Goal: Task Accomplishment & Management: Manage account settings

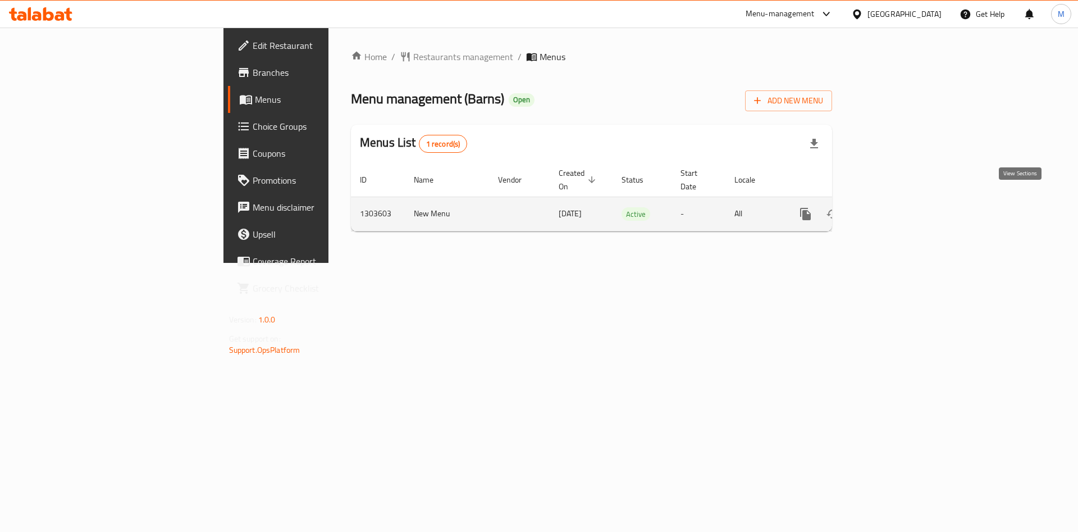
click at [892, 209] on icon "enhanced table" at bounding box center [887, 214] width 10 height 10
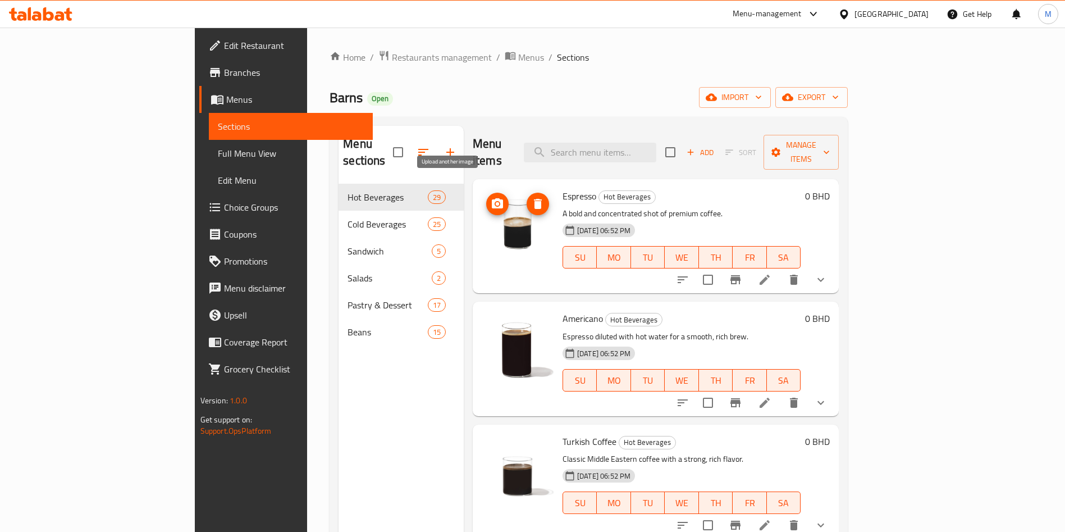
click at [491, 197] on icon "upload picture" at bounding box center [497, 203] width 13 height 13
click at [486, 197] on span "upload picture" at bounding box center [497, 203] width 22 height 13
click at [491, 197] on icon "upload picture" at bounding box center [497, 203] width 13 height 13
click at [496, 325] on circle "upload picture" at bounding box center [497, 326] width 3 height 3
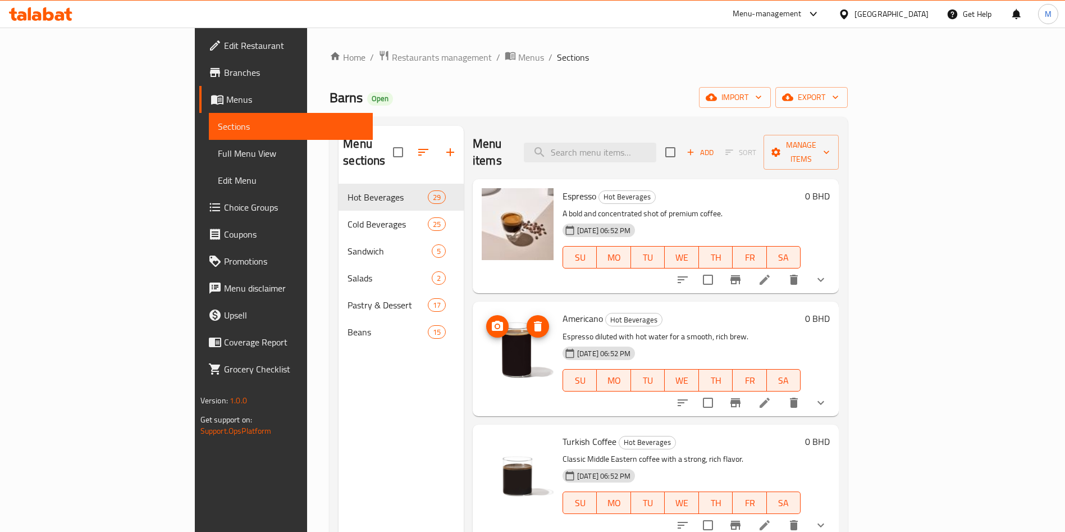
scroll to position [168, 0]
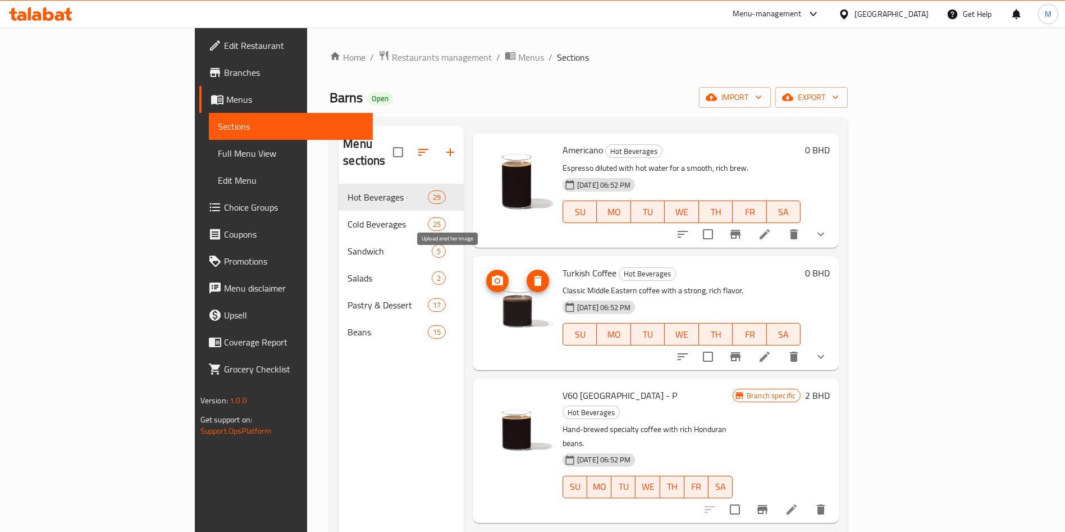
click at [492, 275] on icon "upload picture" at bounding box center [497, 280] width 11 height 10
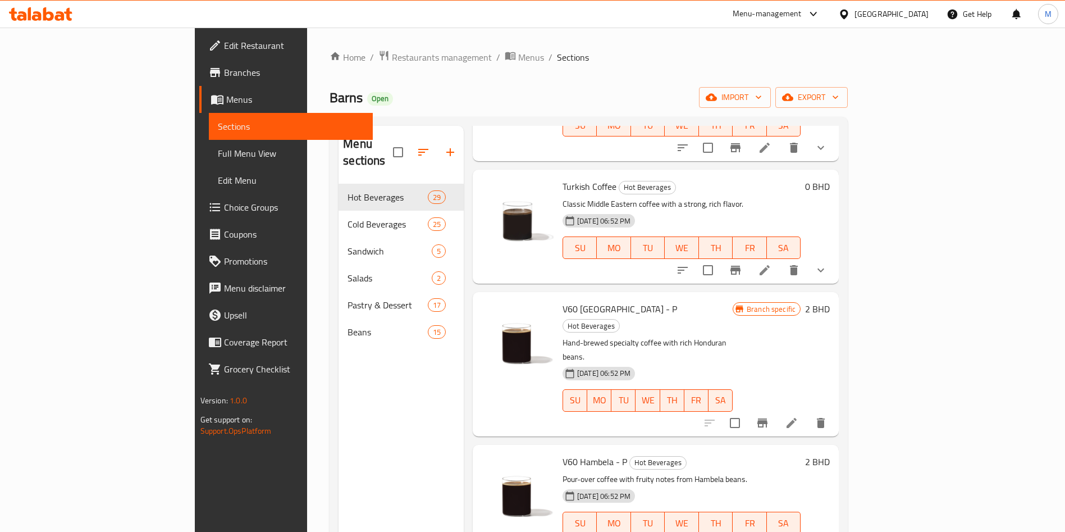
scroll to position [337, 0]
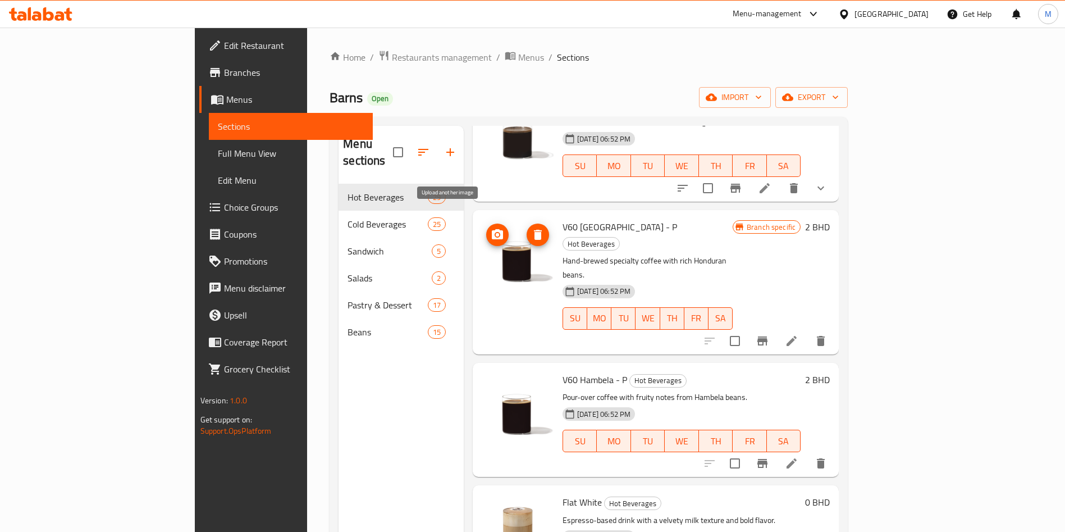
click at [491, 228] on icon "upload picture" at bounding box center [497, 234] width 13 height 13
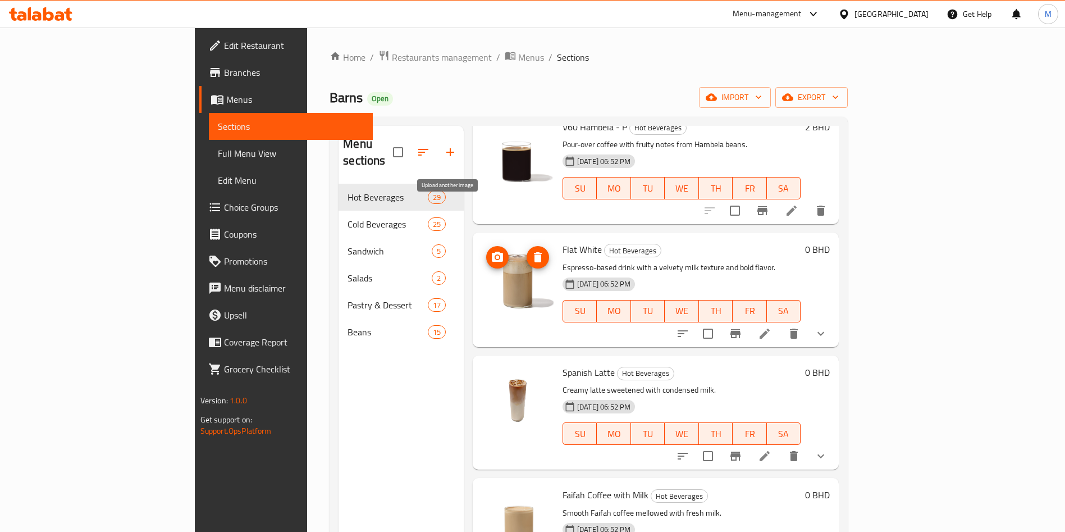
click at [491, 250] on icon "upload picture" at bounding box center [497, 256] width 13 height 13
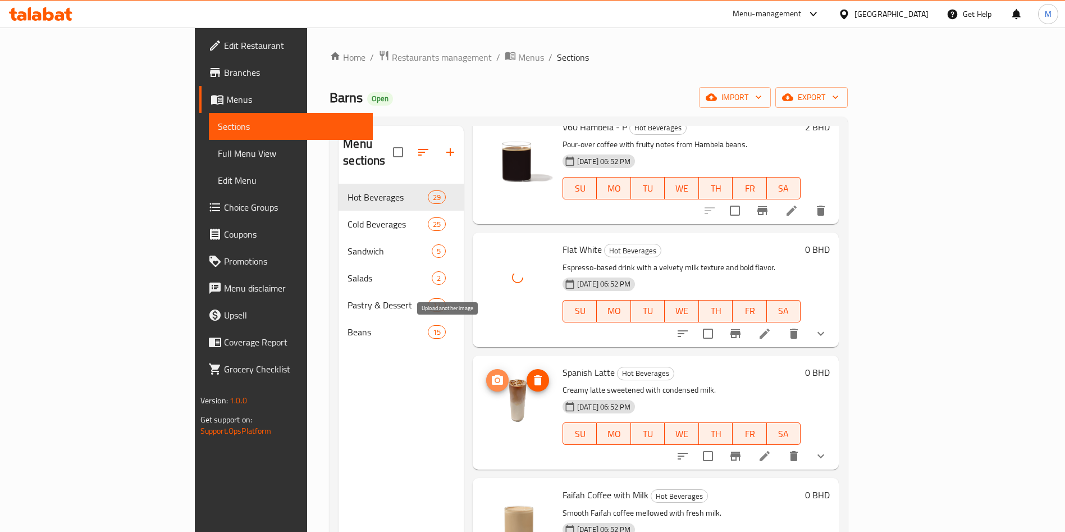
click at [486, 373] on span "upload picture" at bounding box center [497, 379] width 22 height 13
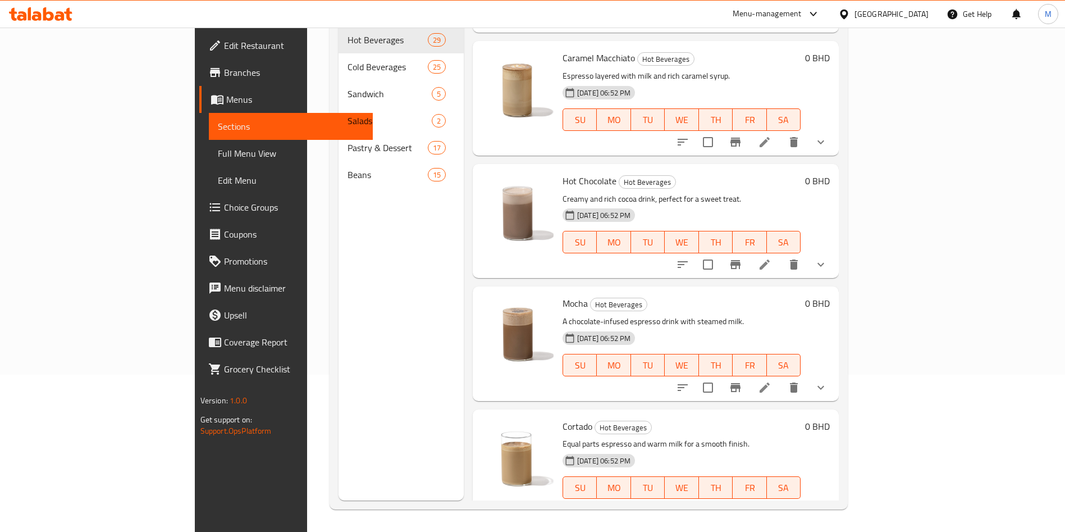
scroll to position [1432, 0]
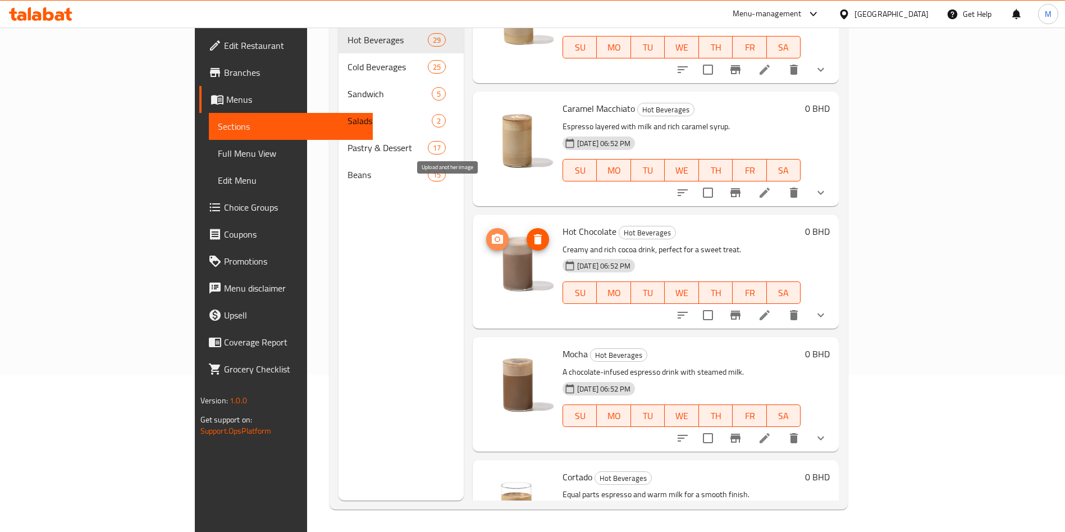
click at [486, 232] on span "upload picture" at bounding box center [497, 238] width 22 height 13
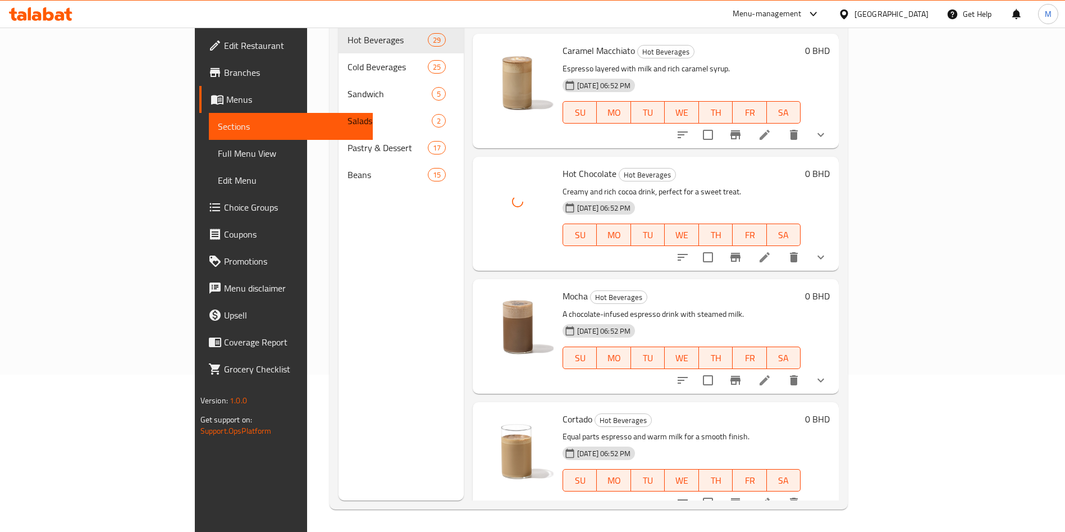
scroll to position [1516, 0]
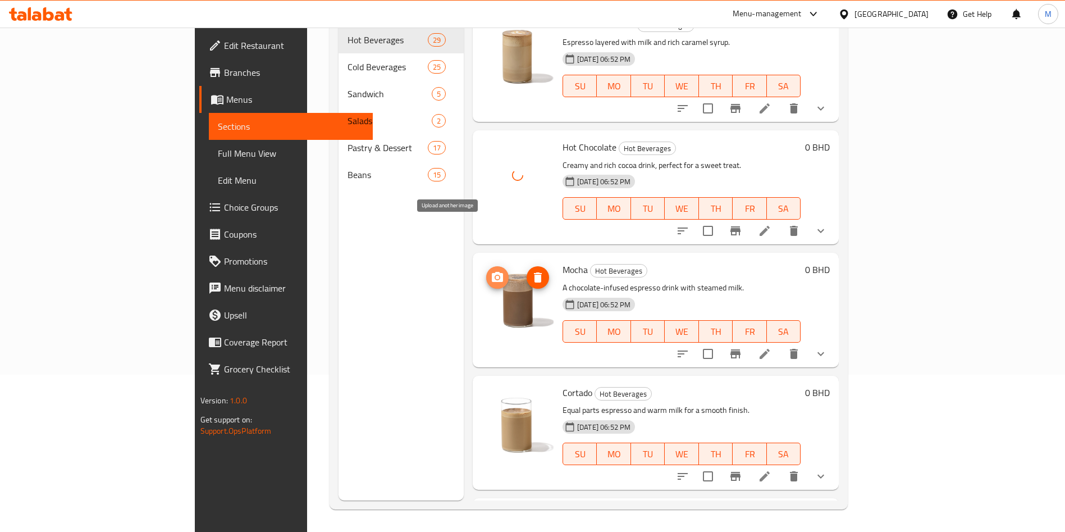
click at [491, 271] on icon "upload picture" at bounding box center [497, 277] width 13 height 13
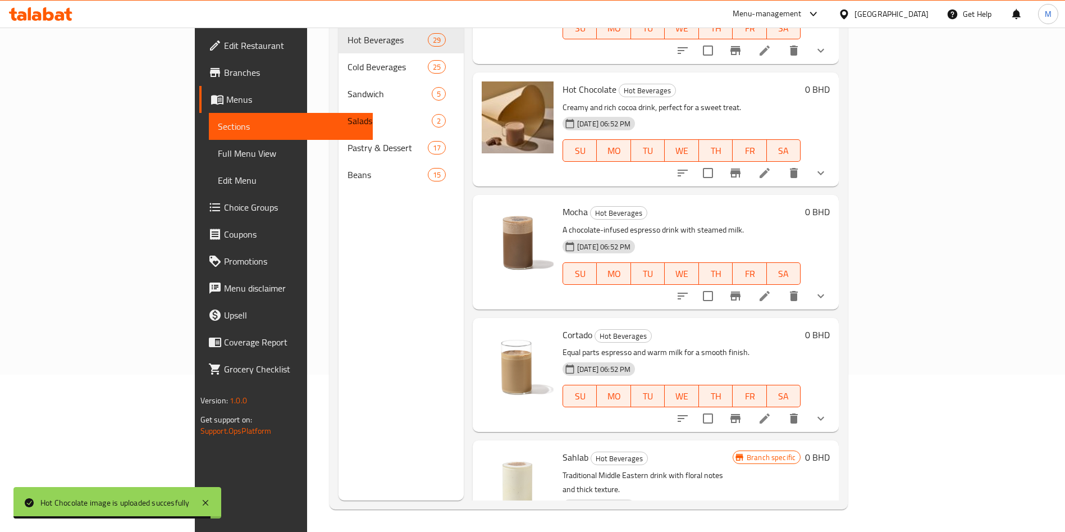
scroll to position [1601, 0]
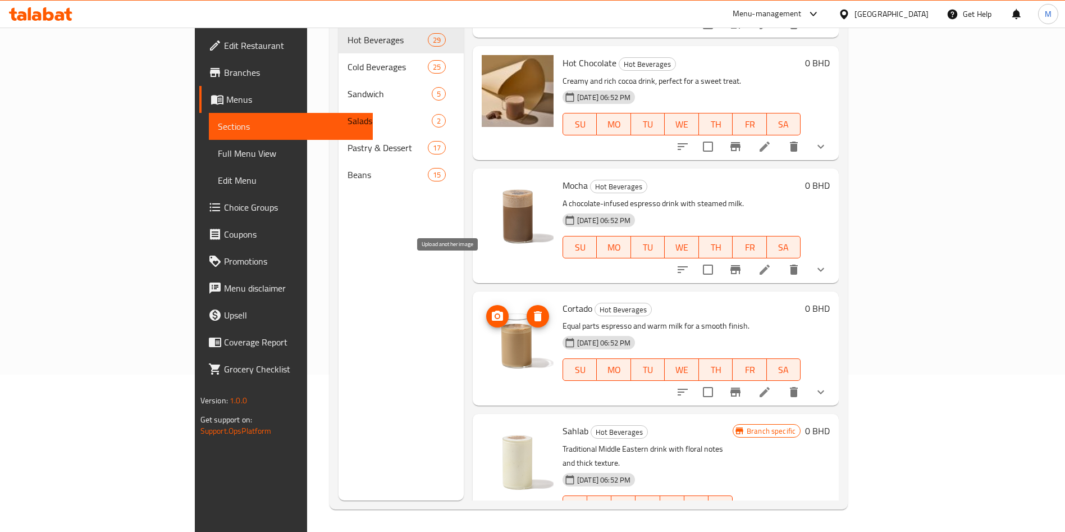
click at [492, 311] on icon "upload picture" at bounding box center [497, 316] width 11 height 10
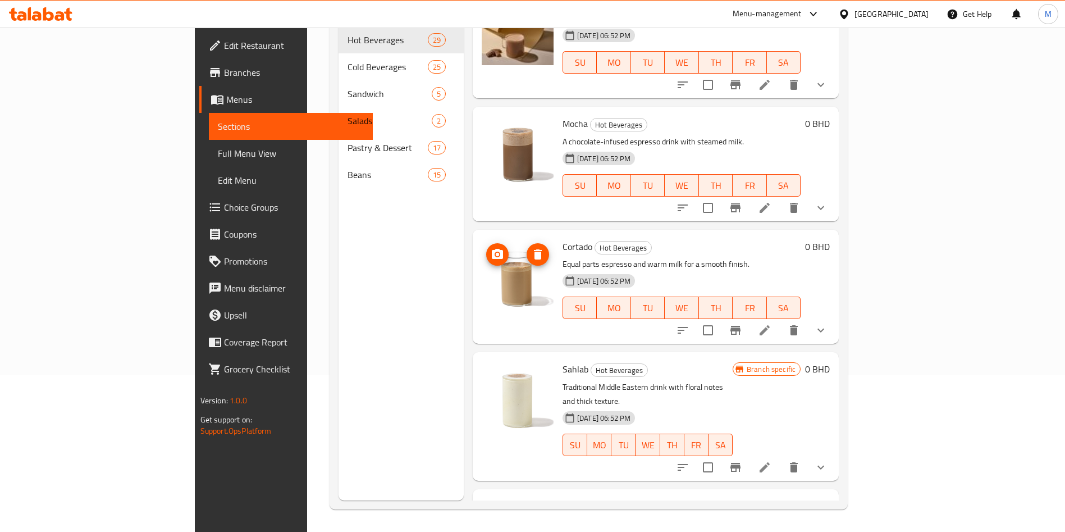
scroll to position [1685, 0]
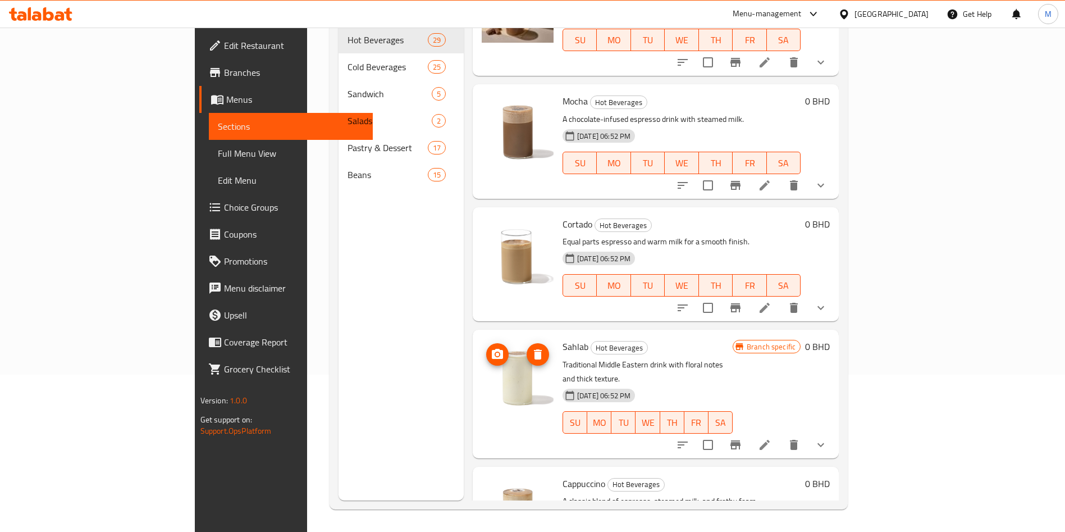
click at [491, 348] on icon "upload picture" at bounding box center [497, 354] width 13 height 13
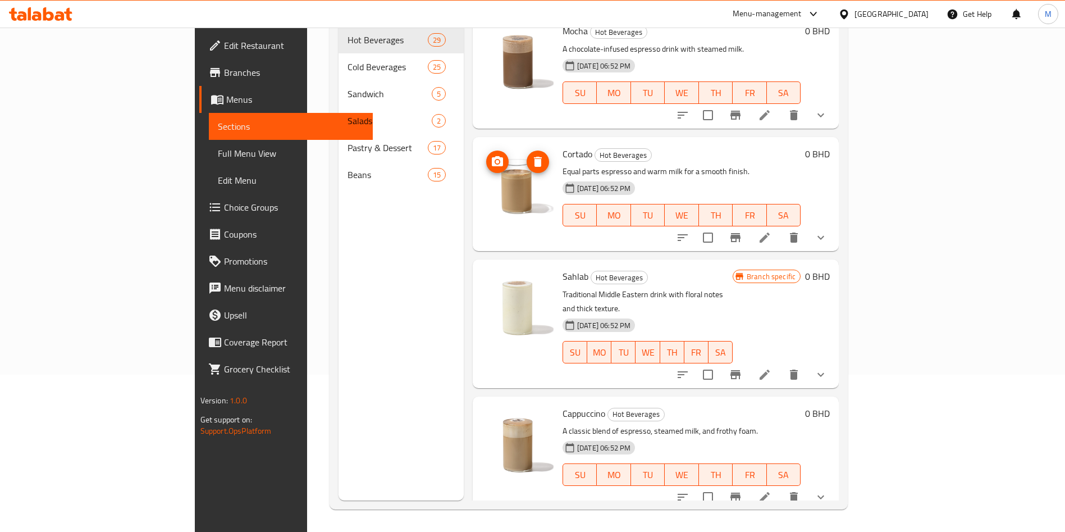
scroll to position [1853, 0]
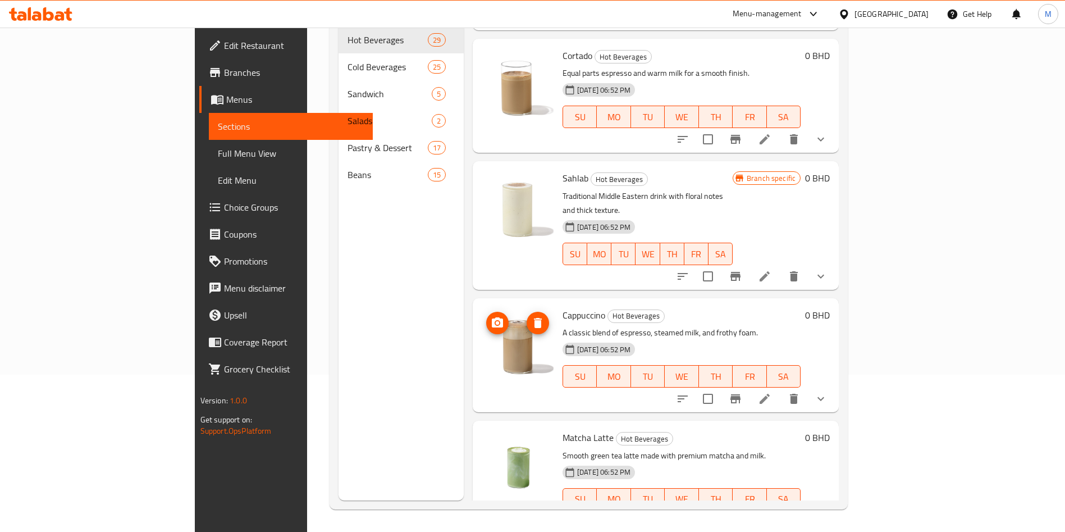
click at [491, 316] on icon "upload picture" at bounding box center [497, 322] width 13 height 13
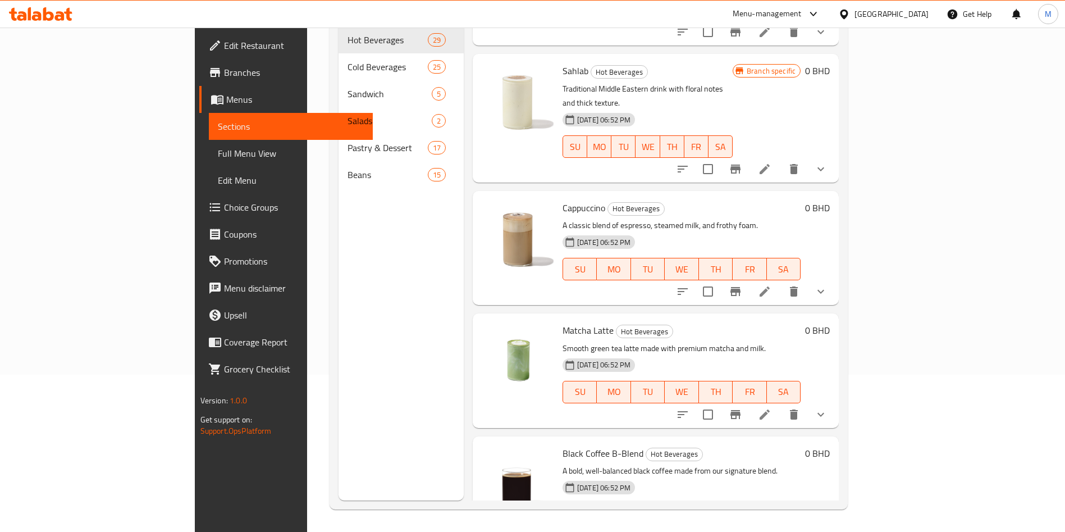
scroll to position [2022, 0]
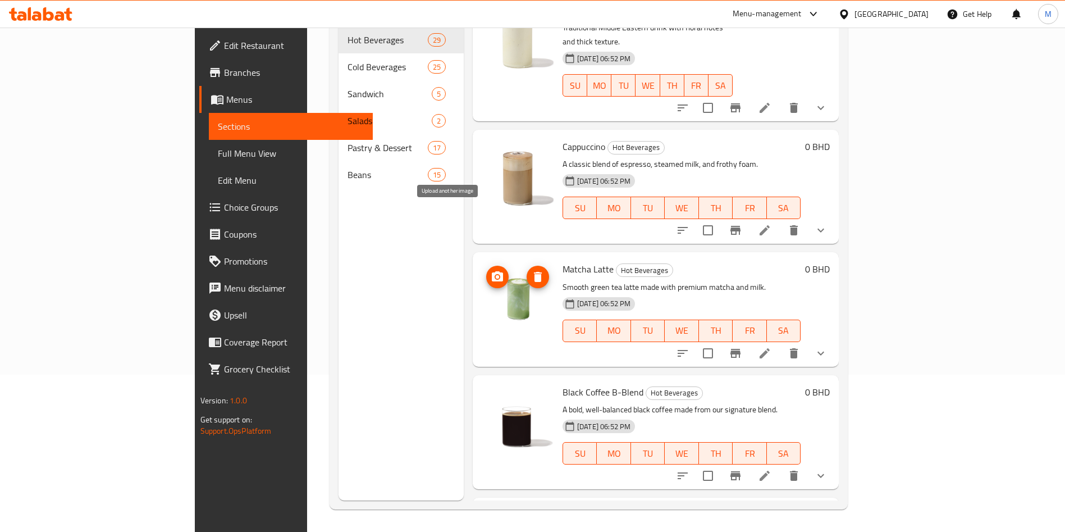
click at [492, 271] on icon "upload picture" at bounding box center [497, 276] width 11 height 10
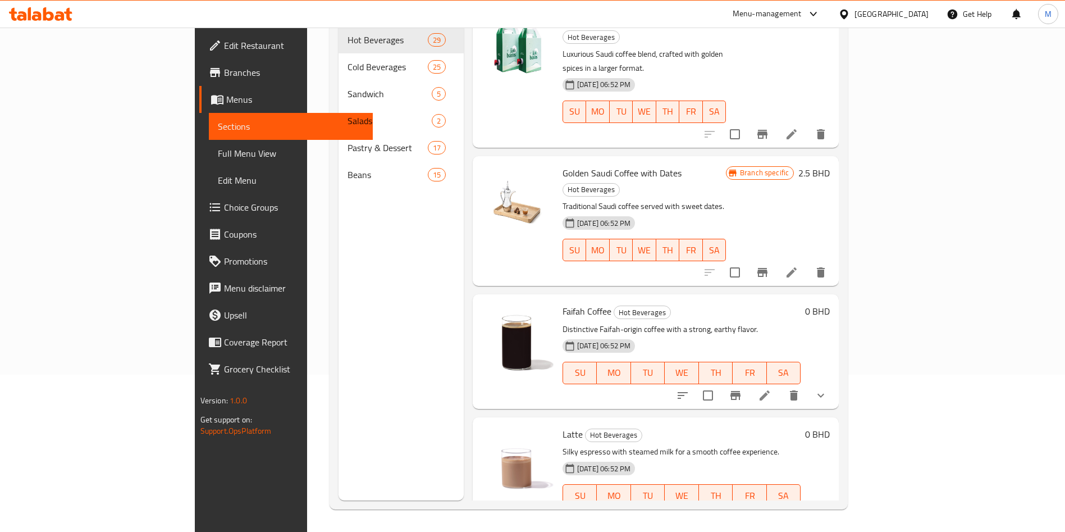
scroll to position [2611, 0]
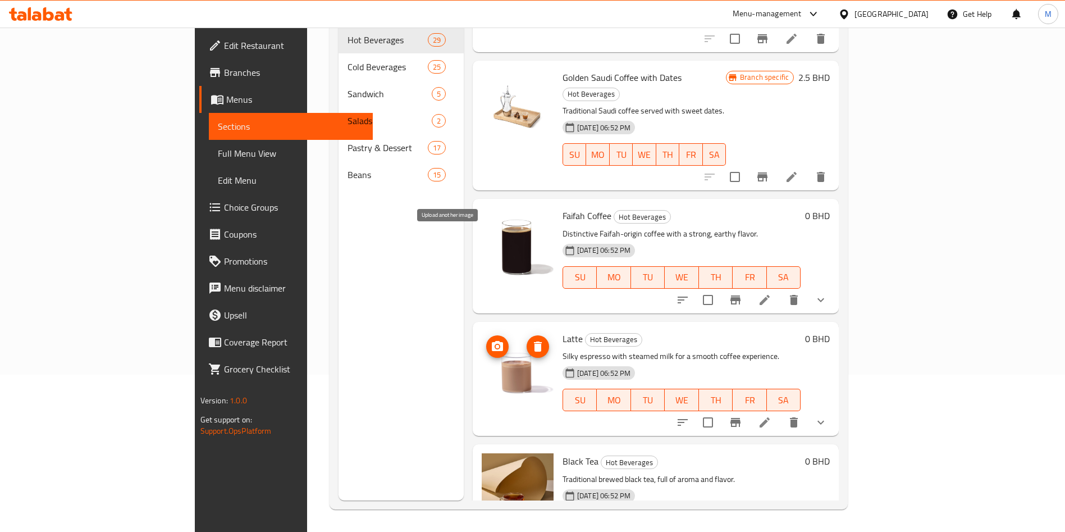
click at [491, 340] on icon "upload picture" at bounding box center [497, 346] width 13 height 13
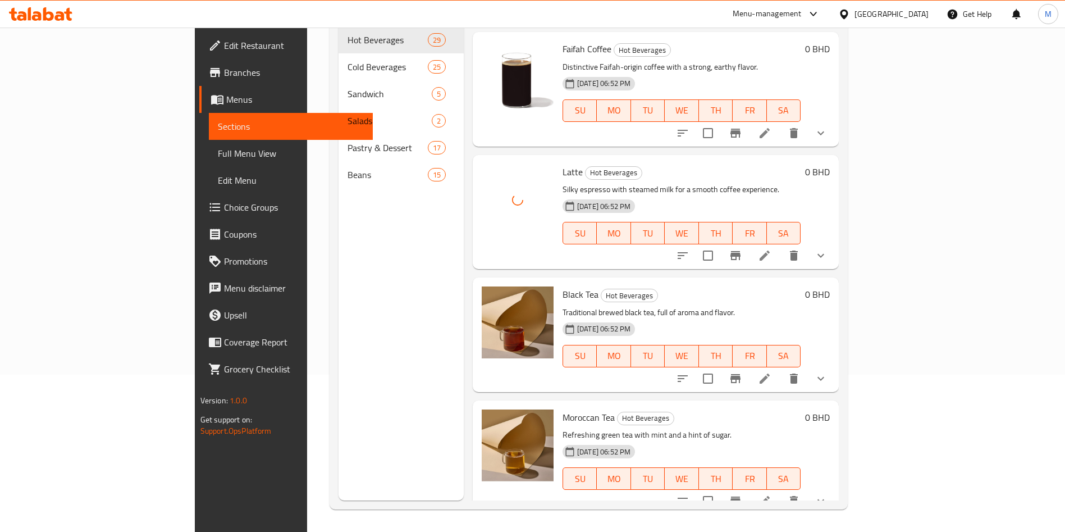
scroll to position [2780, 0]
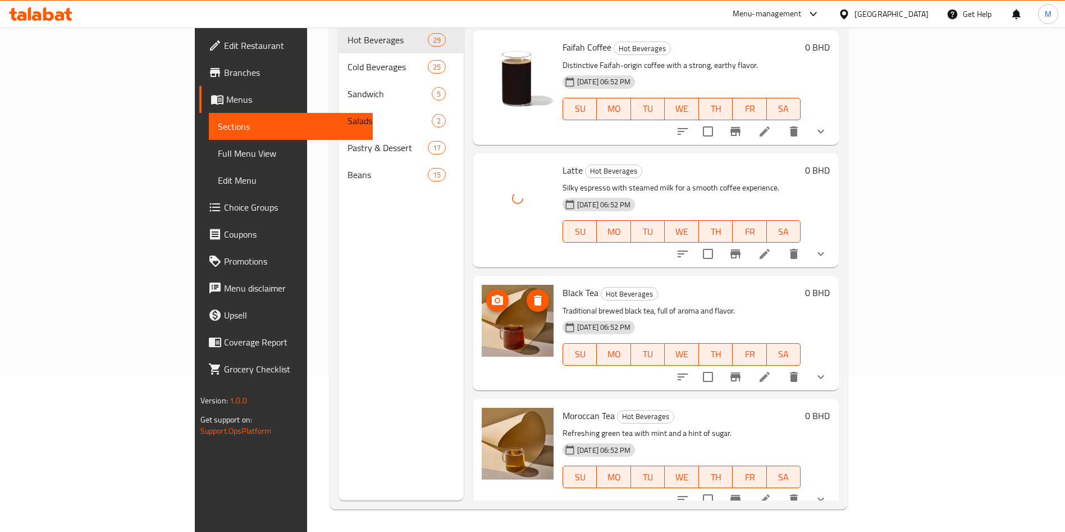
click at [491, 294] on icon "upload picture" at bounding box center [497, 300] width 13 height 13
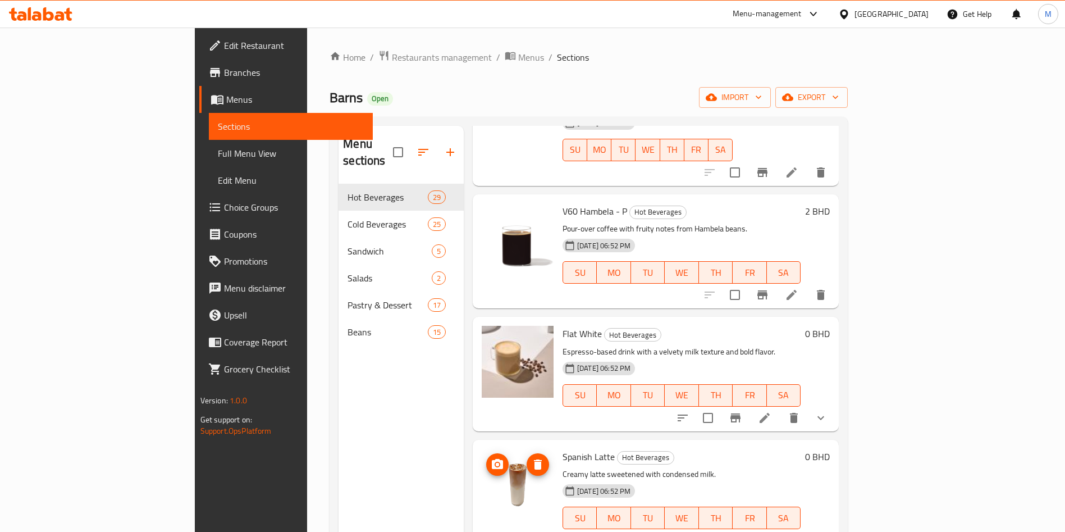
scroll to position [674, 0]
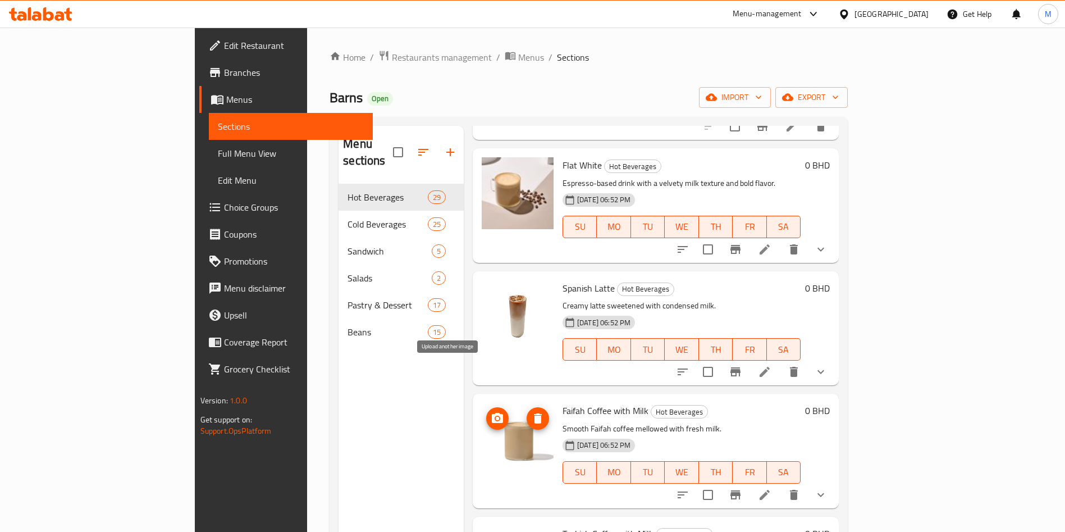
click at [496, 417] on circle "upload picture" at bounding box center [497, 418] width 3 height 3
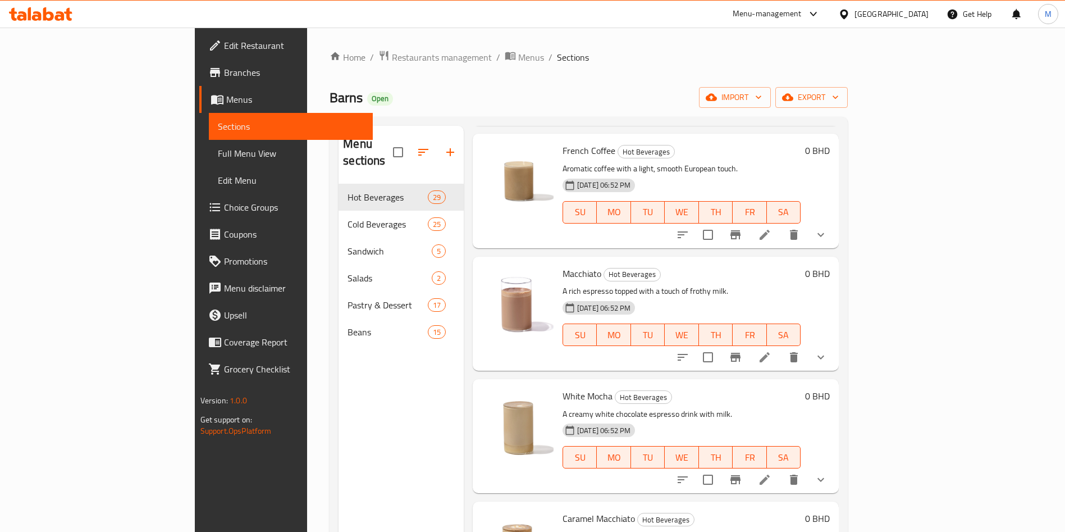
scroll to position [1095, 0]
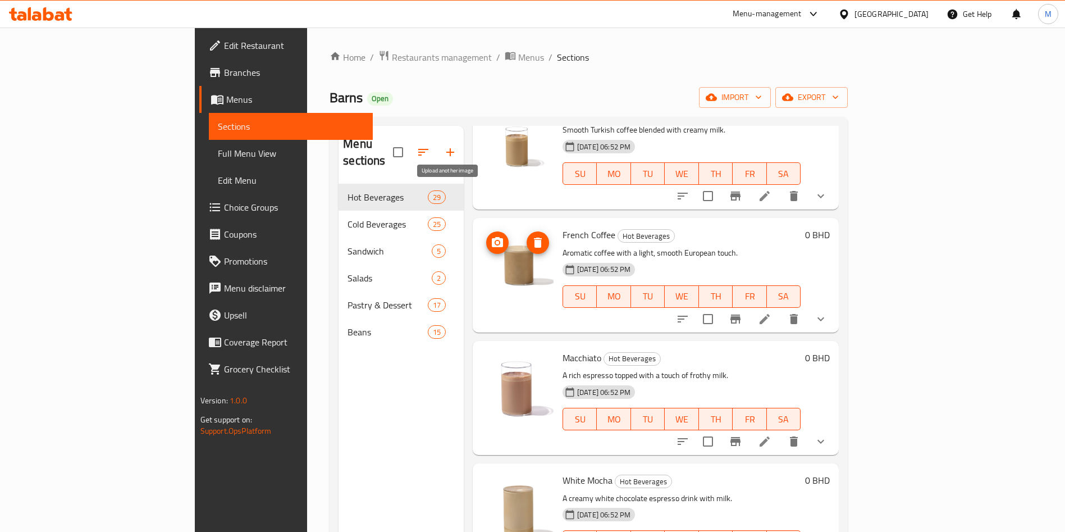
click at [492, 237] on icon "upload picture" at bounding box center [497, 242] width 11 height 10
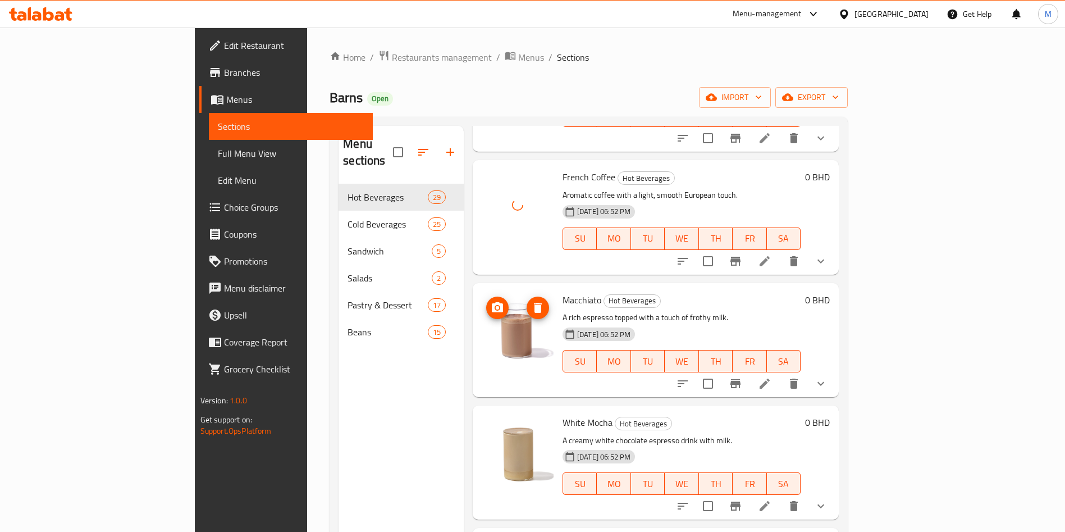
scroll to position [1179, 0]
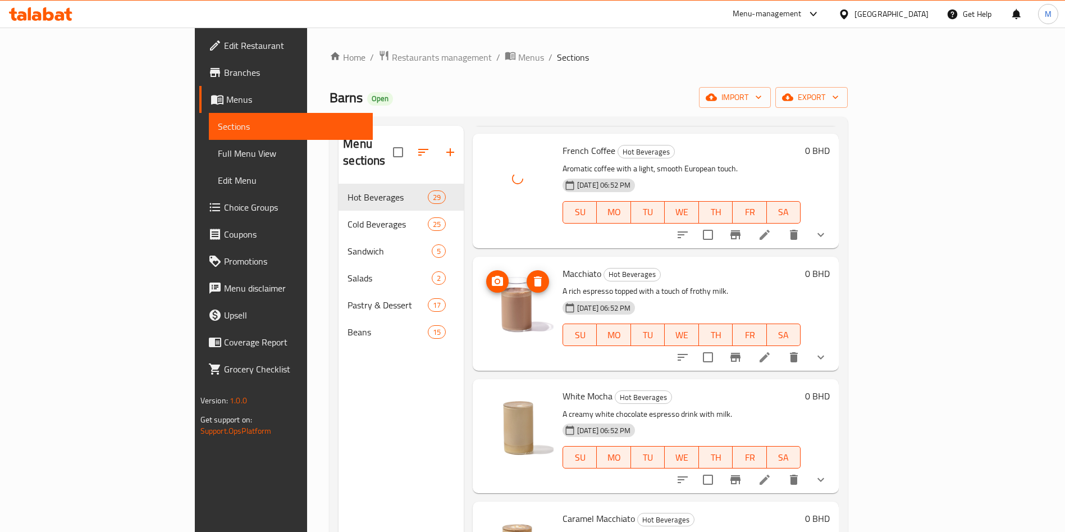
click at [482, 266] on img at bounding box center [518, 302] width 72 height 72
click at [491, 275] on icon "upload picture" at bounding box center [497, 281] width 13 height 13
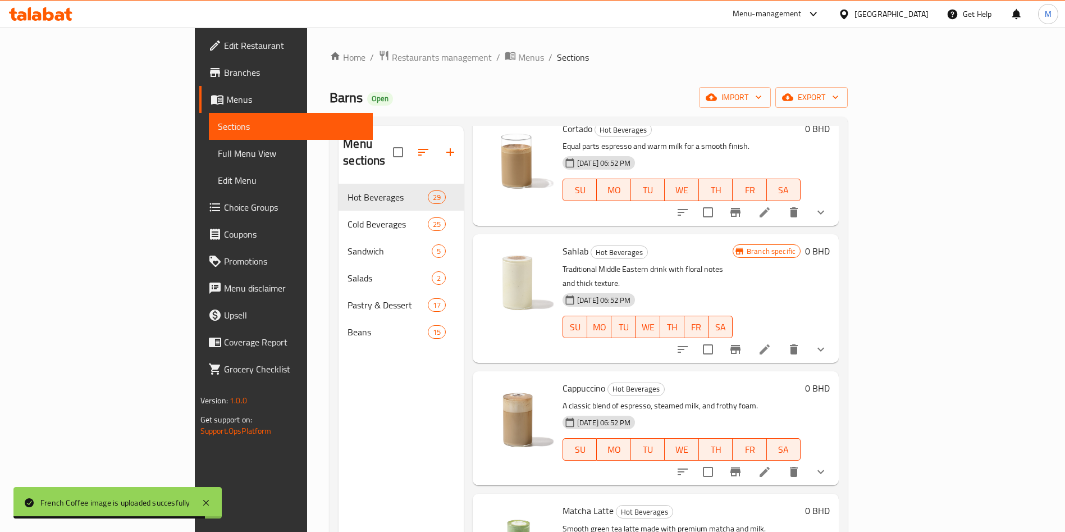
scroll to position [2022, 0]
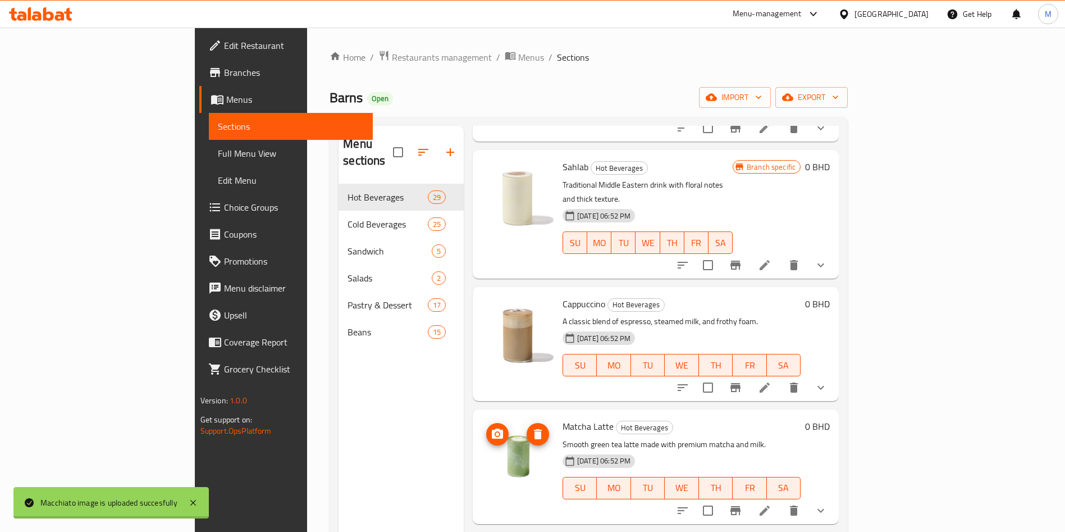
click at [482, 418] on img at bounding box center [518, 454] width 72 height 72
click at [492, 428] on icon "upload picture" at bounding box center [497, 433] width 11 height 10
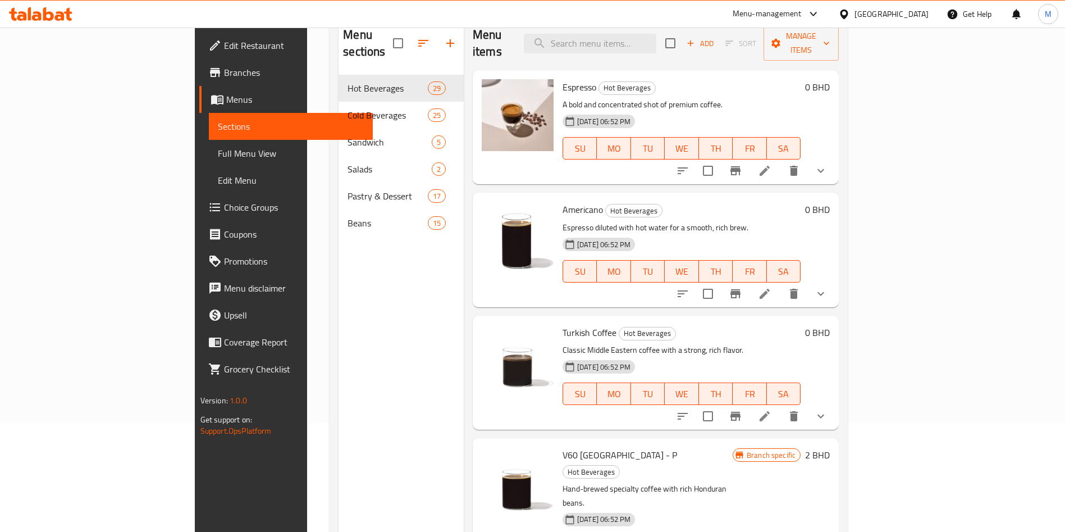
scroll to position [0, 0]
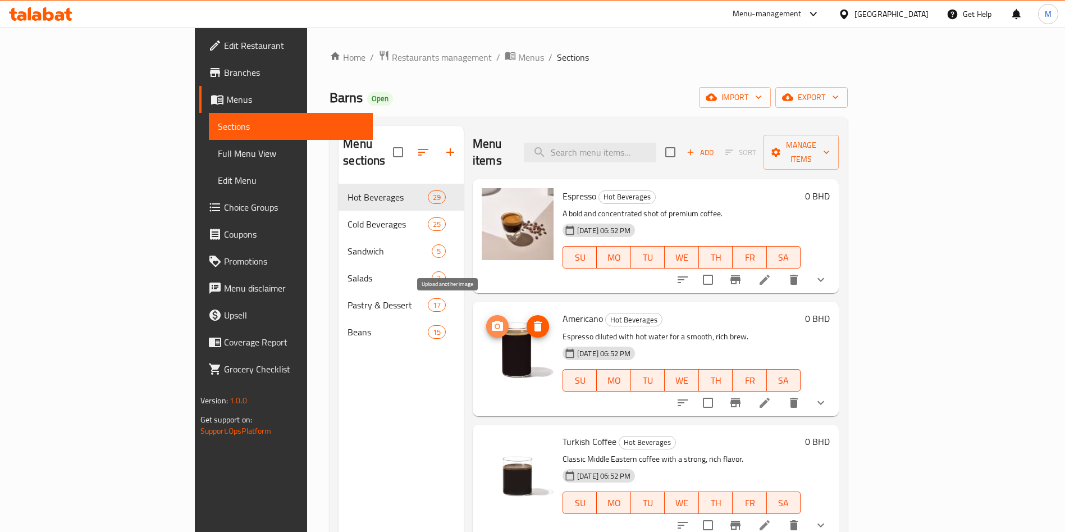
click at [492, 321] on icon "upload picture" at bounding box center [497, 326] width 11 height 10
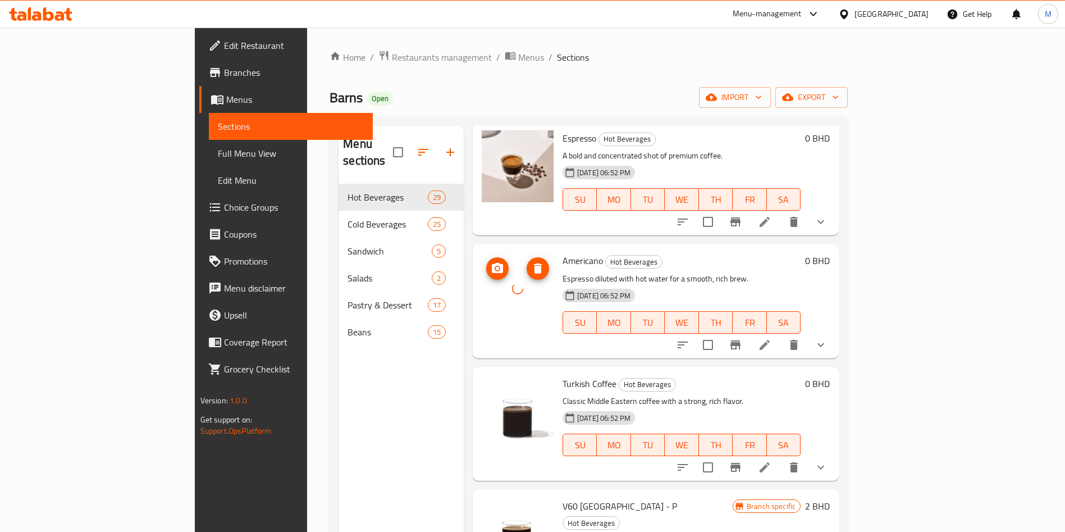
scroll to position [84, 0]
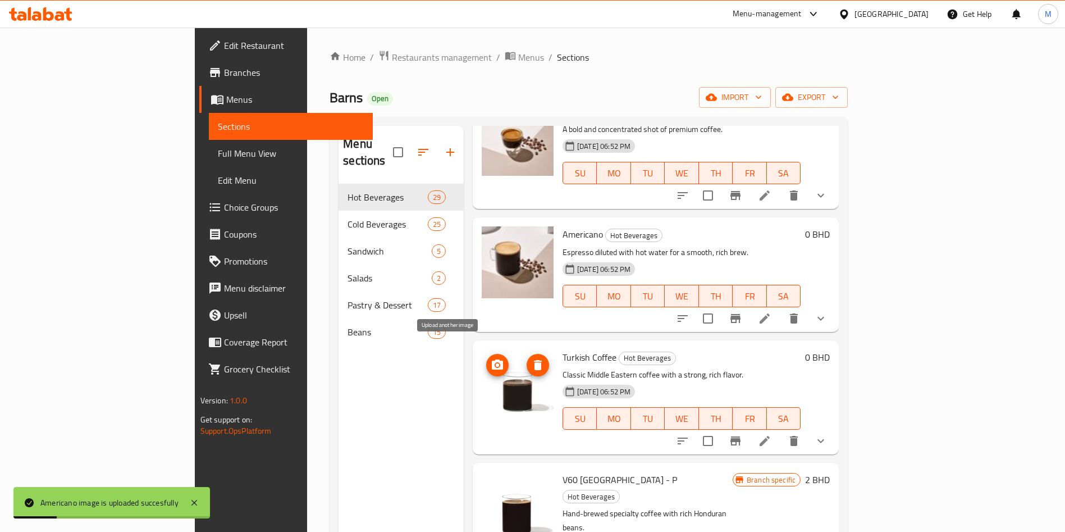
click at [492, 359] on icon "upload picture" at bounding box center [497, 364] width 11 height 10
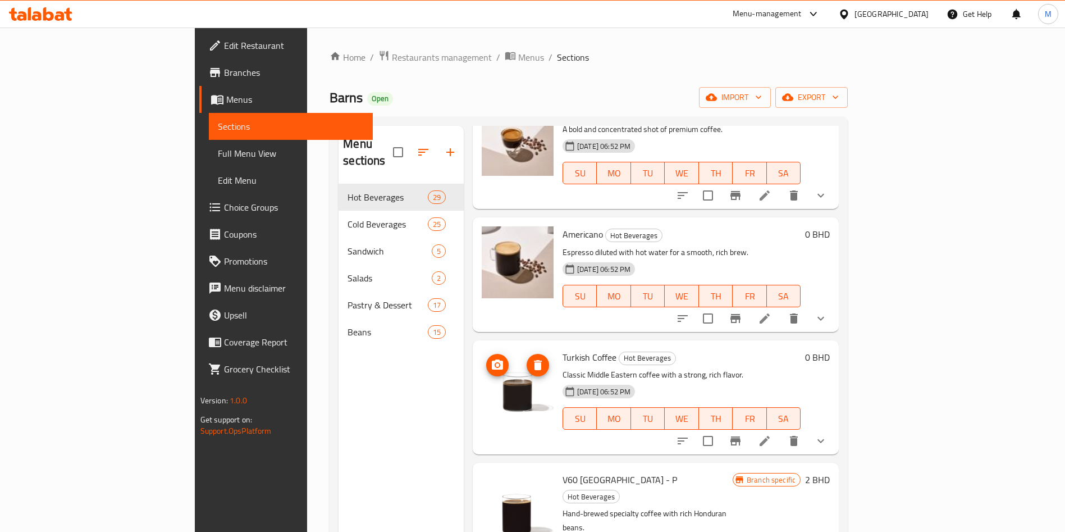
scroll to position [168, 0]
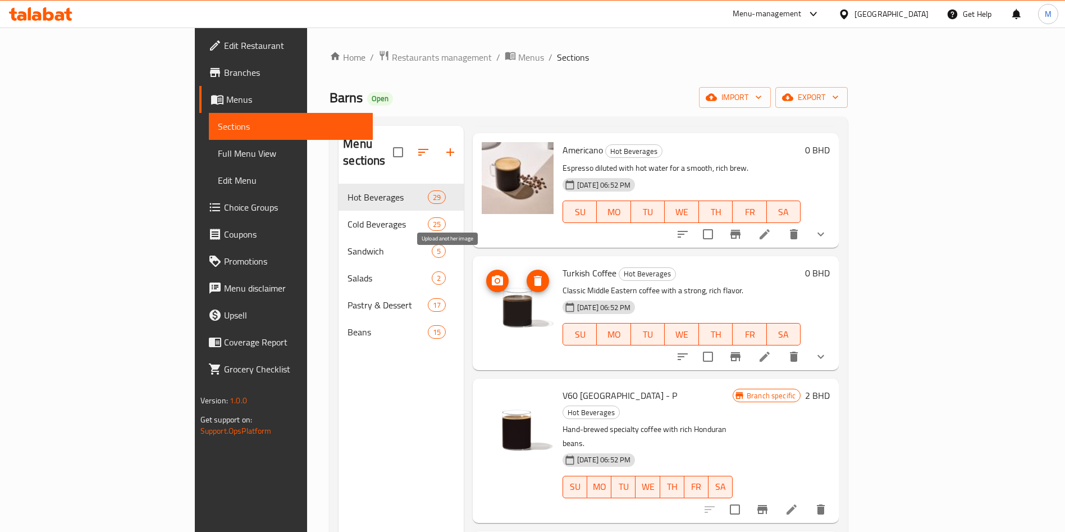
click at [491, 274] on icon "upload picture" at bounding box center [497, 280] width 13 height 13
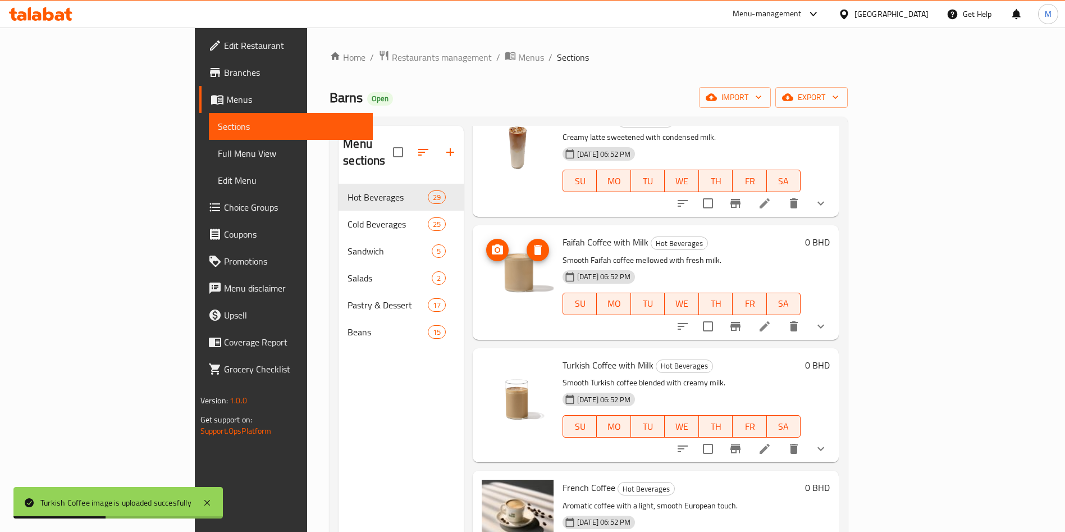
scroll to position [758, 0]
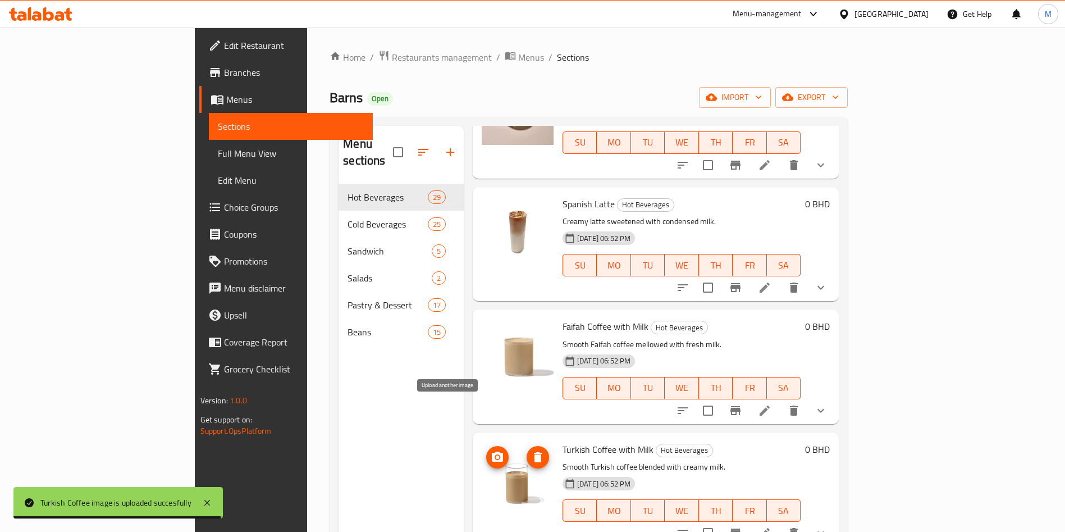
click at [492, 452] on icon "upload picture" at bounding box center [497, 457] width 11 height 10
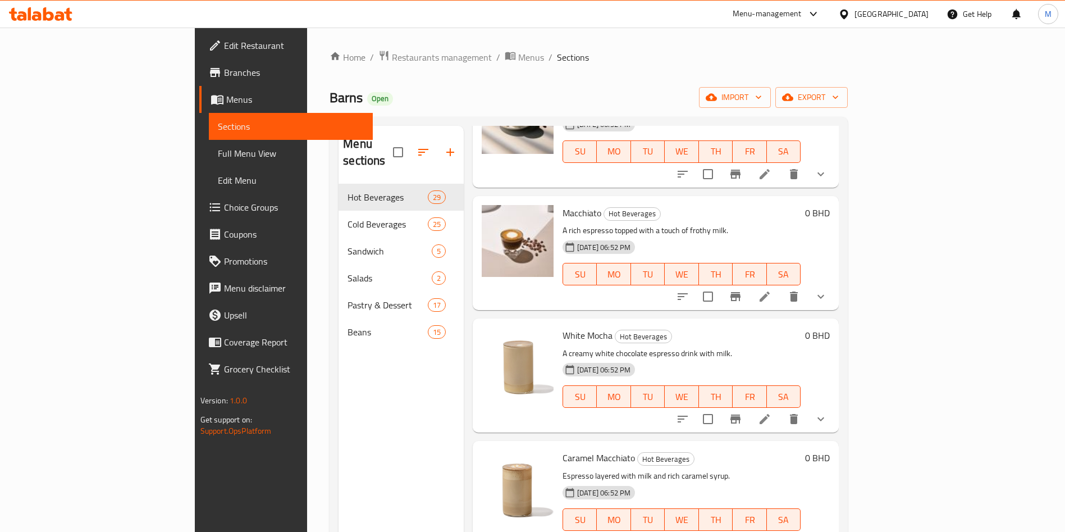
scroll to position [1348, 0]
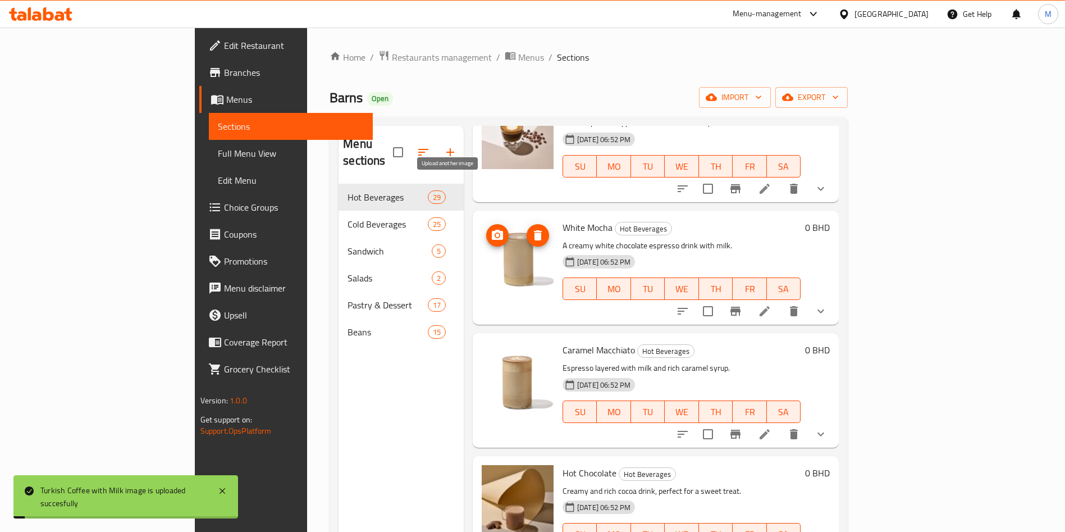
click at [486, 229] on span "upload picture" at bounding box center [497, 235] width 22 height 13
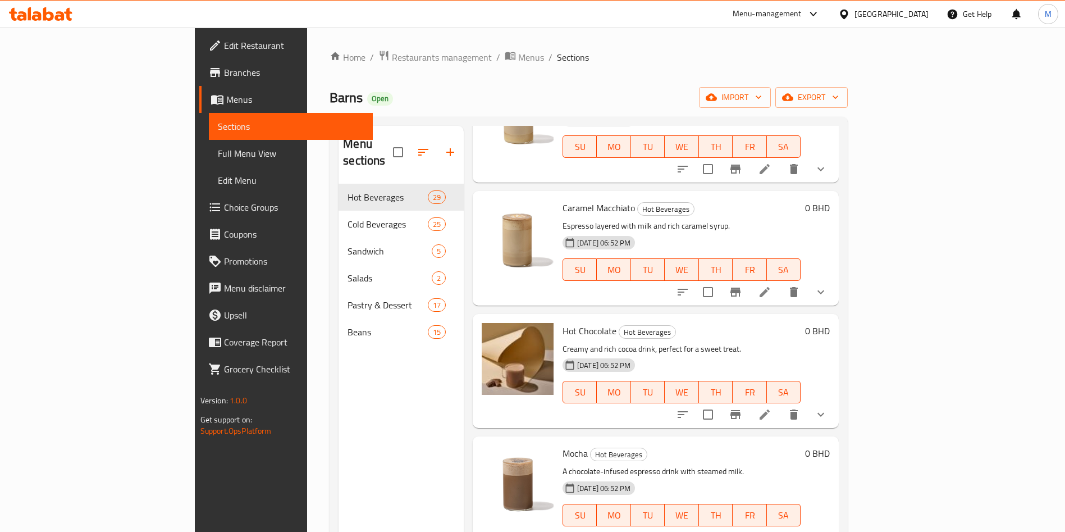
scroll to position [1516, 0]
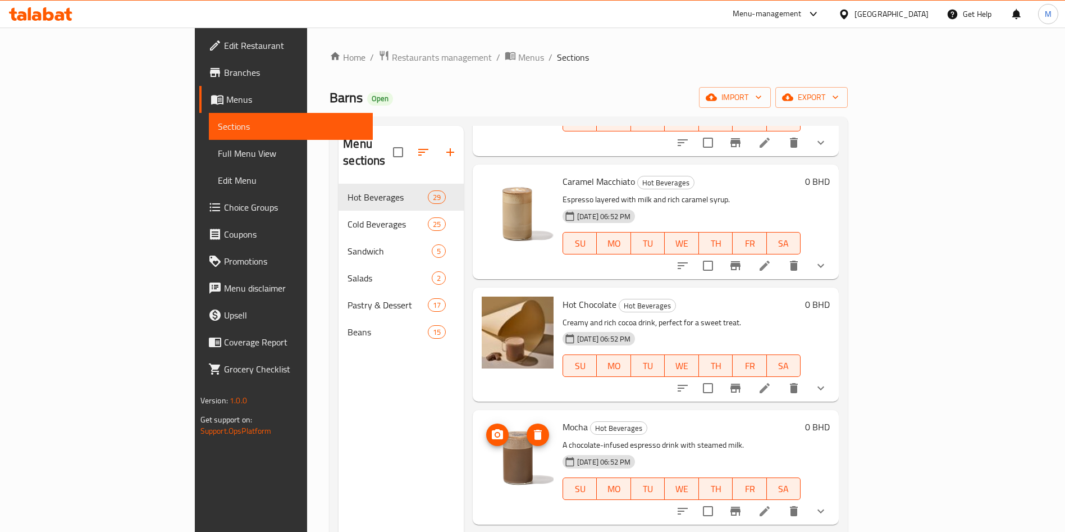
click at [492, 429] on icon "upload picture" at bounding box center [497, 434] width 11 height 10
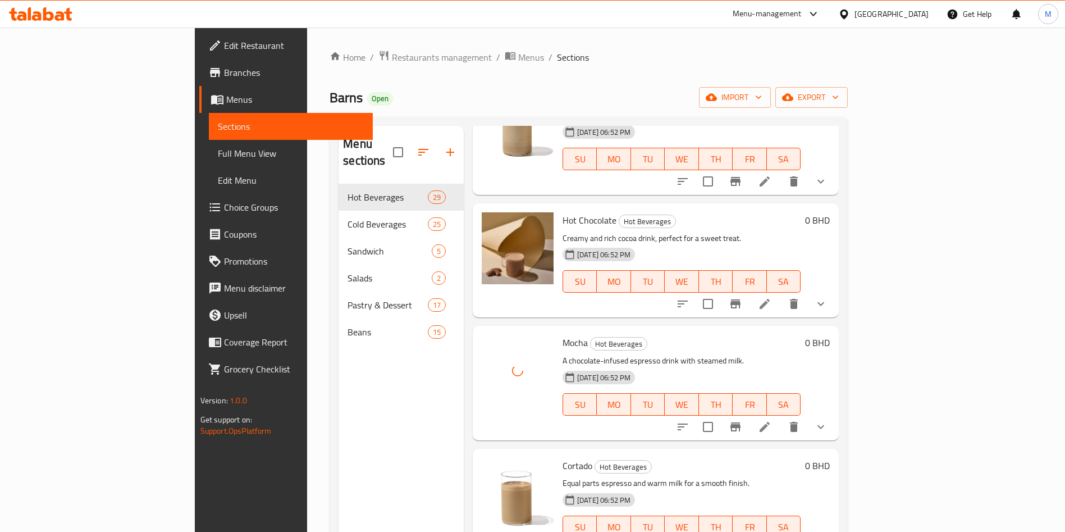
scroll to position [1685, 0]
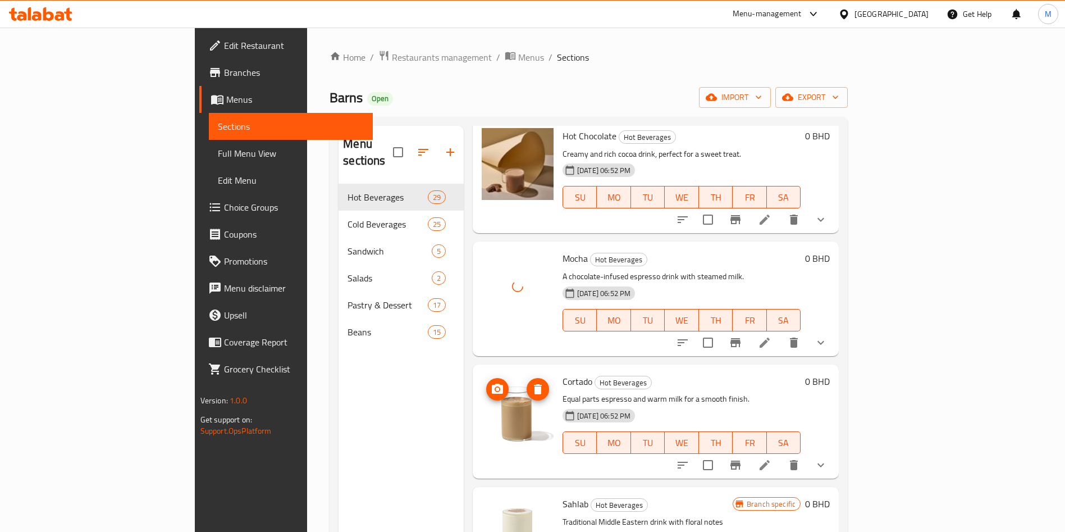
click at [491, 382] on icon "upload picture" at bounding box center [497, 388] width 13 height 13
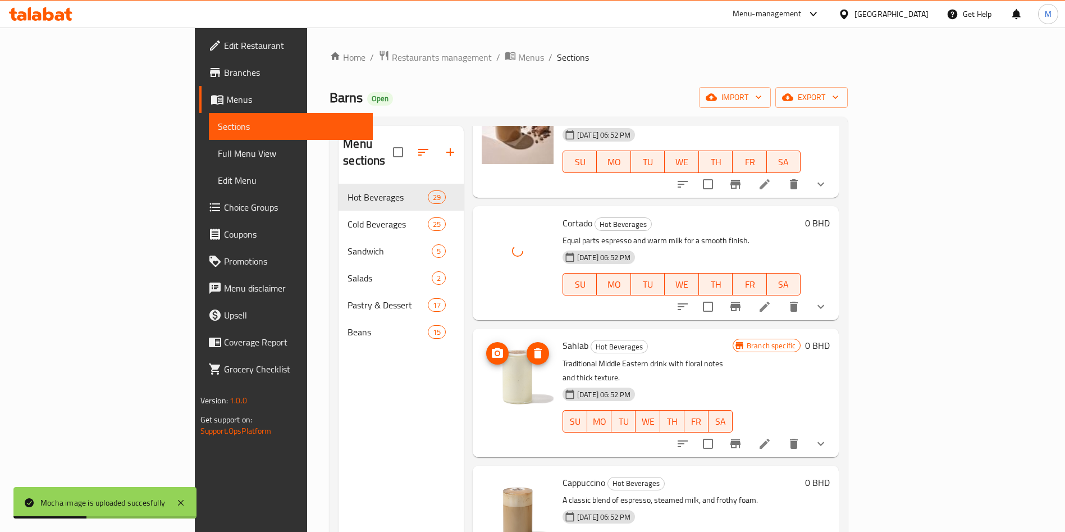
scroll to position [1853, 0]
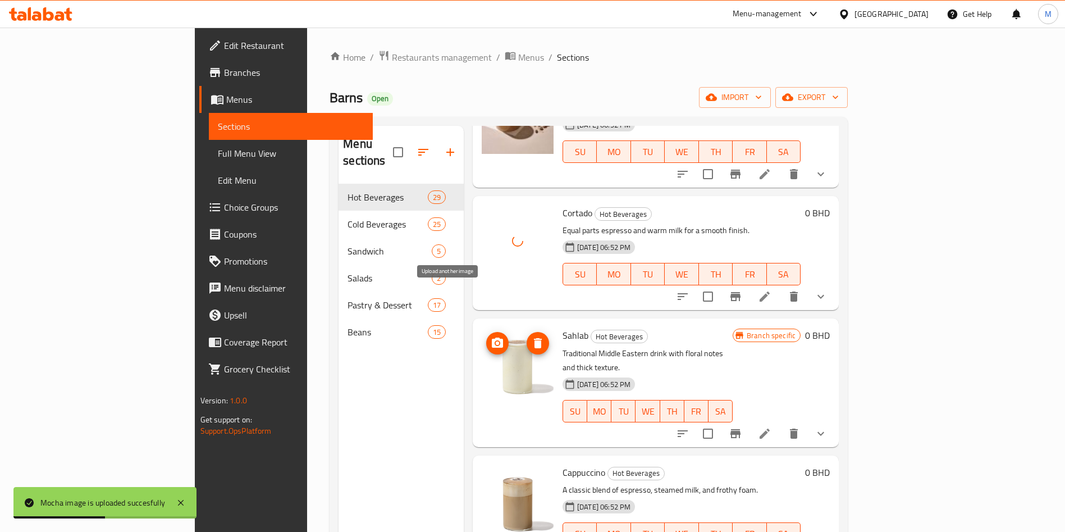
click at [492, 338] on icon "upload picture" at bounding box center [497, 343] width 11 height 10
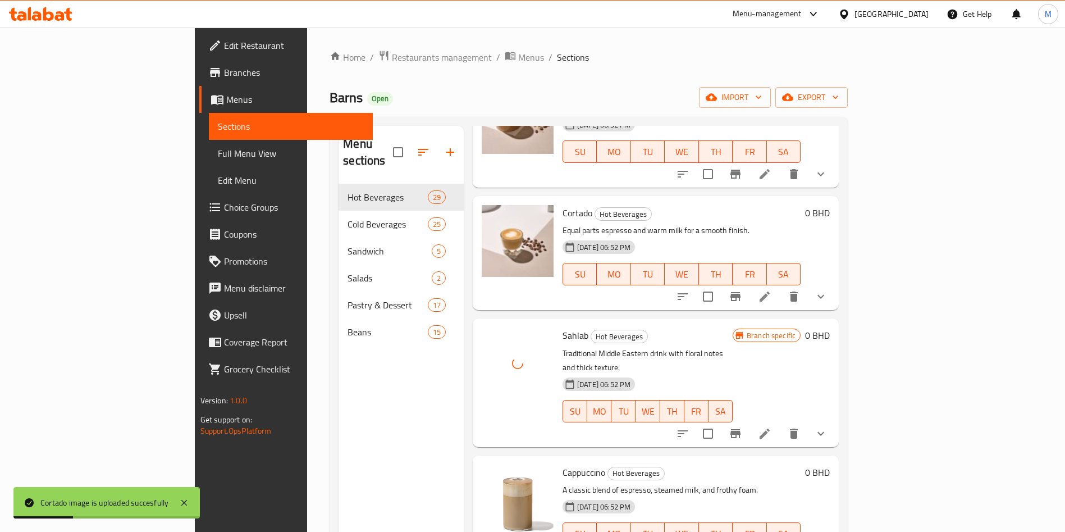
scroll to position [1937, 0]
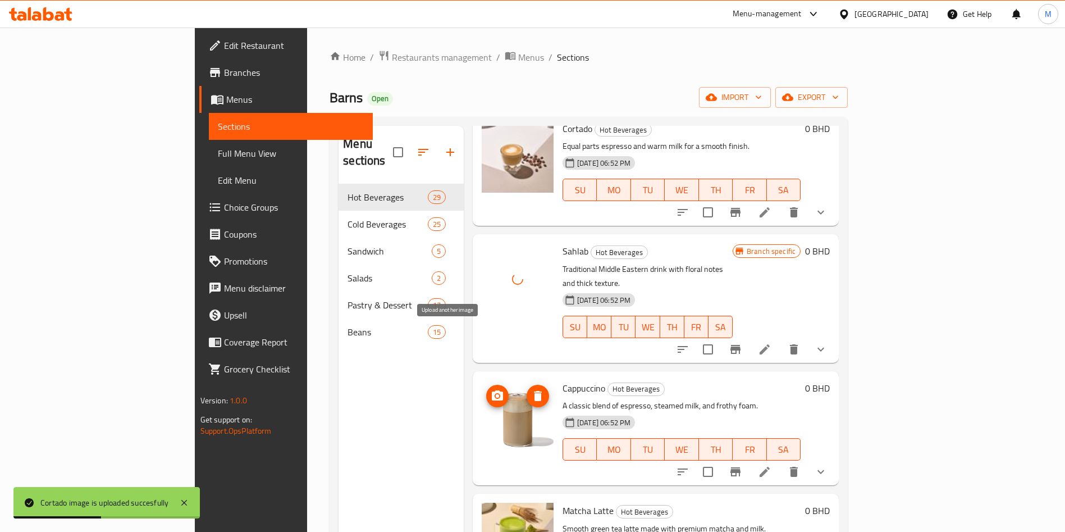
click at [491, 389] on icon "upload picture" at bounding box center [497, 395] width 13 height 13
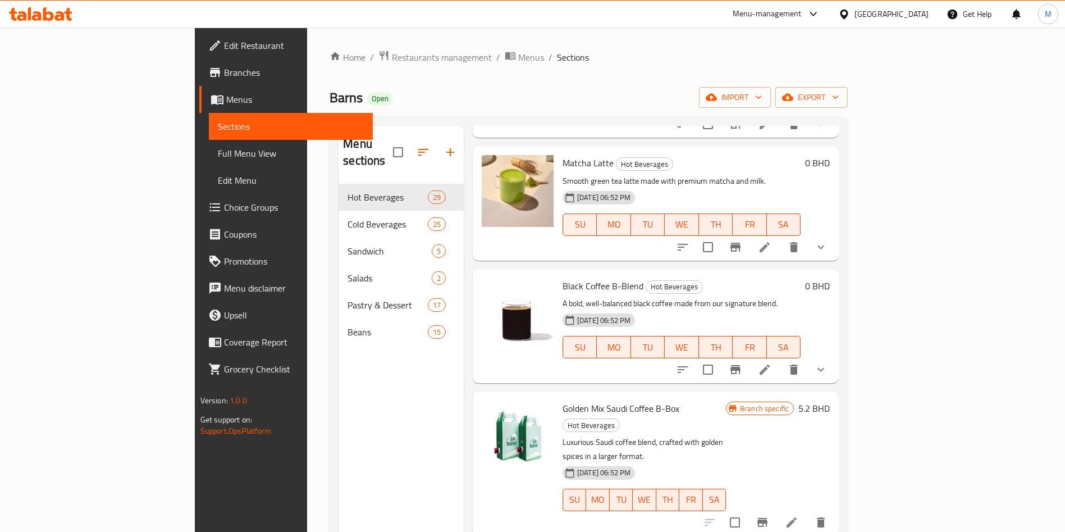
scroll to position [2274, 0]
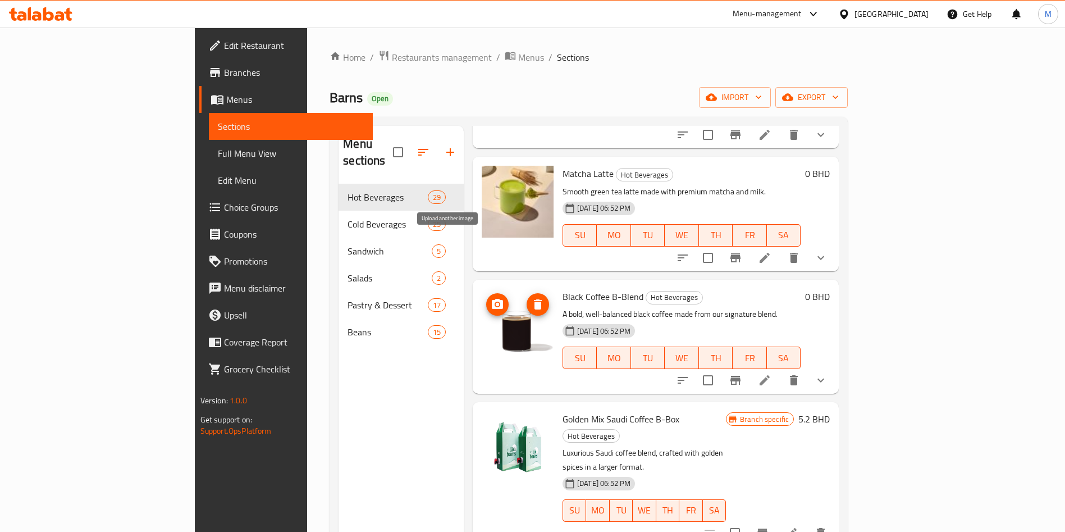
click at [492, 299] on icon "upload picture" at bounding box center [497, 304] width 11 height 10
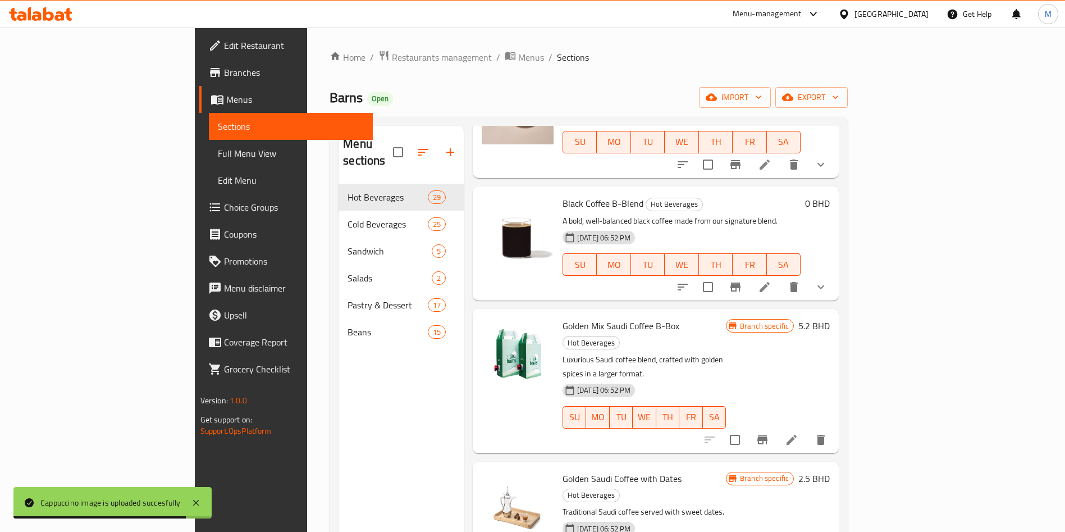
scroll to position [2443, 0]
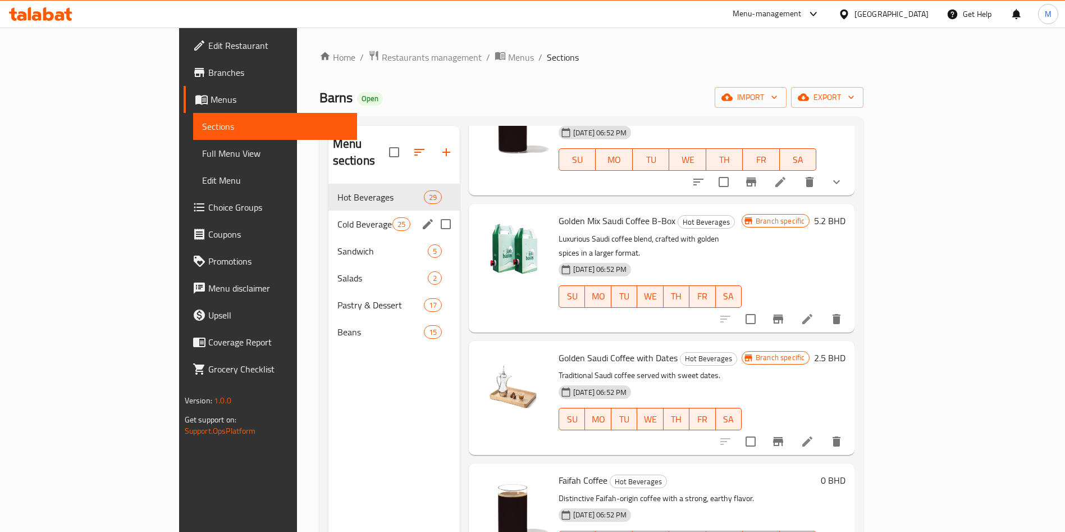
drag, startPoint x: 271, startPoint y: 217, endPoint x: 349, endPoint y: 246, distance: 83.1
click at [329, 217] on div "Cold Beverages 25" at bounding box center [394, 224] width 131 height 27
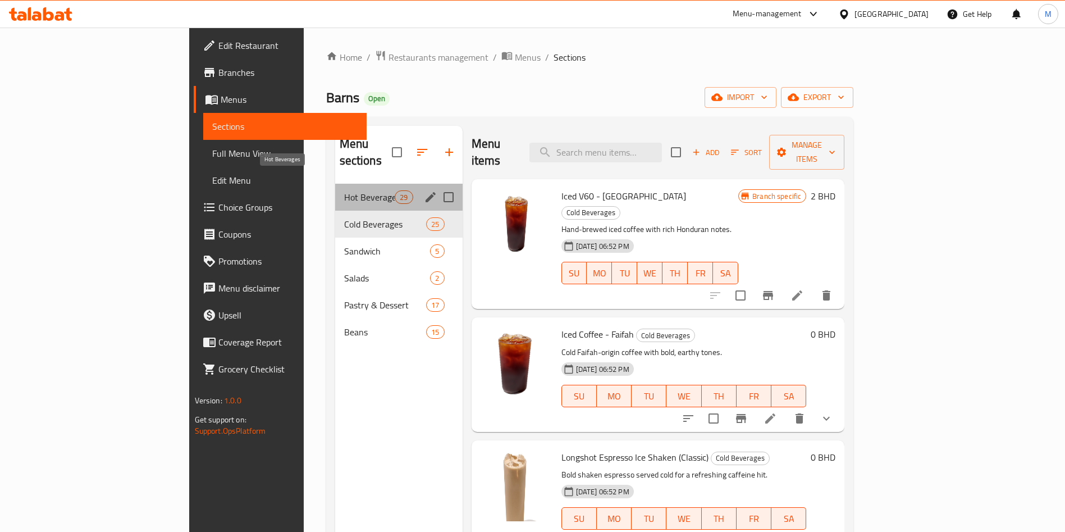
click at [344, 190] on span "Hot Beverages" at bounding box center [369, 196] width 51 height 13
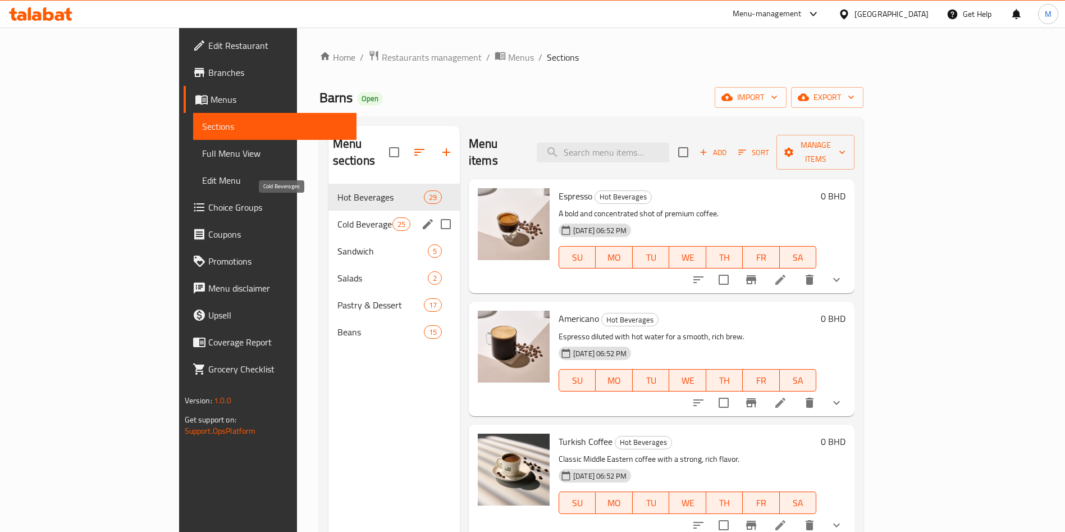
click at [338, 217] on span "Cold Beverages" at bounding box center [365, 223] width 55 height 13
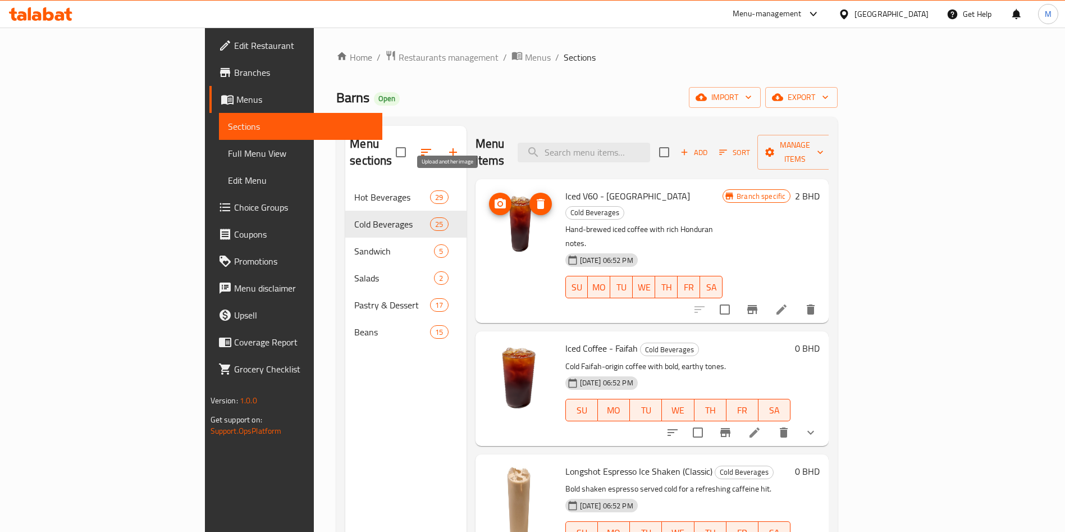
click at [494, 197] on icon "upload picture" at bounding box center [500, 203] width 13 height 13
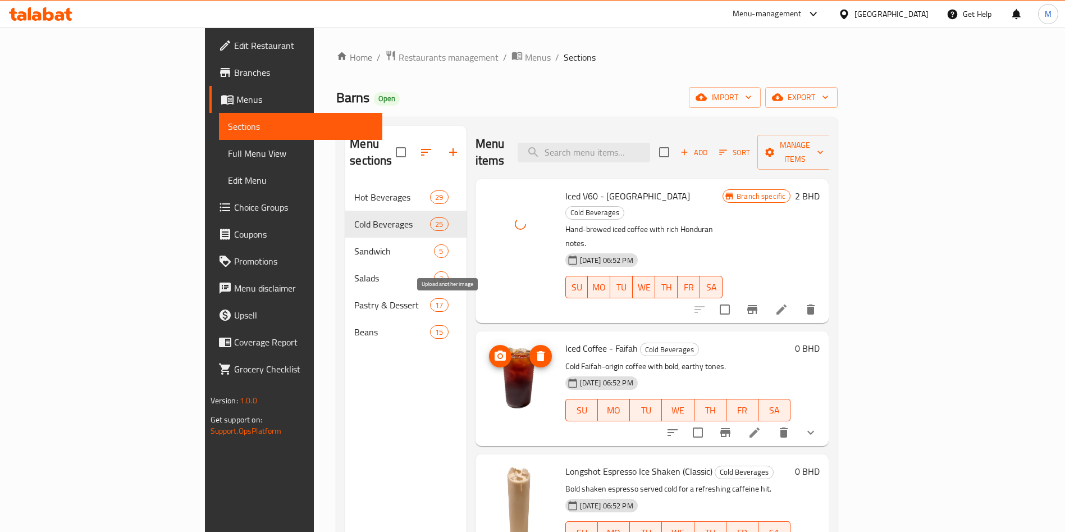
click at [494, 349] on icon "upload picture" at bounding box center [500, 355] width 13 height 13
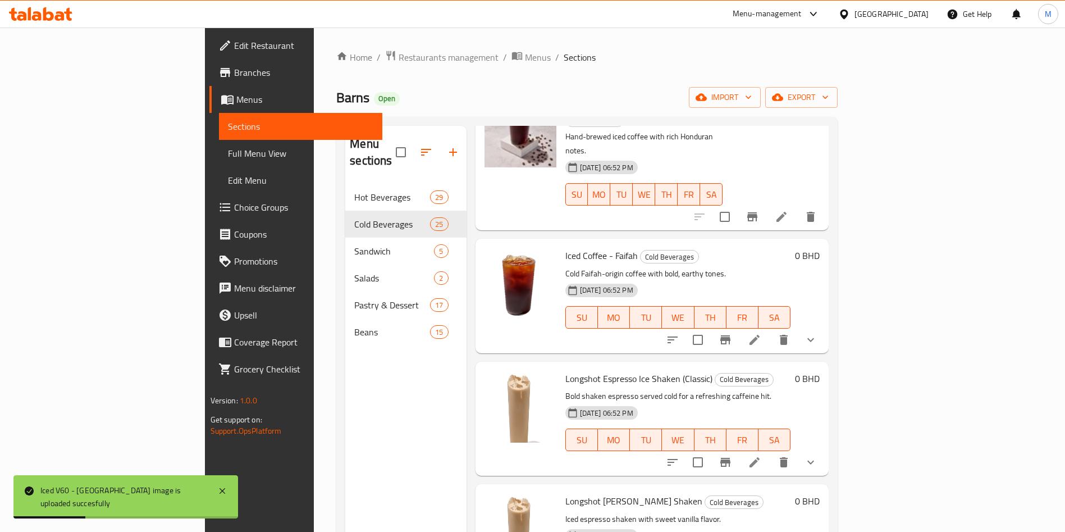
scroll to position [168, 0]
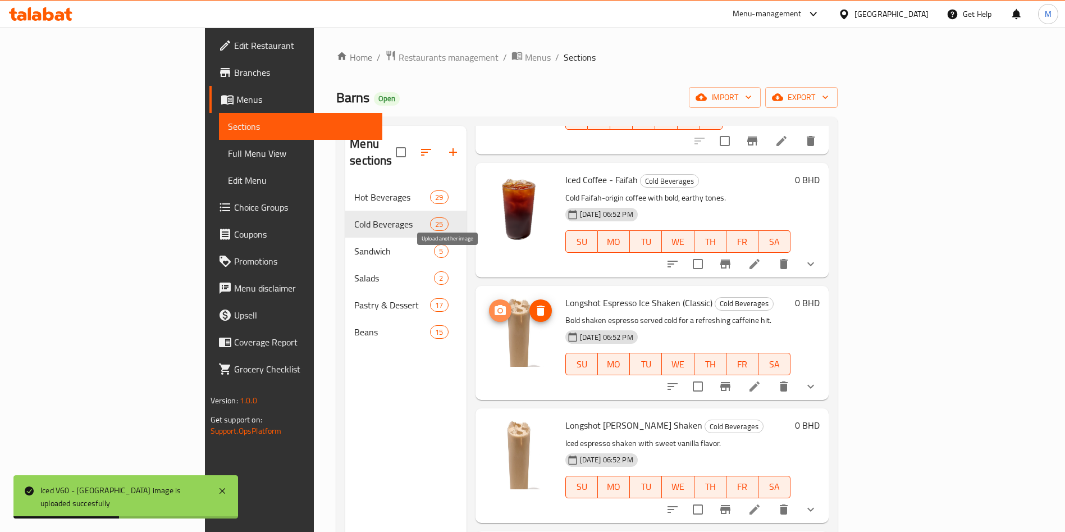
click at [494, 304] on icon "upload picture" at bounding box center [500, 310] width 13 height 13
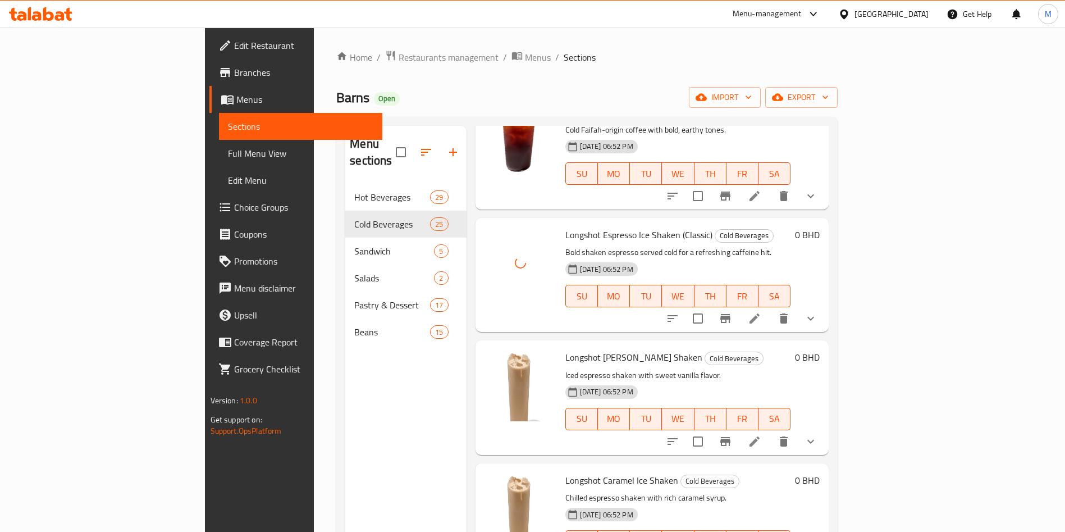
scroll to position [253, 0]
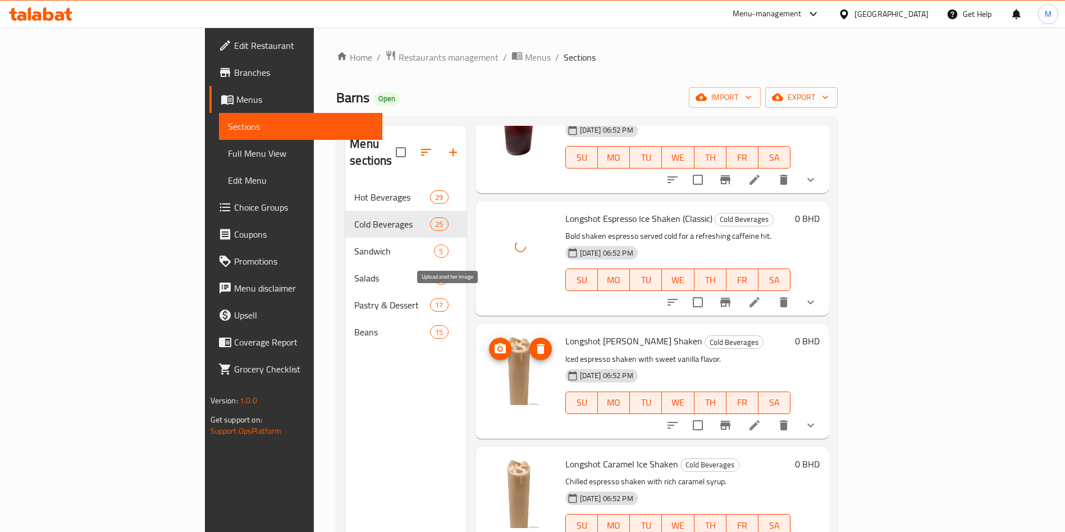
click at [494, 342] on icon "upload picture" at bounding box center [500, 348] width 13 height 13
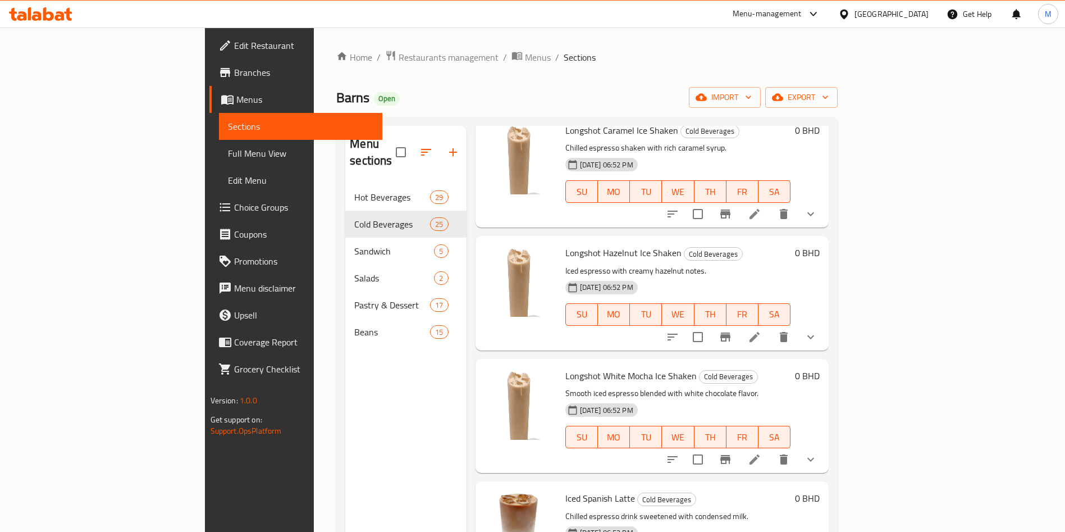
scroll to position [590, 0]
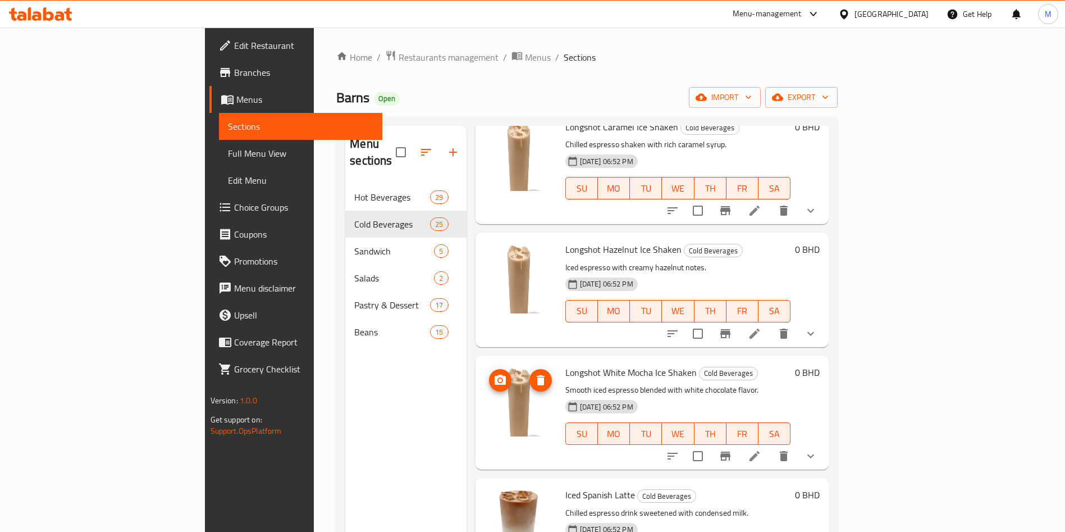
click at [495, 375] on icon "upload picture" at bounding box center [500, 380] width 11 height 10
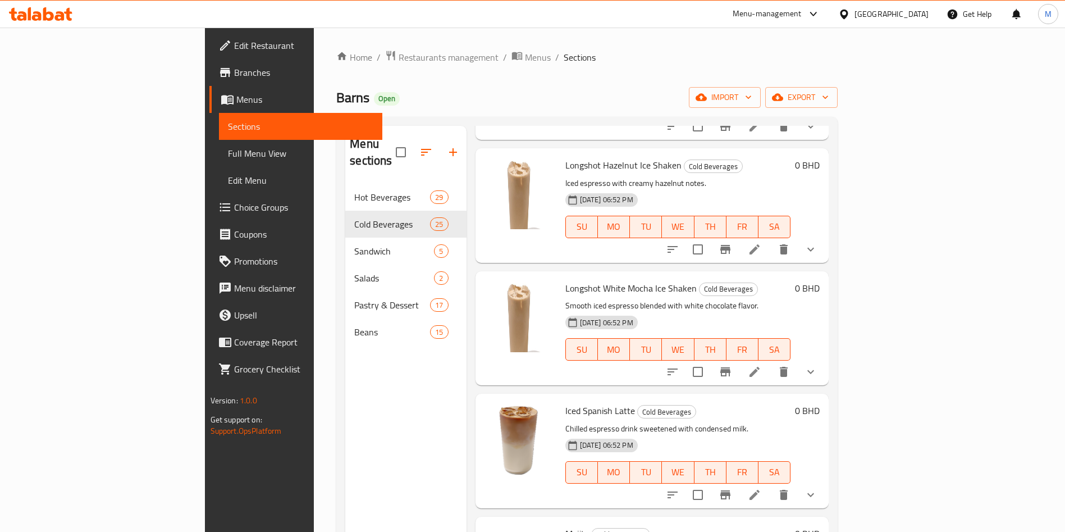
scroll to position [758, 0]
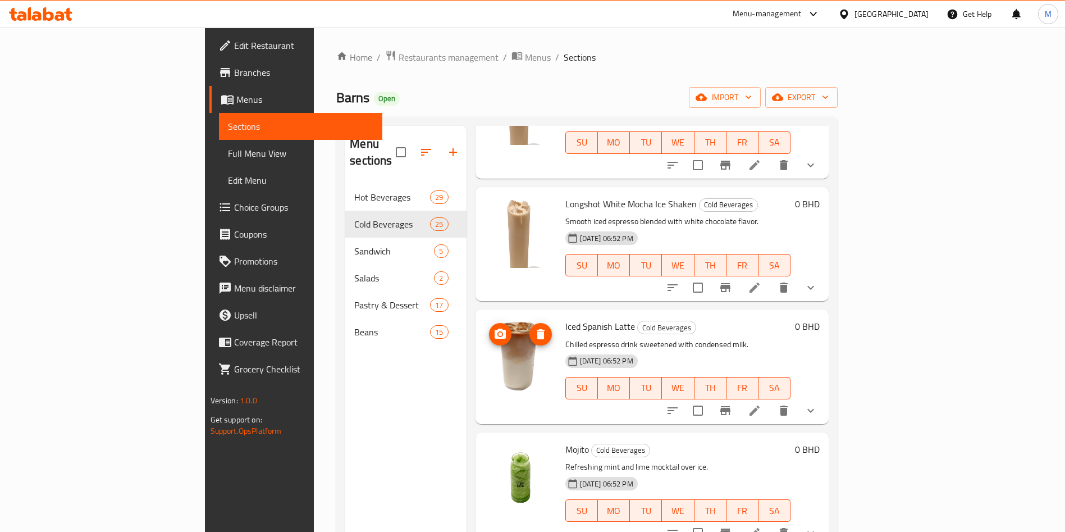
click at [489, 327] on span "upload picture" at bounding box center [500, 333] width 22 height 13
click at [495, 452] on icon "upload picture" at bounding box center [500, 457] width 11 height 10
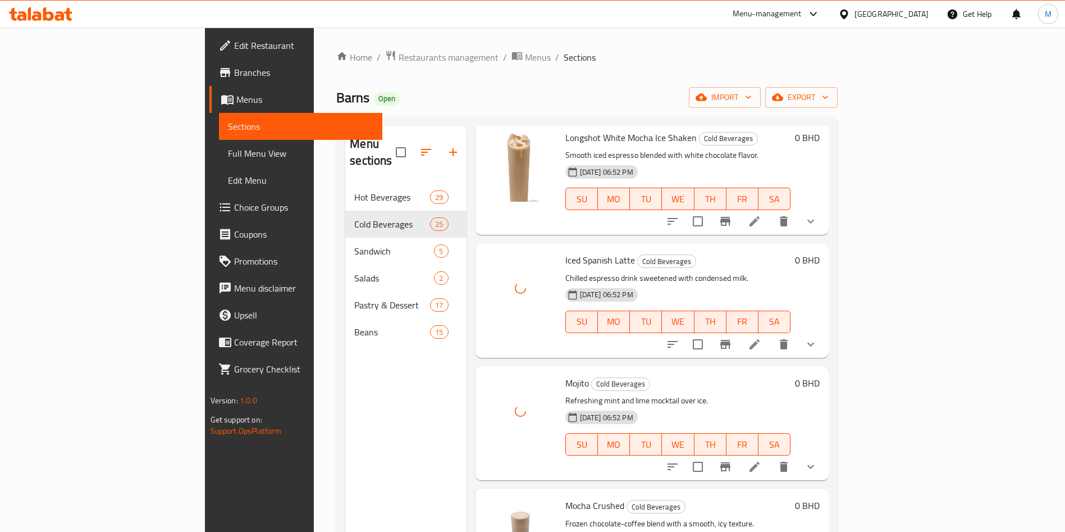
scroll to position [927, 0]
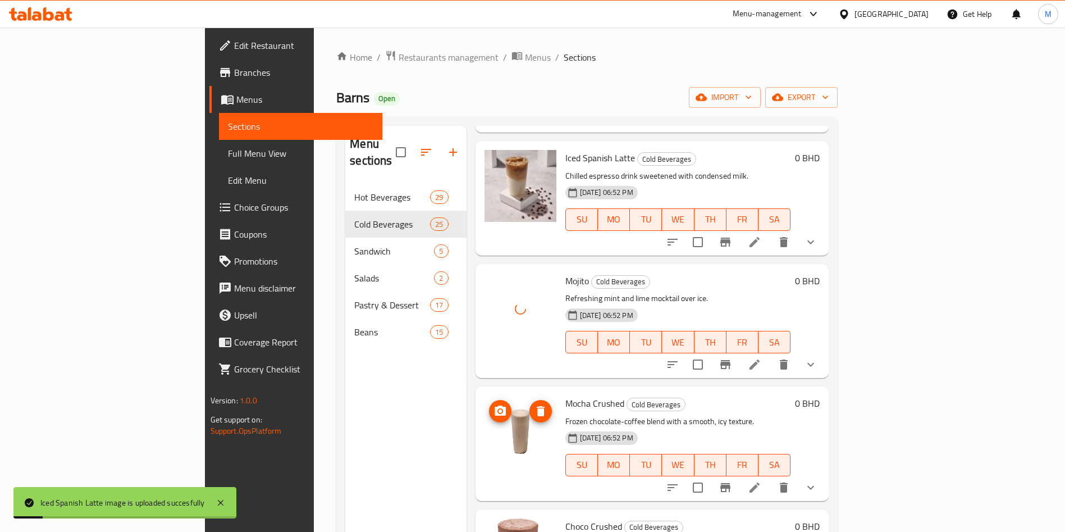
click at [485, 395] on img at bounding box center [521, 431] width 72 height 72
click at [489, 404] on span "upload picture" at bounding box center [500, 410] width 22 height 13
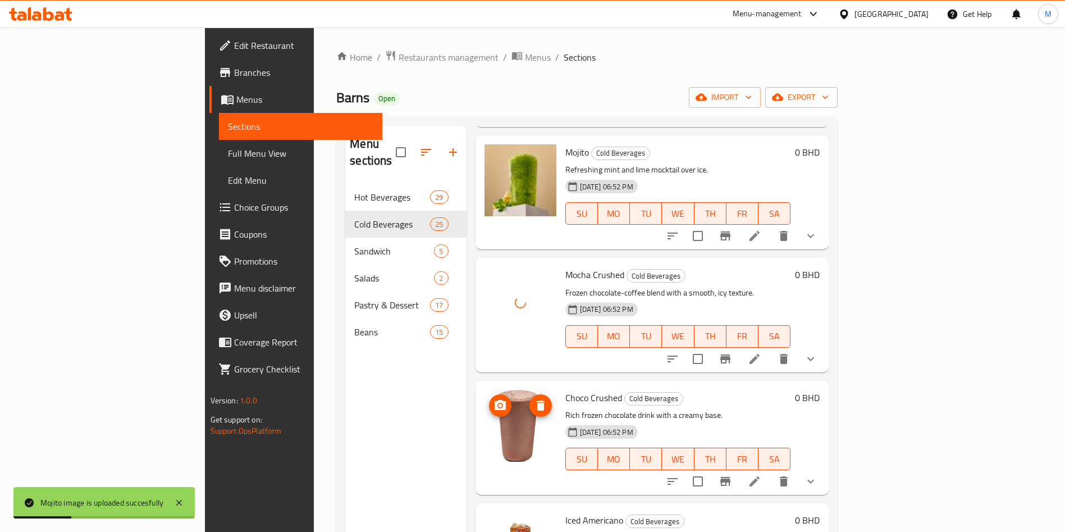
scroll to position [1095, 0]
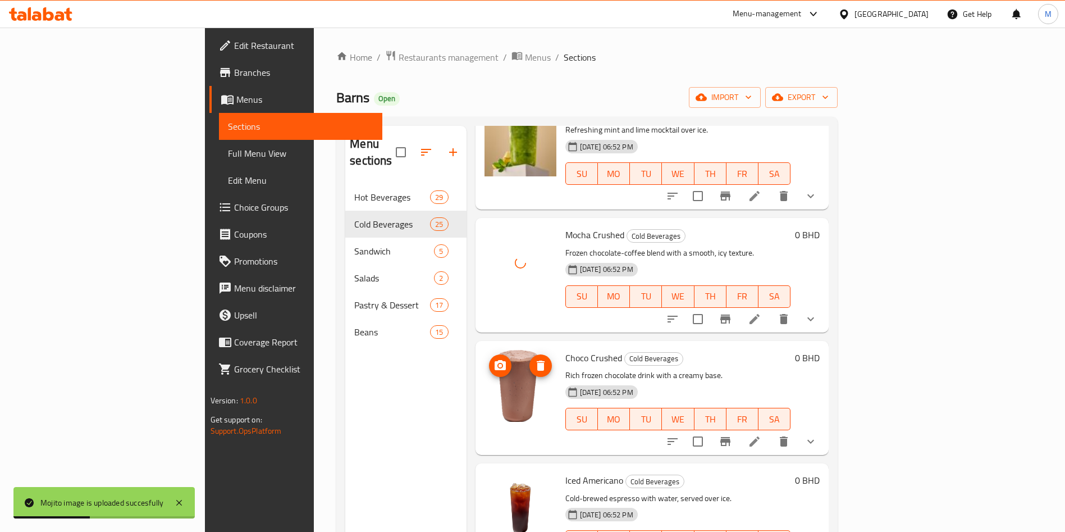
click at [494, 359] on icon "upload picture" at bounding box center [500, 365] width 13 height 13
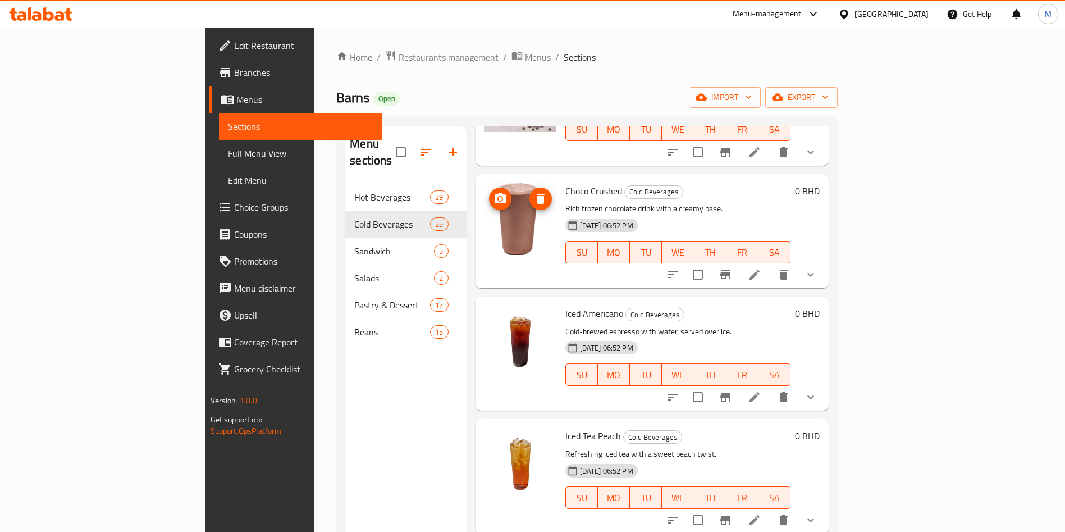
scroll to position [1264, 0]
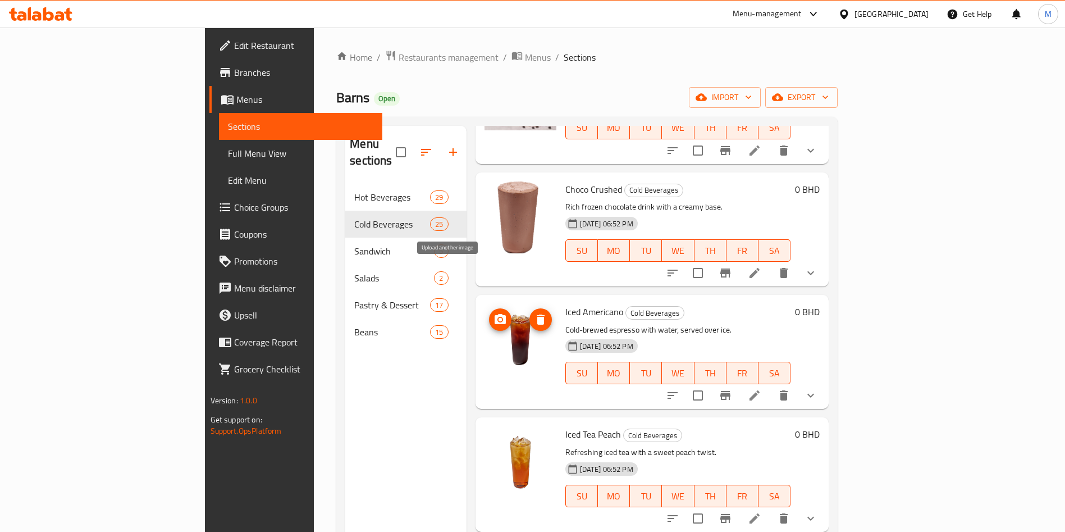
click at [498, 318] on circle "upload picture" at bounding box center [499, 319] width 3 height 3
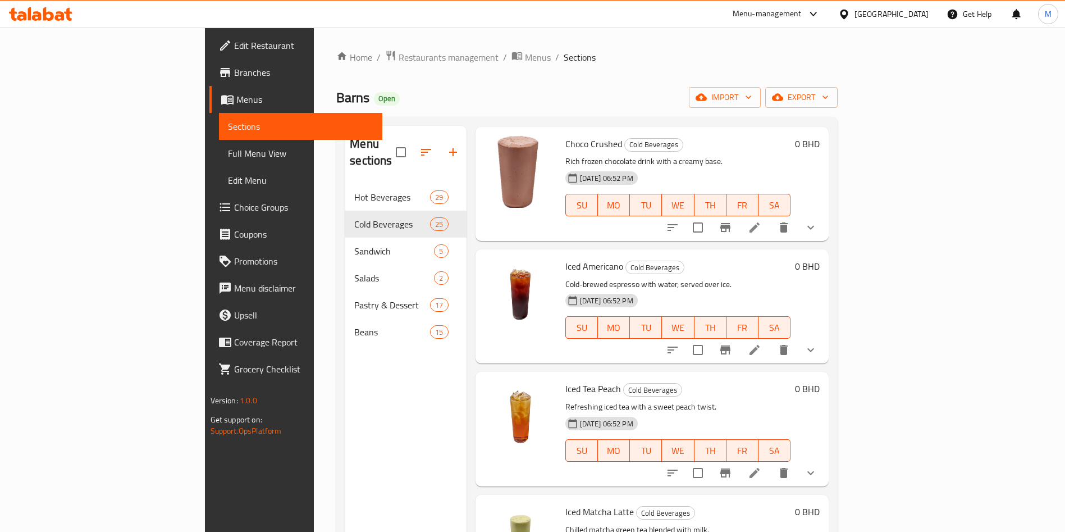
scroll to position [1348, 0]
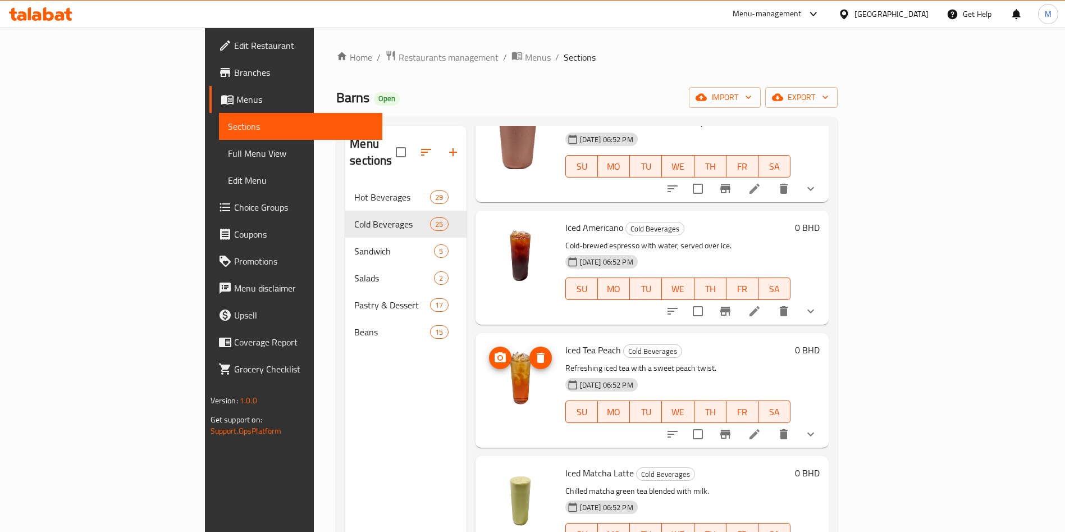
click at [489, 347] on button "upload picture" at bounding box center [500, 358] width 22 height 22
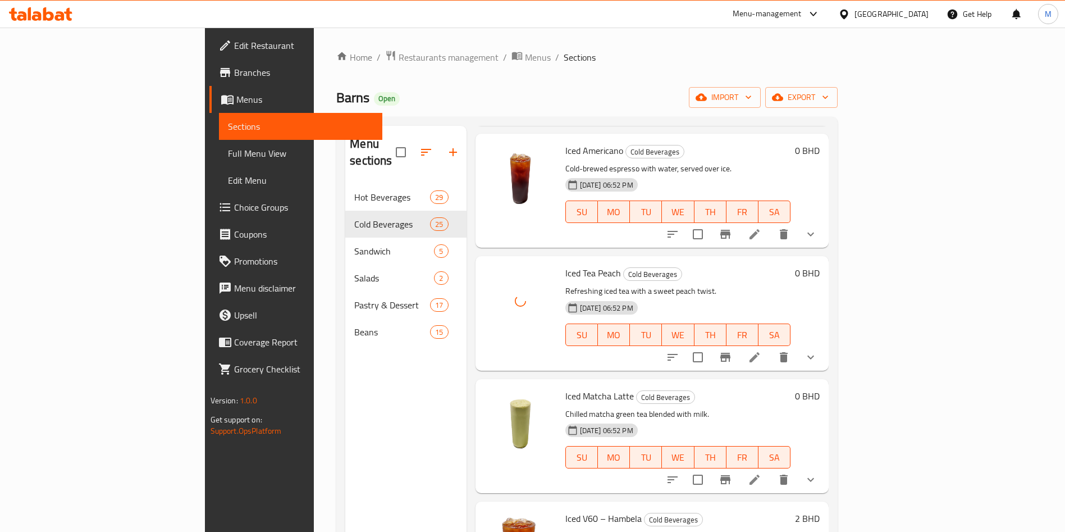
scroll to position [1516, 0]
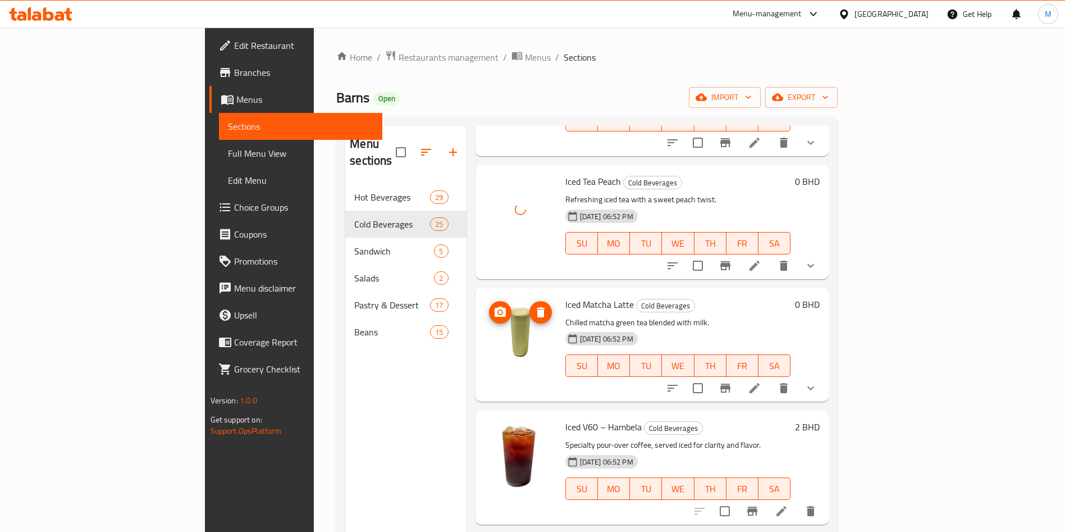
click at [485, 297] on img at bounding box center [521, 333] width 72 height 72
click at [494, 306] on icon "upload picture" at bounding box center [500, 312] width 13 height 13
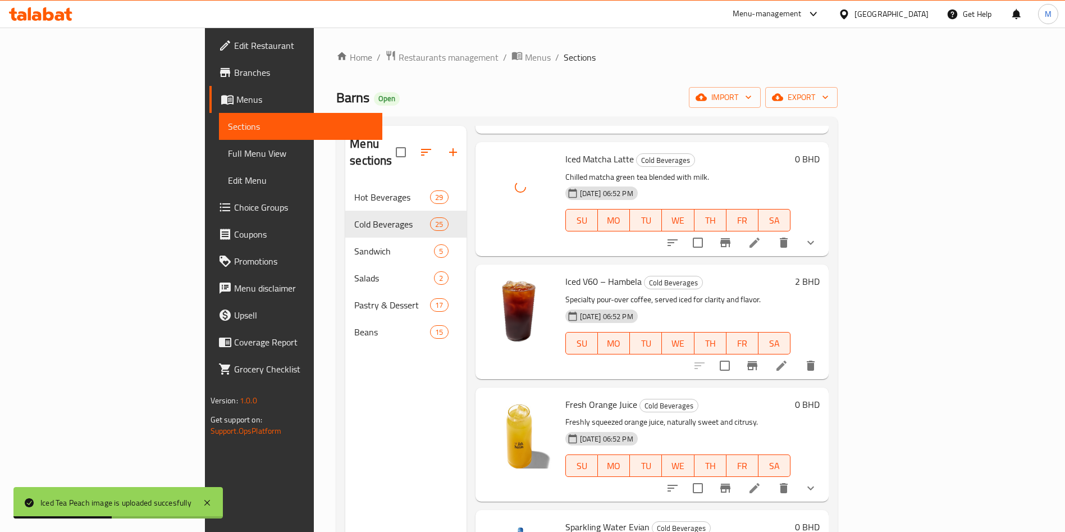
scroll to position [1685, 0]
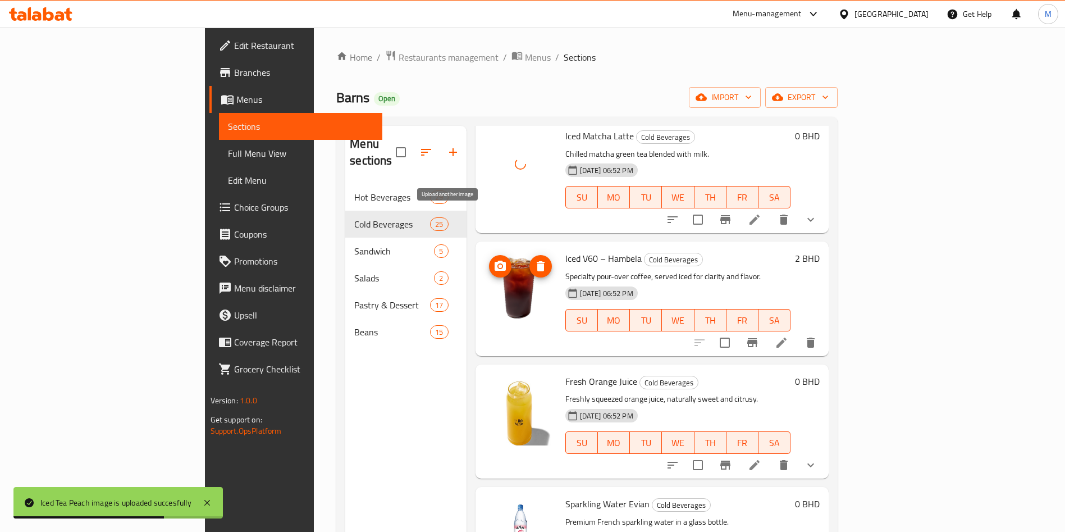
click at [495, 261] on icon "upload picture" at bounding box center [500, 266] width 11 height 10
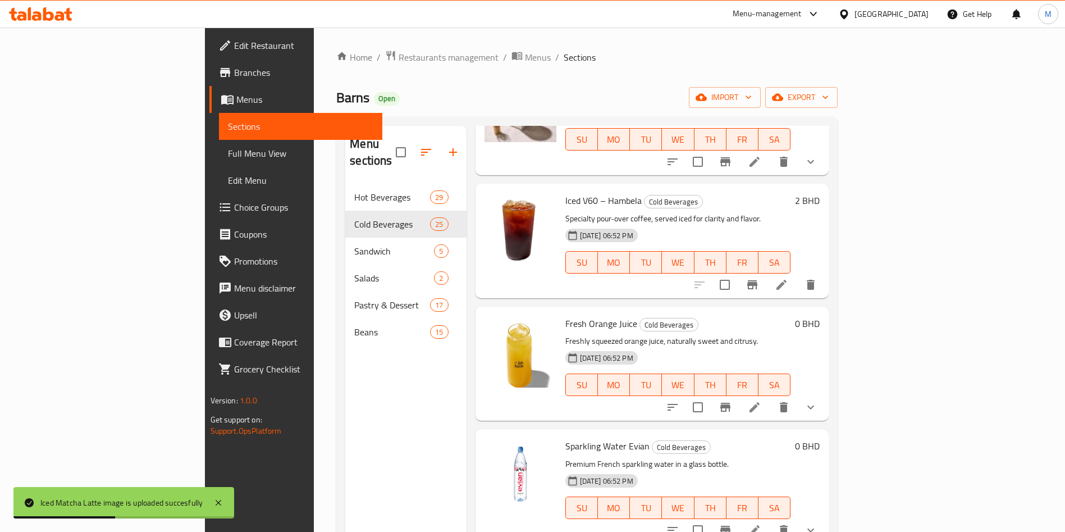
scroll to position [1769, 0]
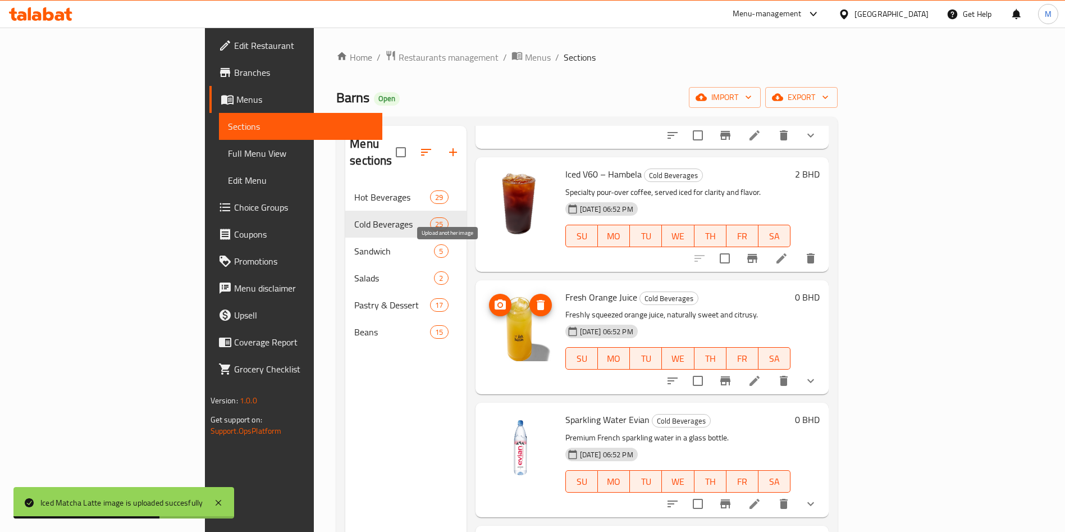
click at [498, 303] on circle "upload picture" at bounding box center [499, 304] width 3 height 3
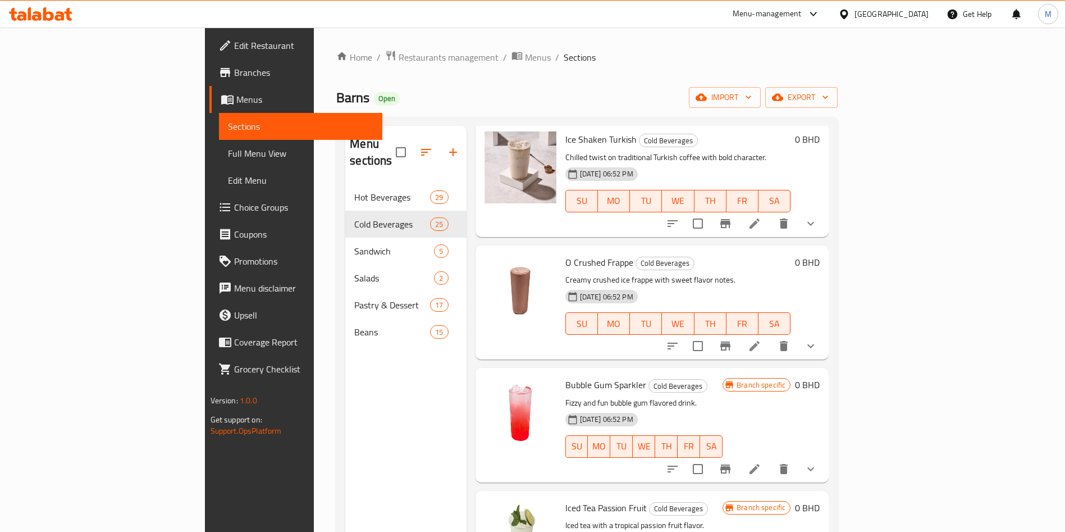
scroll to position [2190, 0]
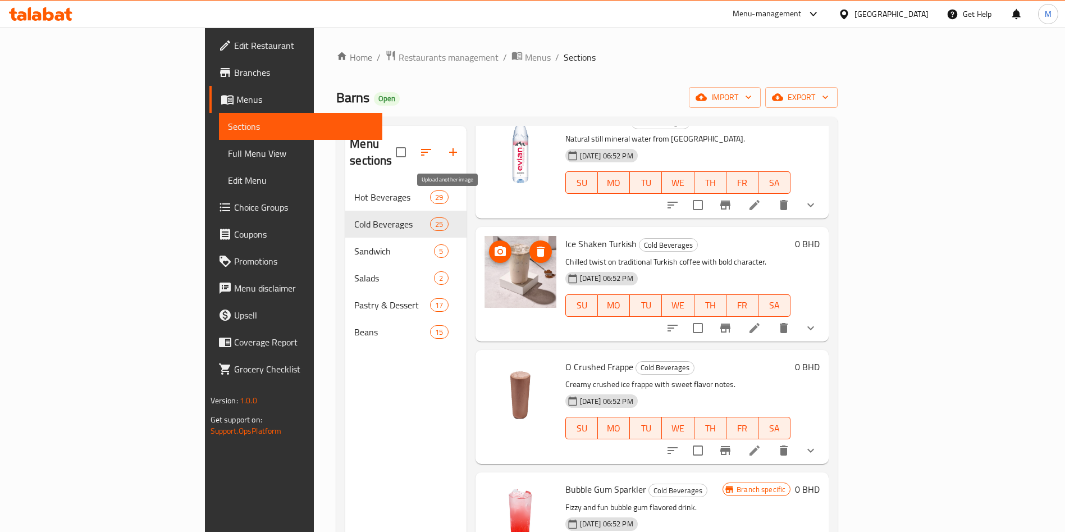
click at [489, 245] on span "upload picture" at bounding box center [500, 251] width 22 height 13
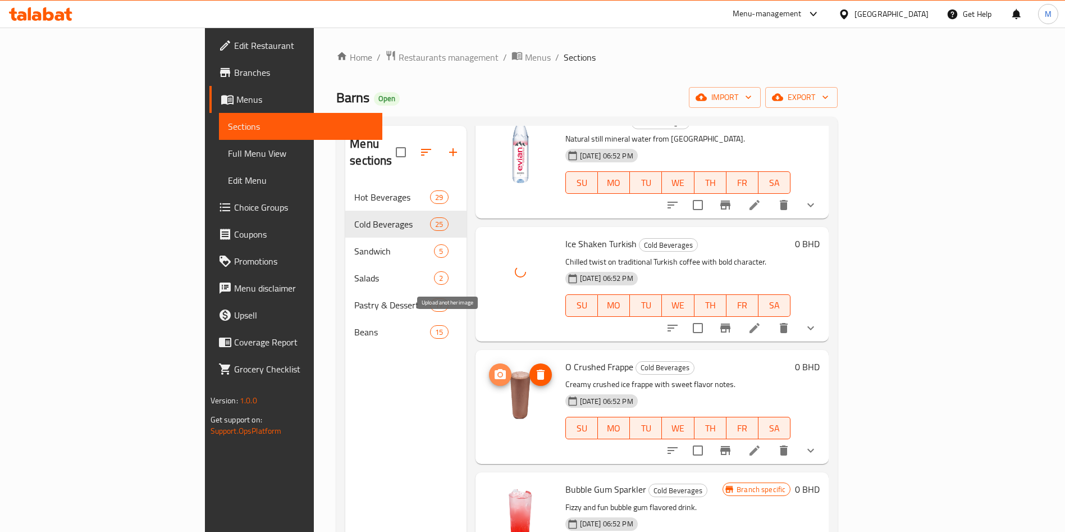
click at [494, 368] on icon "upload picture" at bounding box center [500, 374] width 13 height 13
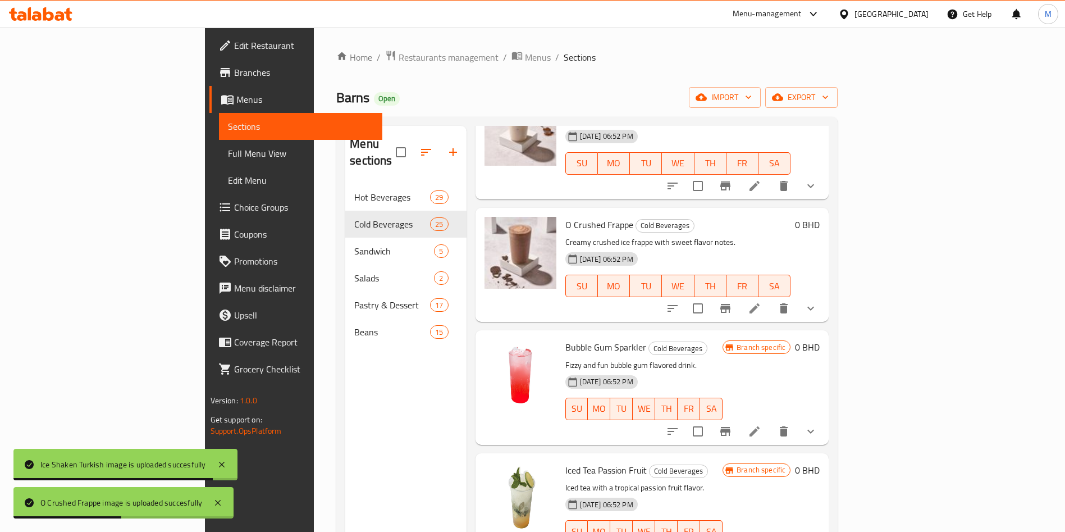
scroll to position [2359, 0]
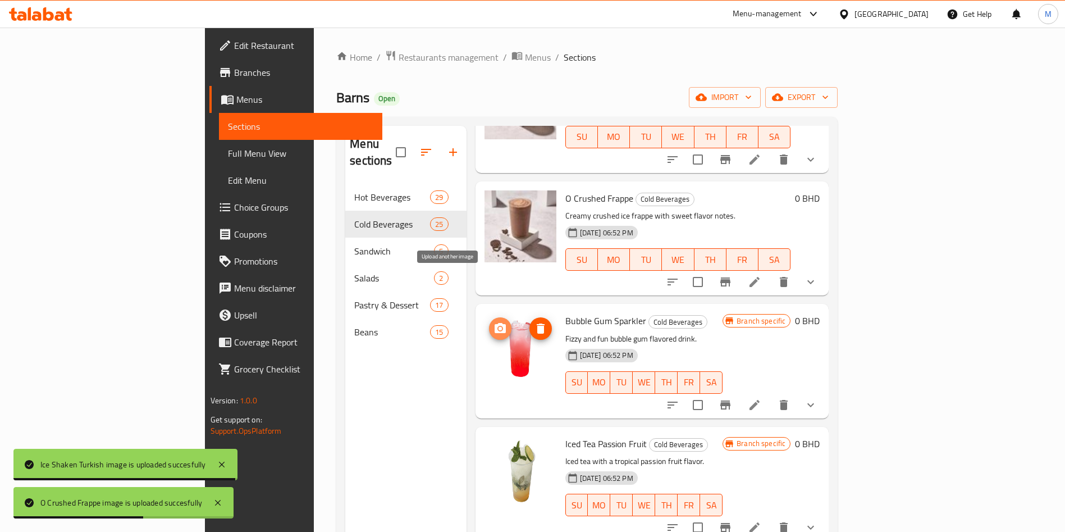
click at [494, 322] on icon "upload picture" at bounding box center [500, 328] width 13 height 13
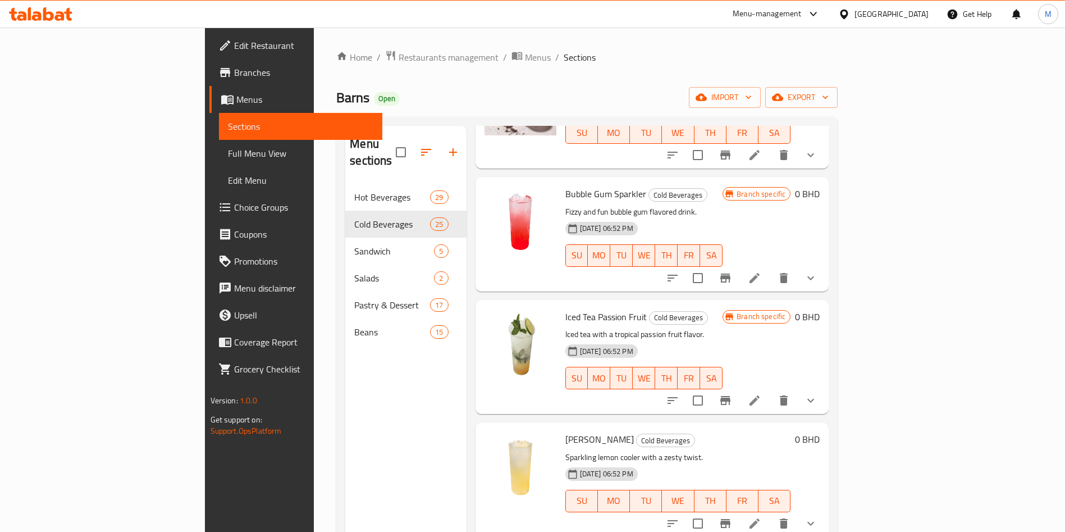
scroll to position [2527, 0]
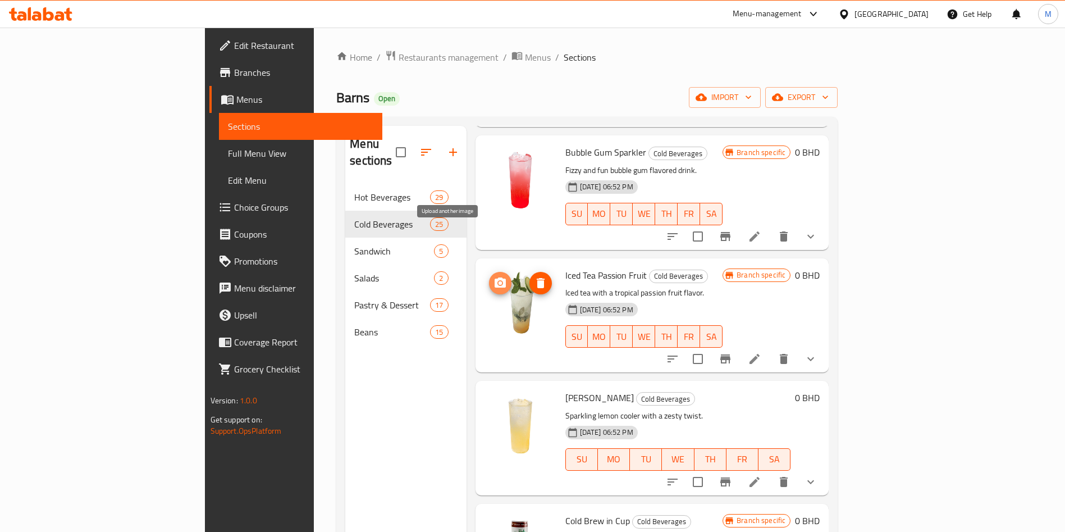
click at [494, 276] on icon "upload picture" at bounding box center [500, 282] width 13 height 13
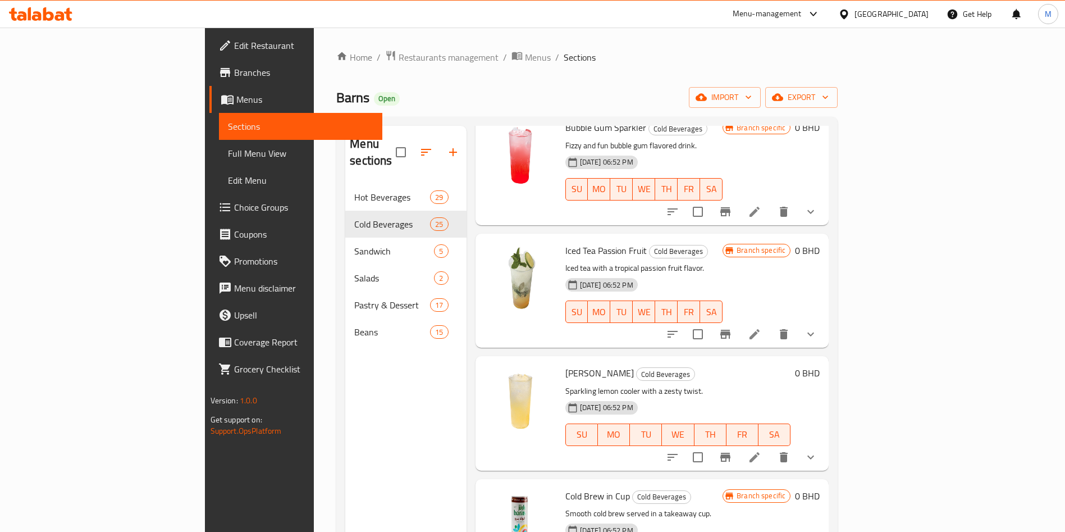
scroll to position [2564, 0]
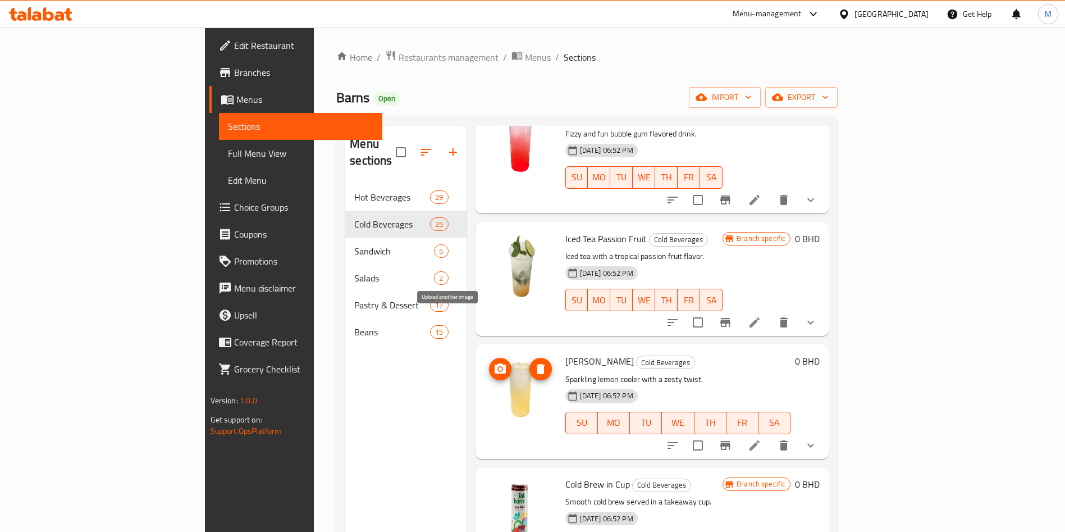
click at [495, 363] on icon "upload picture" at bounding box center [500, 368] width 11 height 10
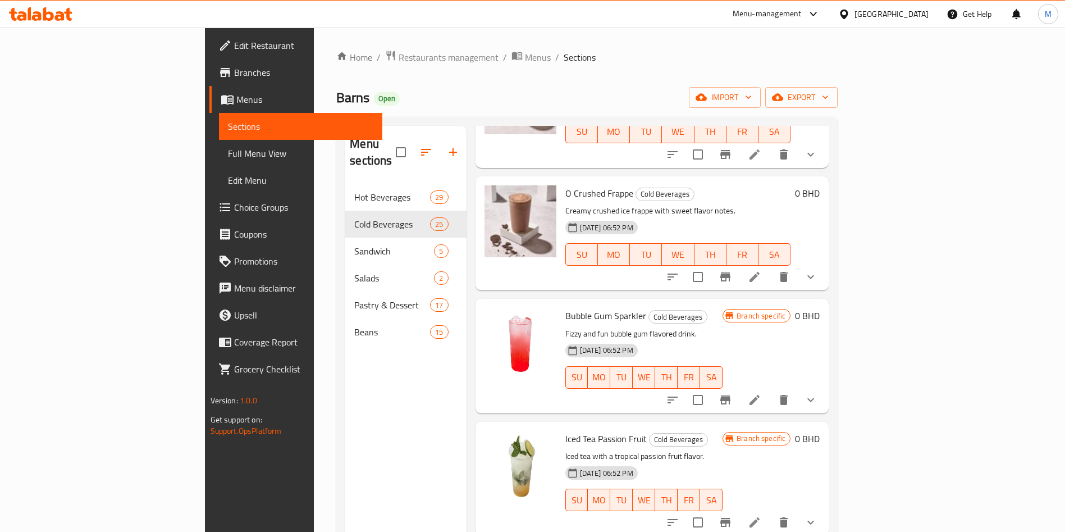
scroll to position [2443, 0]
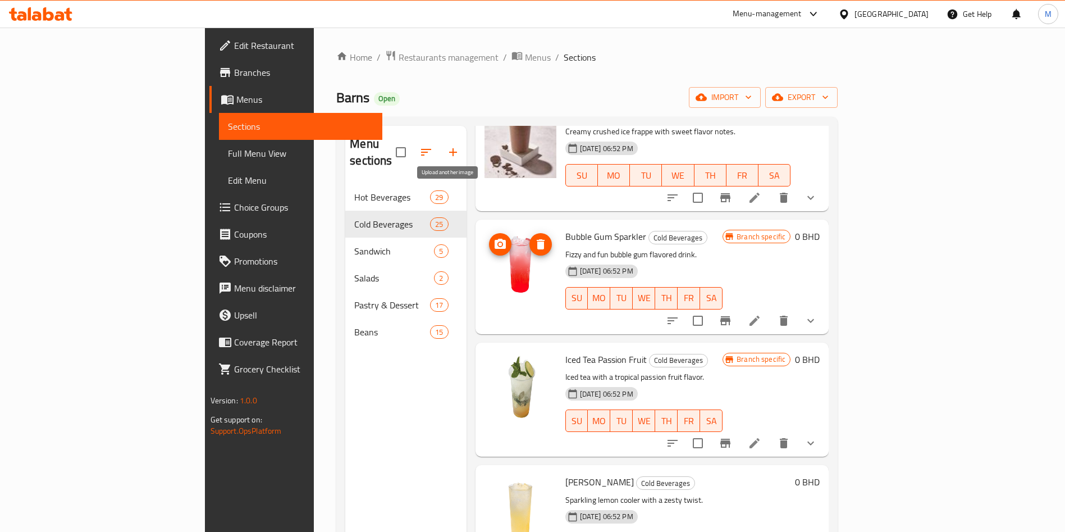
click at [494, 238] on icon "upload picture" at bounding box center [500, 244] width 13 height 13
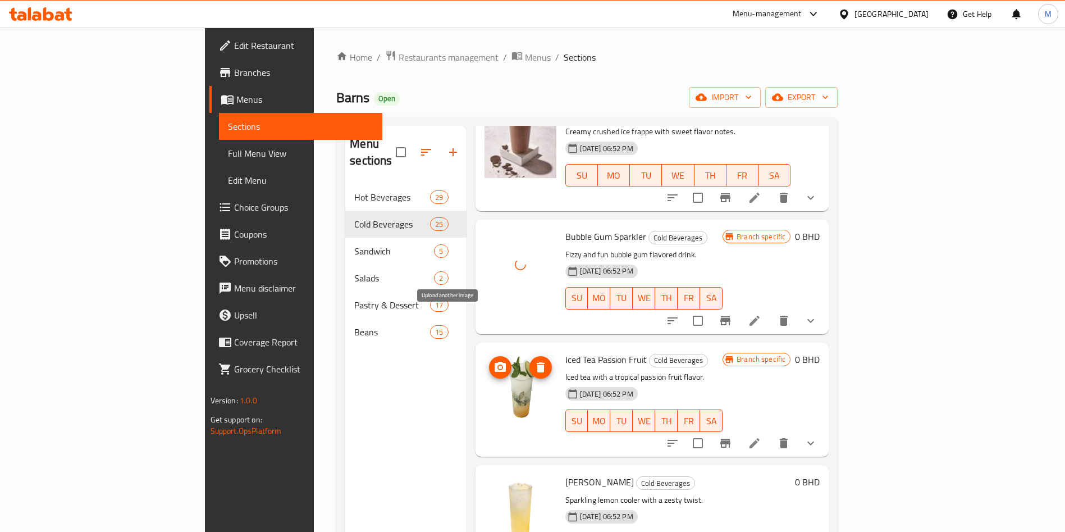
click at [495, 362] on icon "upload picture" at bounding box center [500, 367] width 11 height 10
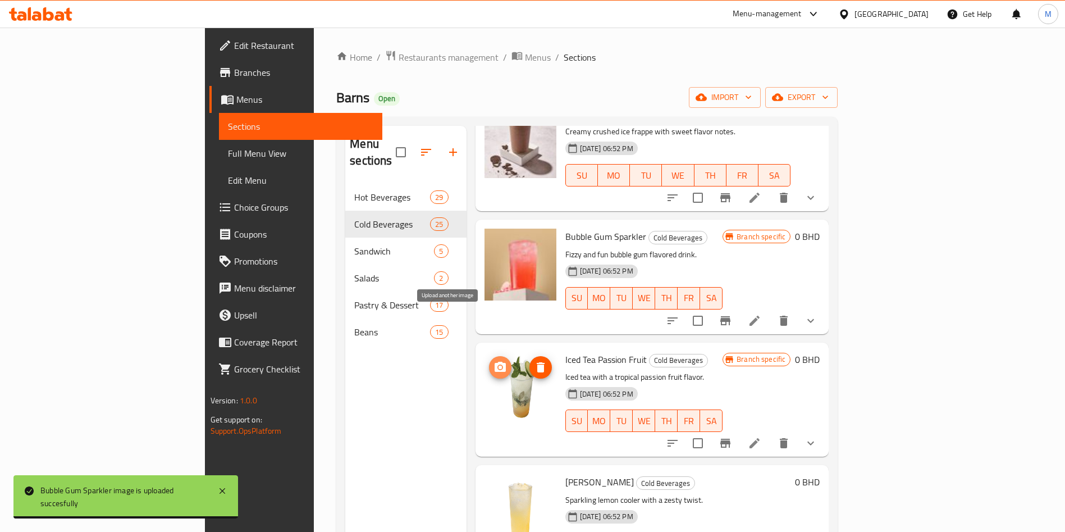
click at [498, 365] on circle "upload picture" at bounding box center [499, 366] width 3 height 3
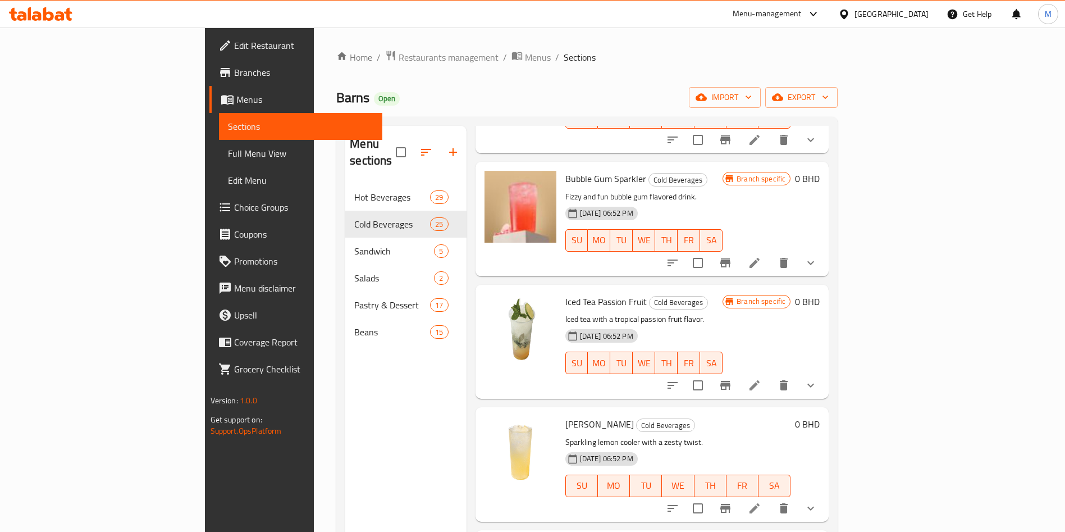
scroll to position [2527, 0]
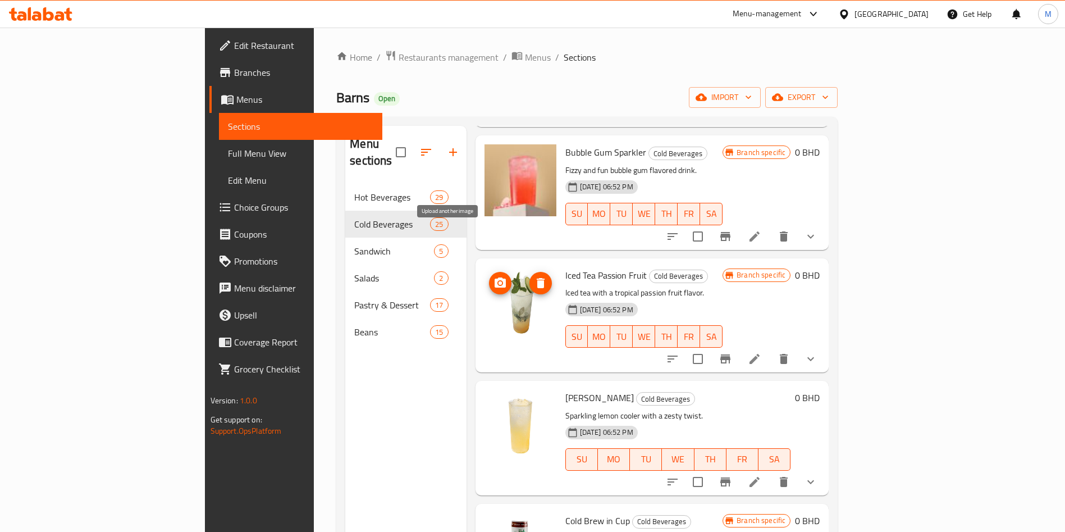
click at [495, 277] on icon "upload picture" at bounding box center [500, 282] width 11 height 10
click at [495, 400] on icon "upload picture" at bounding box center [500, 405] width 11 height 10
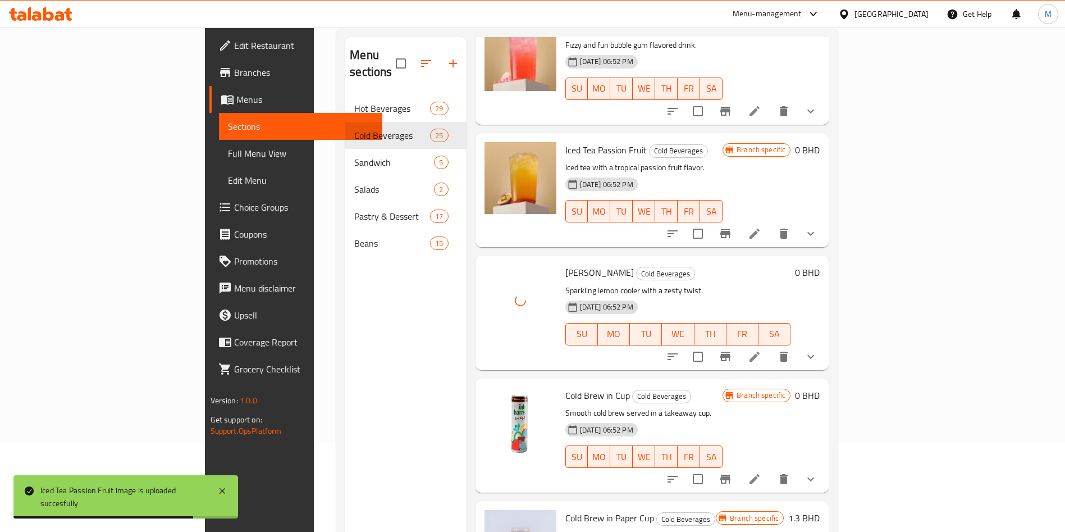
scroll to position [157, 0]
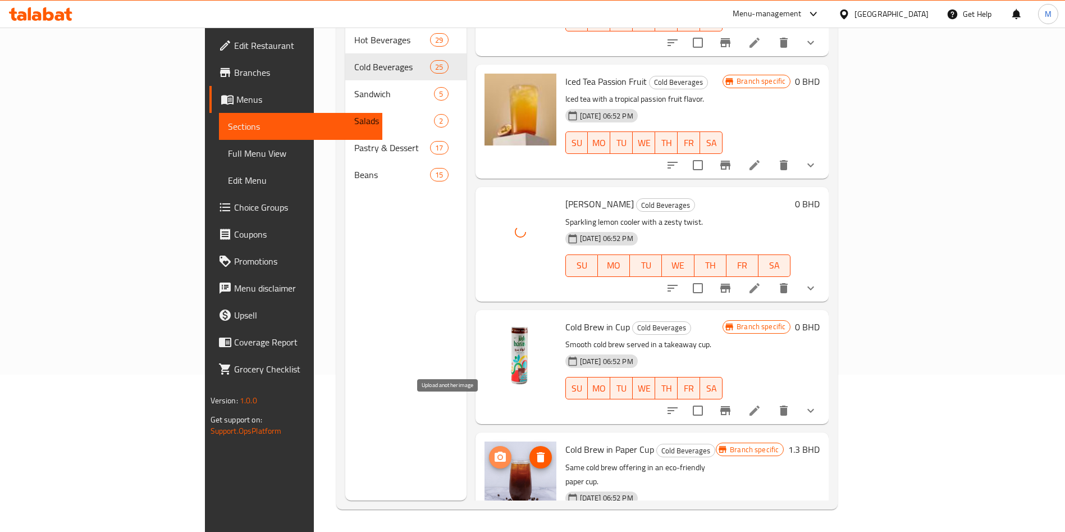
click at [494, 450] on icon "upload picture" at bounding box center [500, 456] width 13 height 13
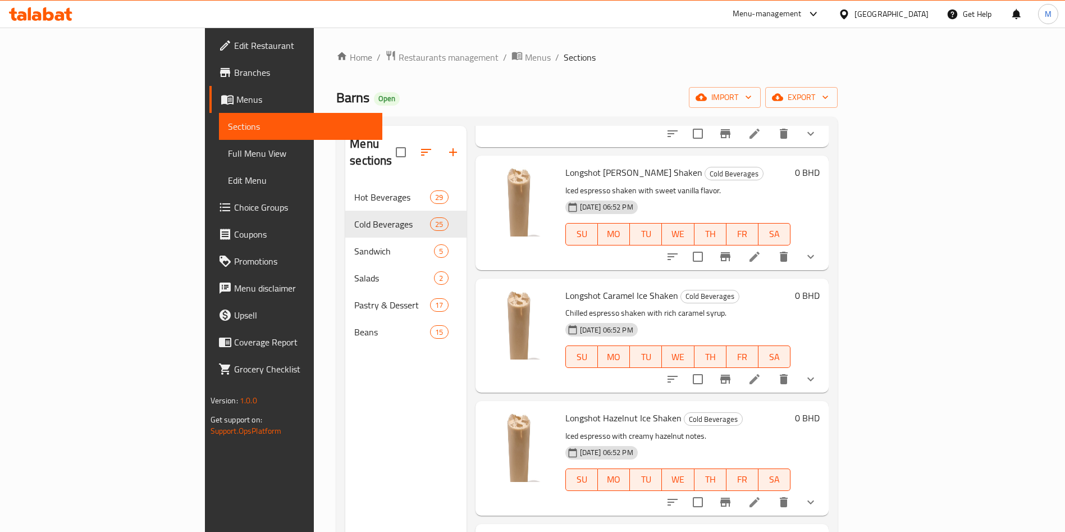
scroll to position [505, 0]
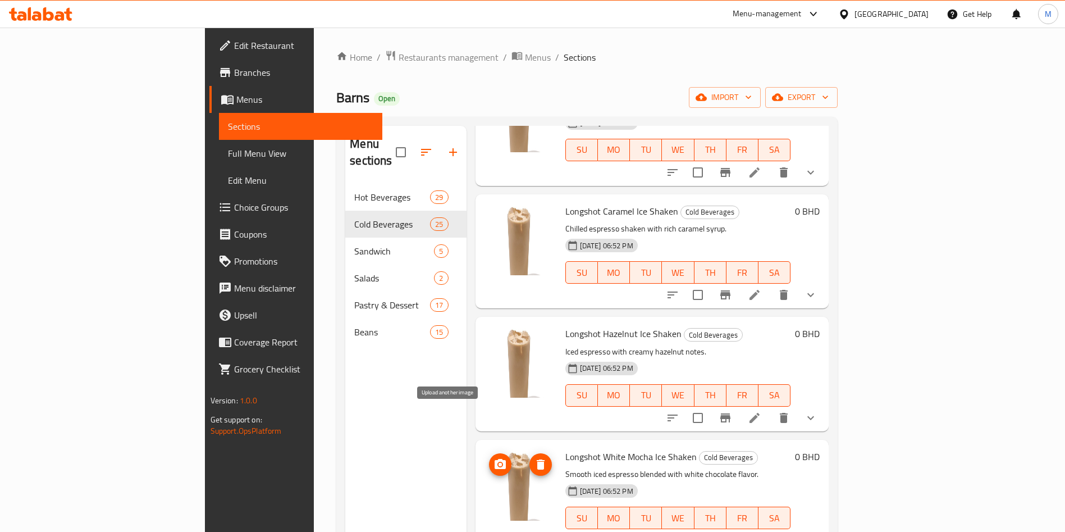
click at [494, 458] on icon "upload picture" at bounding box center [500, 464] width 13 height 13
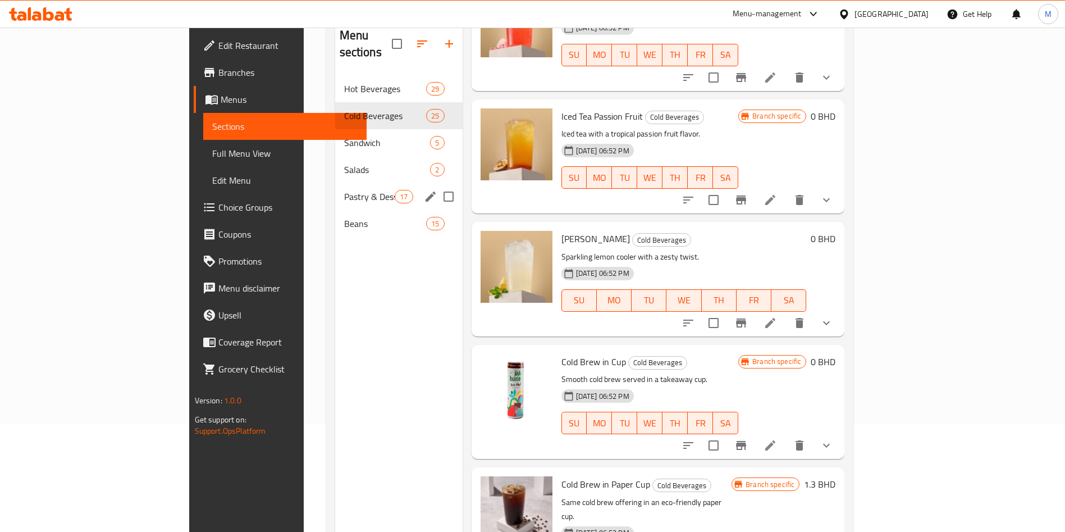
scroll to position [73, 0]
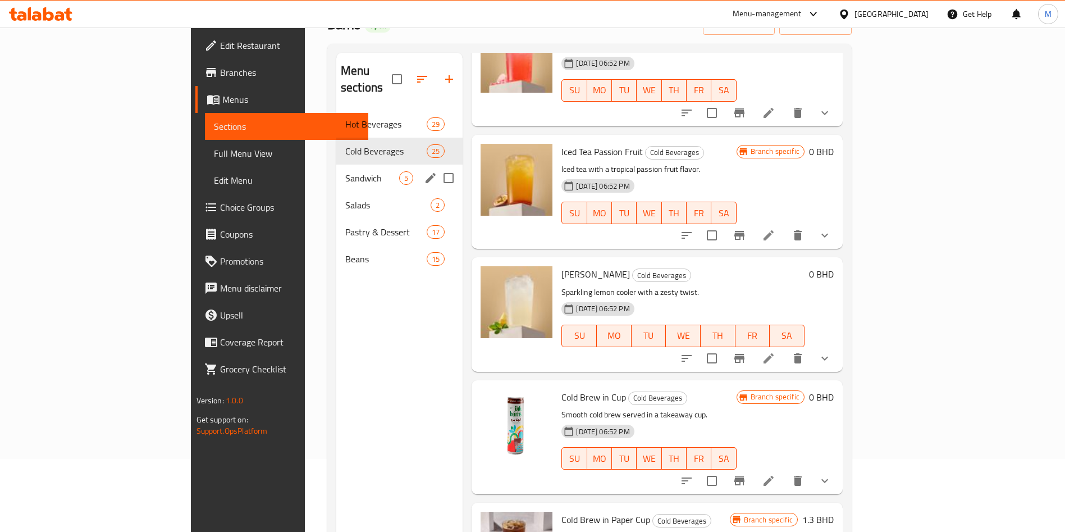
click at [345, 171] on span "Sandwich" at bounding box center [372, 177] width 54 height 13
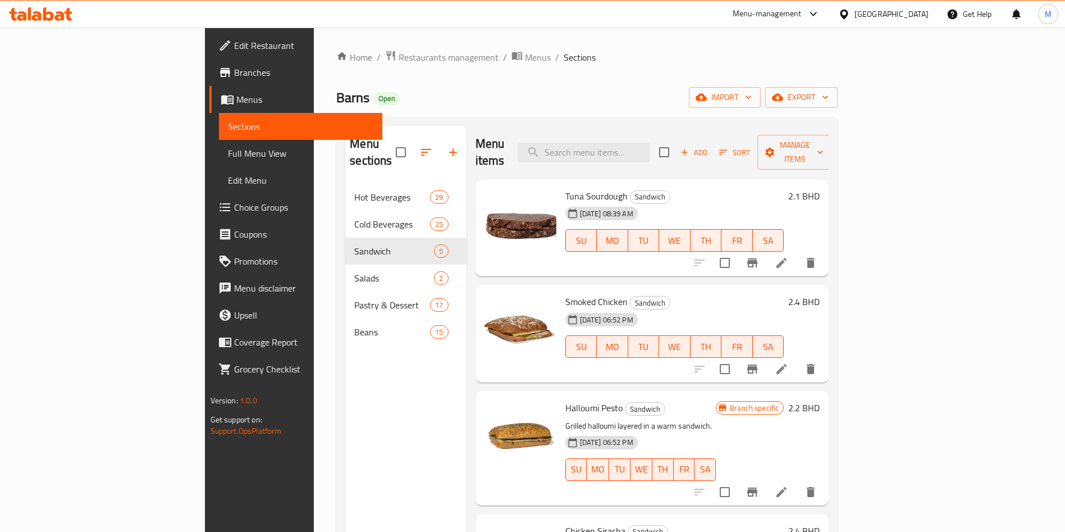
click at [532, 64] on ol "Home / Restaurants management / Menus / Sections" at bounding box center [587, 57] width 502 height 15
drag, startPoint x: 533, startPoint y: 65, endPoint x: 452, endPoint y: 104, distance: 89.9
click at [452, 104] on div "Barns Open import export" at bounding box center [587, 97] width 502 height 21
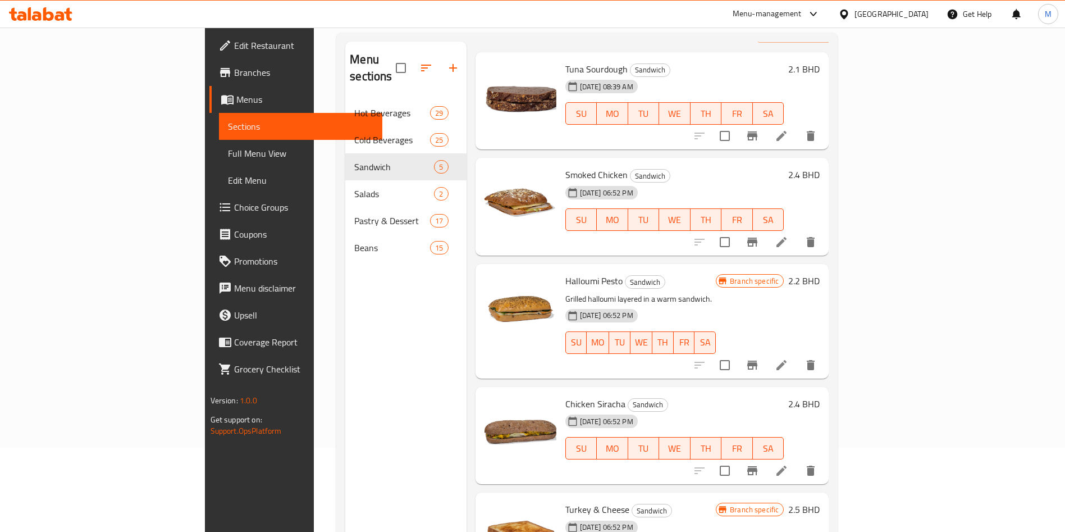
scroll to position [157, 0]
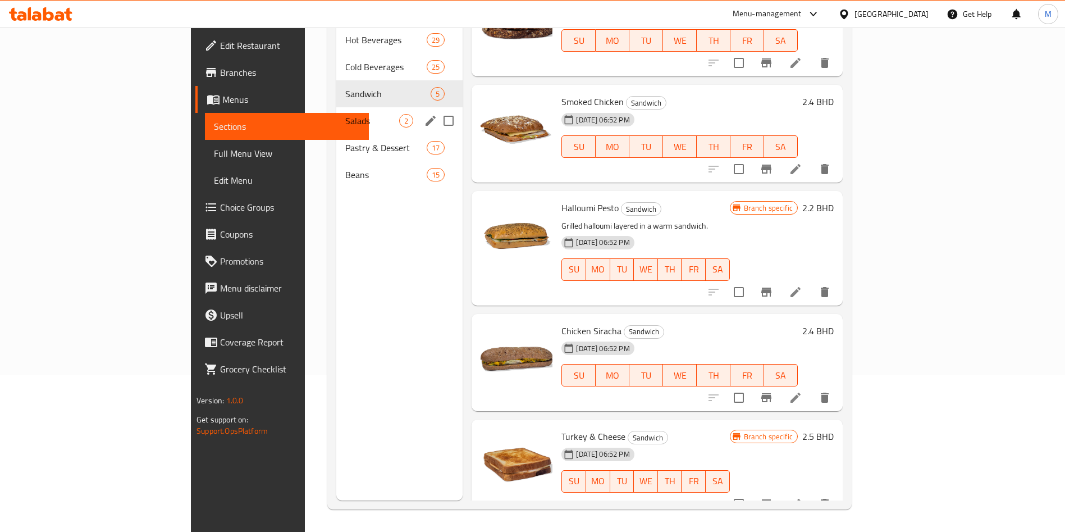
click at [345, 114] on span "Salads" at bounding box center [372, 120] width 54 height 13
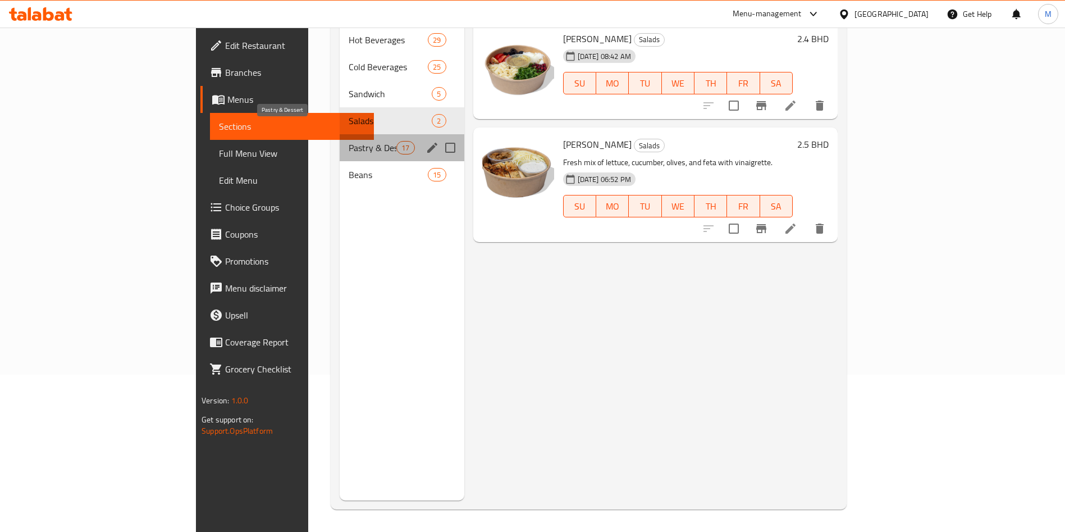
click at [349, 141] on span "Pastry & Dessert" at bounding box center [373, 147] width 48 height 13
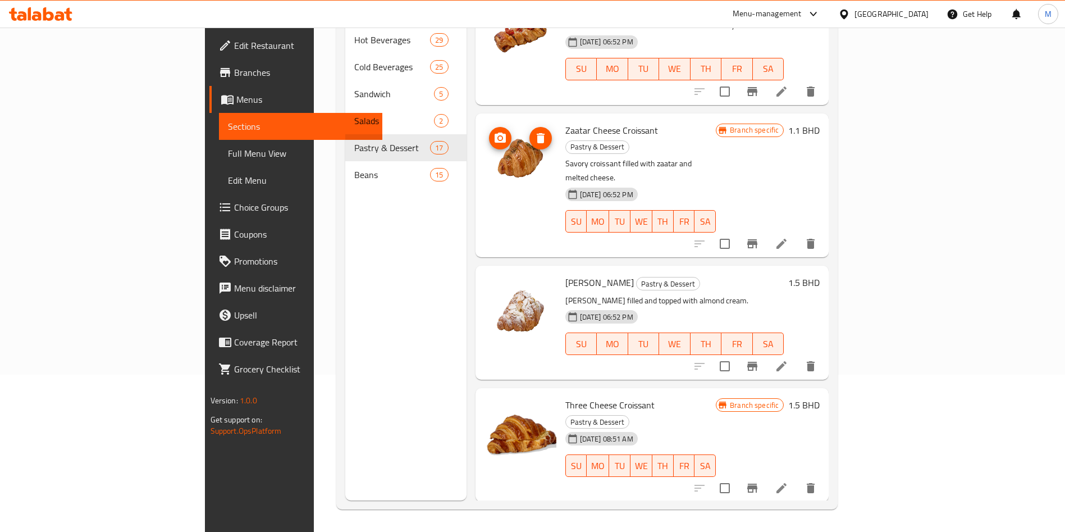
scroll to position [337, 0]
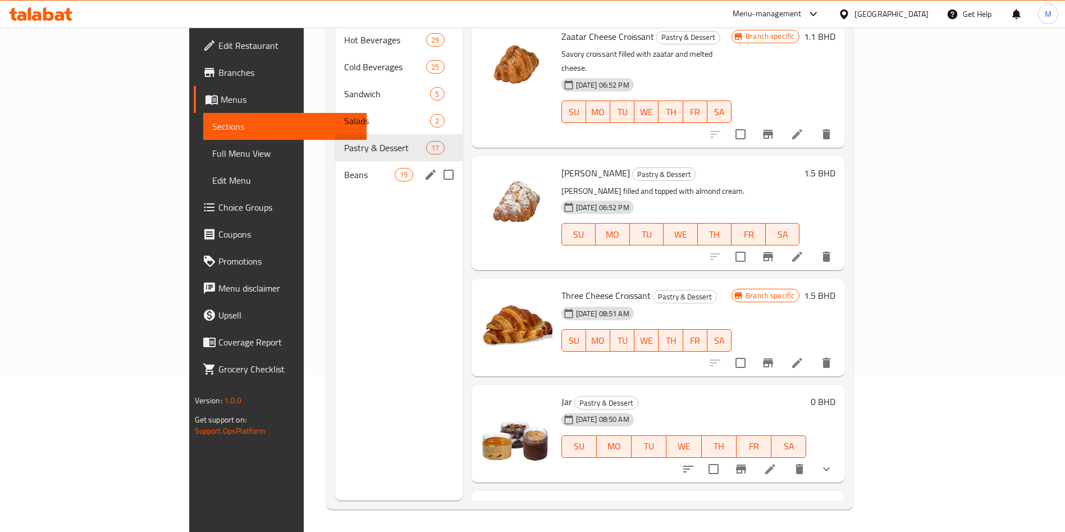
click at [344, 168] on span "Beans" at bounding box center [369, 174] width 51 height 13
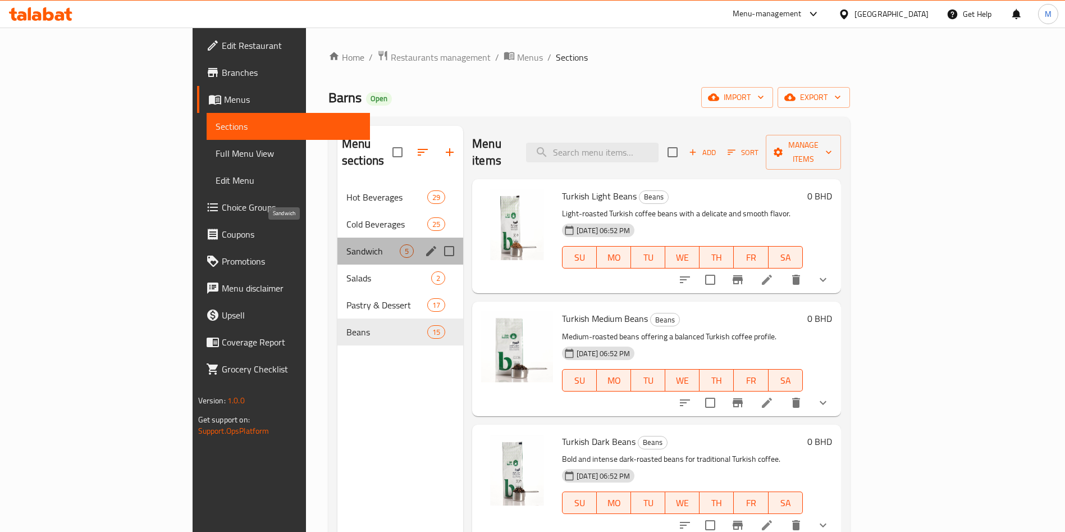
click at [347, 244] on span "Sandwich" at bounding box center [373, 250] width 53 height 13
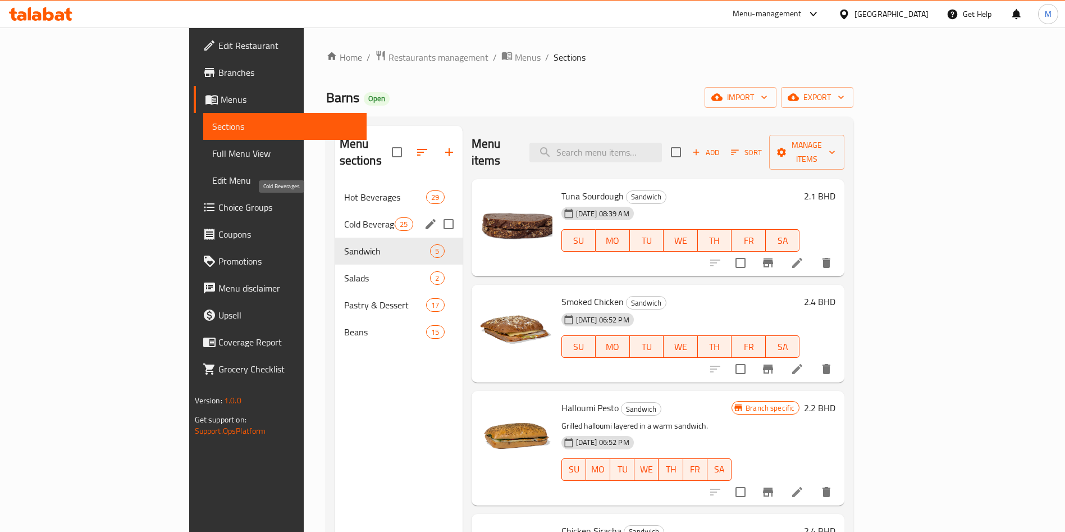
click at [335, 211] on div "Cold Beverages 25" at bounding box center [398, 224] width 127 height 27
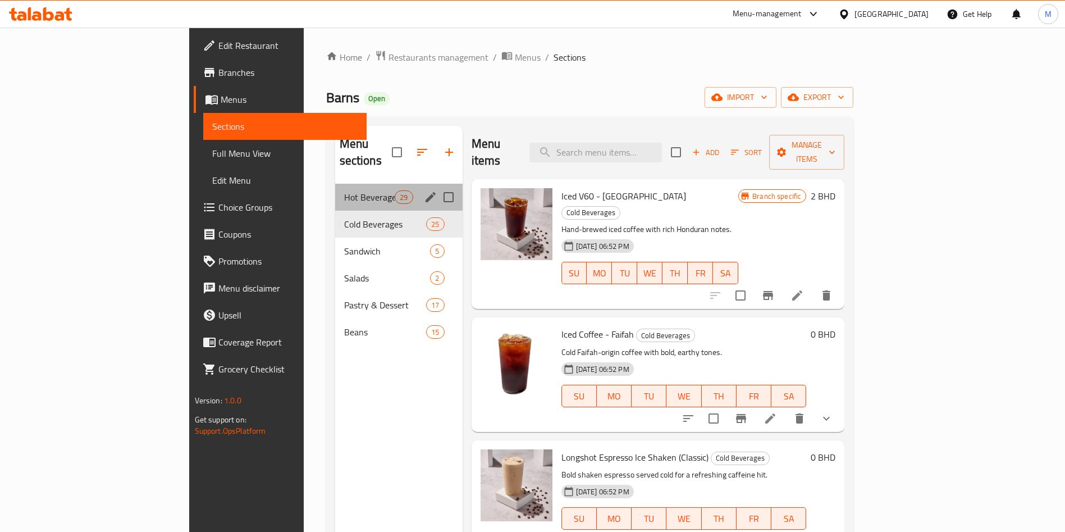
click at [335, 184] on div "Hot Beverages 29" at bounding box center [398, 197] width 127 height 27
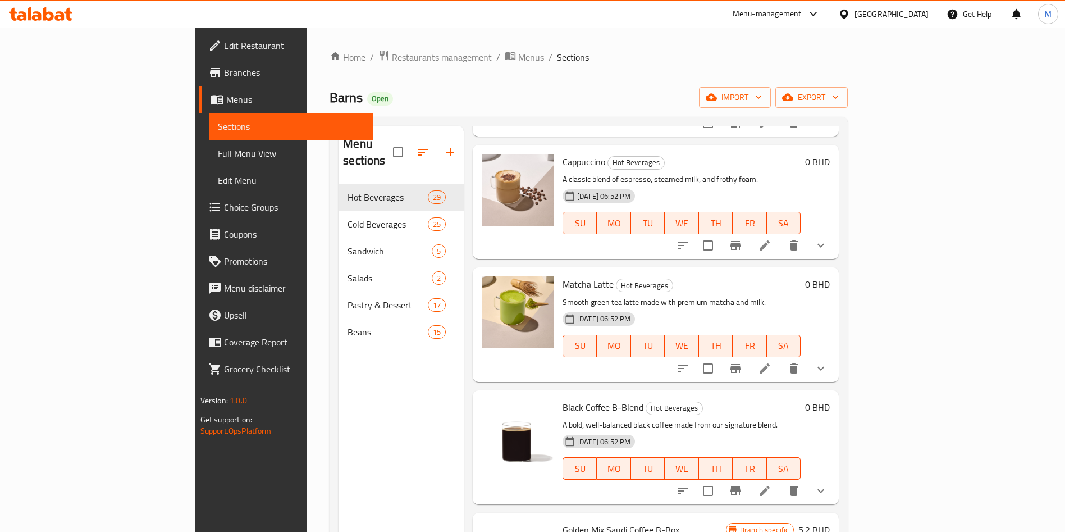
scroll to position [2190, 0]
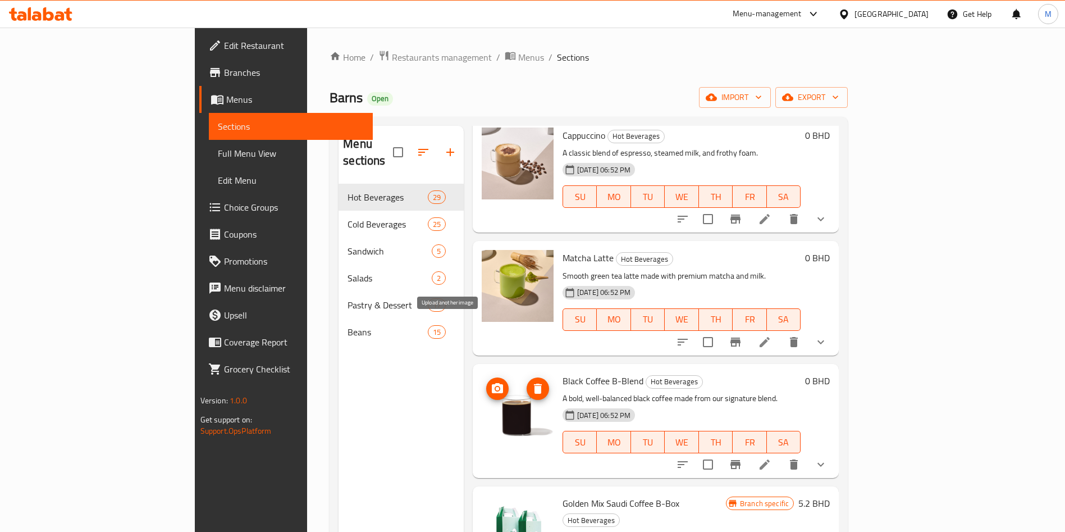
click at [492, 383] on icon "upload picture" at bounding box center [497, 388] width 11 height 10
click at [641, 120] on div "Menu sections Hot Beverages 29 Cold Beverages 25 Sandwich 5 Salads 2 Pastry & D…" at bounding box center [589, 392] width 518 height 550
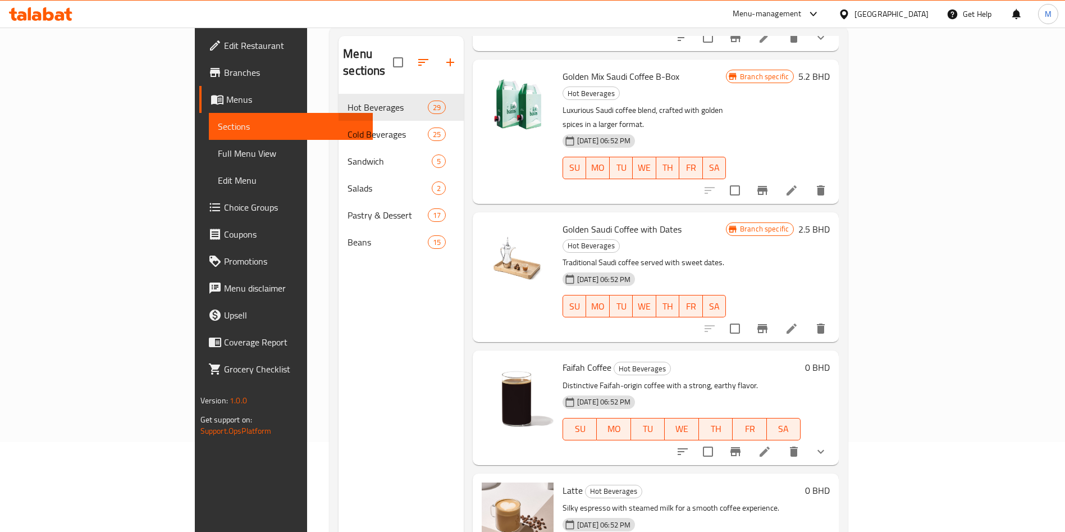
scroll to position [157, 0]
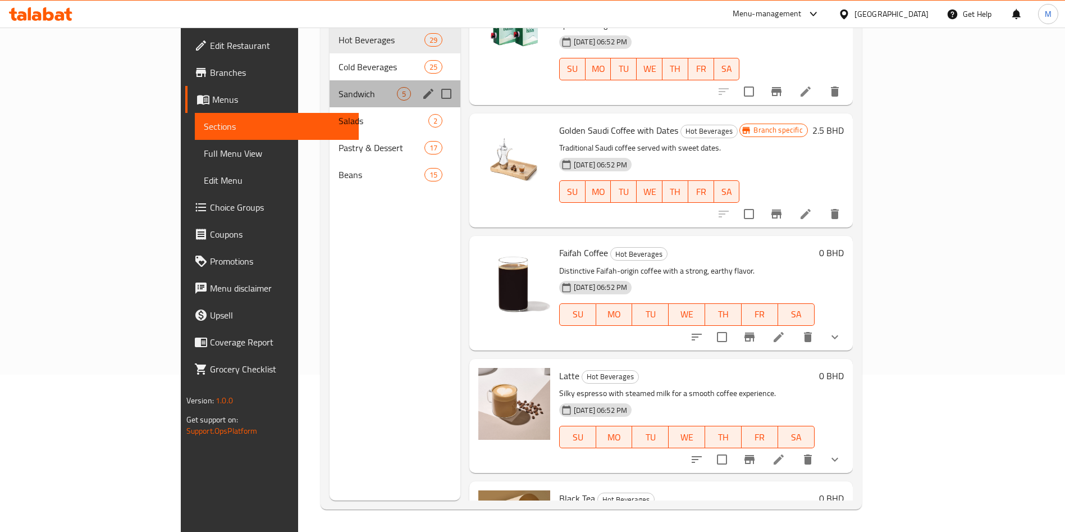
click at [330, 80] on div "Sandwich 5" at bounding box center [395, 93] width 131 height 27
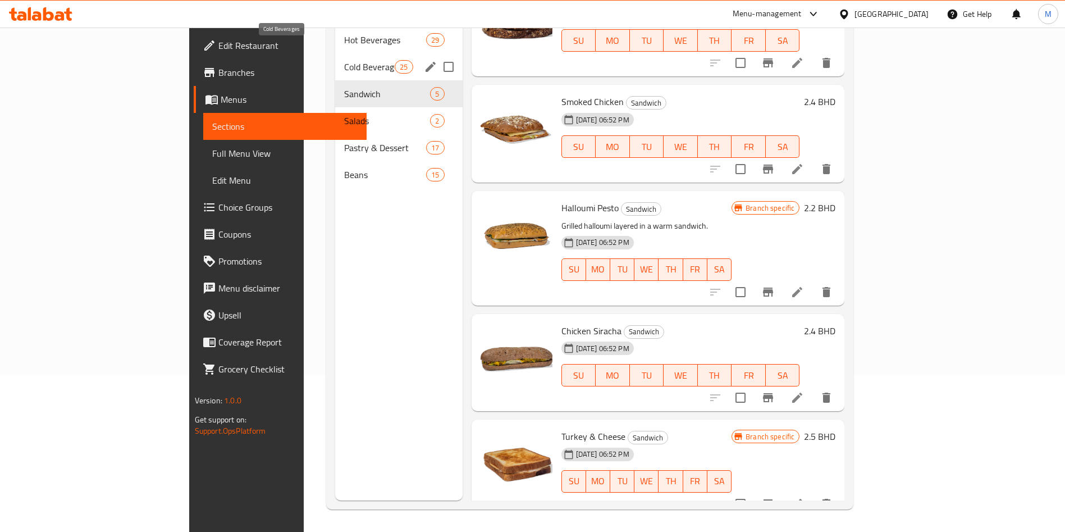
click at [344, 60] on span "Cold Beverages" at bounding box center [369, 66] width 51 height 13
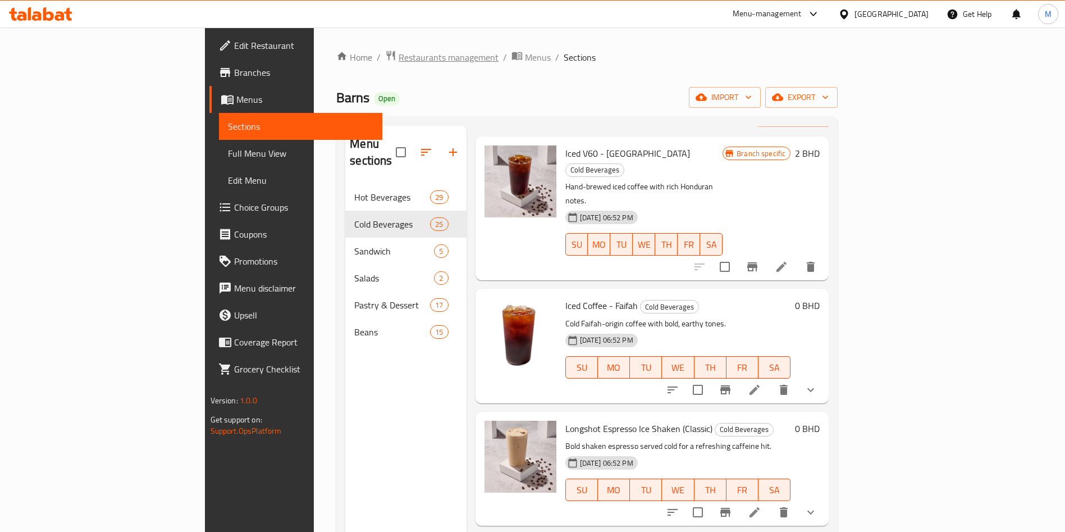
click at [399, 59] on span "Restaurants management" at bounding box center [449, 57] width 100 height 13
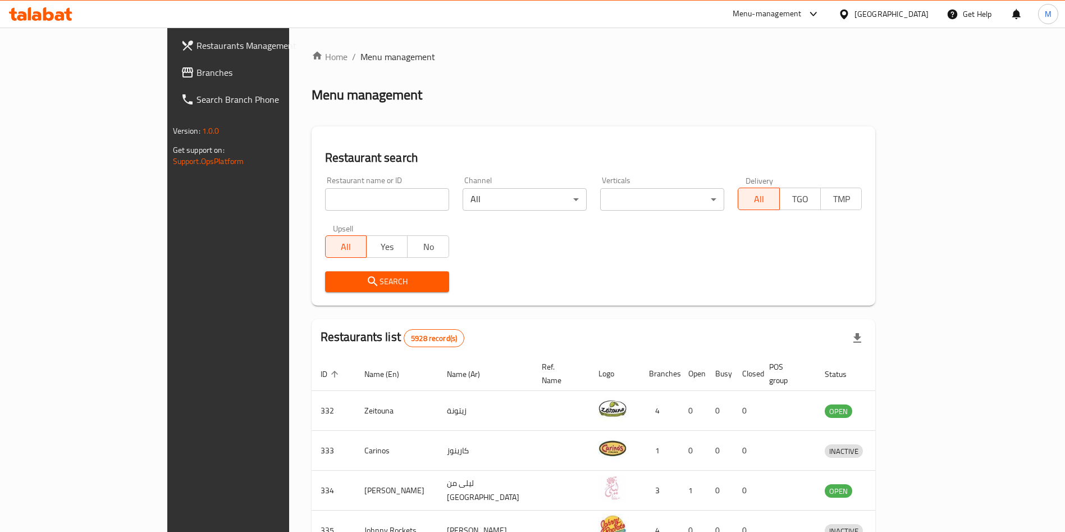
click at [351, 204] on input "search" at bounding box center [387, 199] width 124 height 22
paste input "Rice Rolls"
type input "Rice Rolls"
click button "Search" at bounding box center [387, 281] width 124 height 21
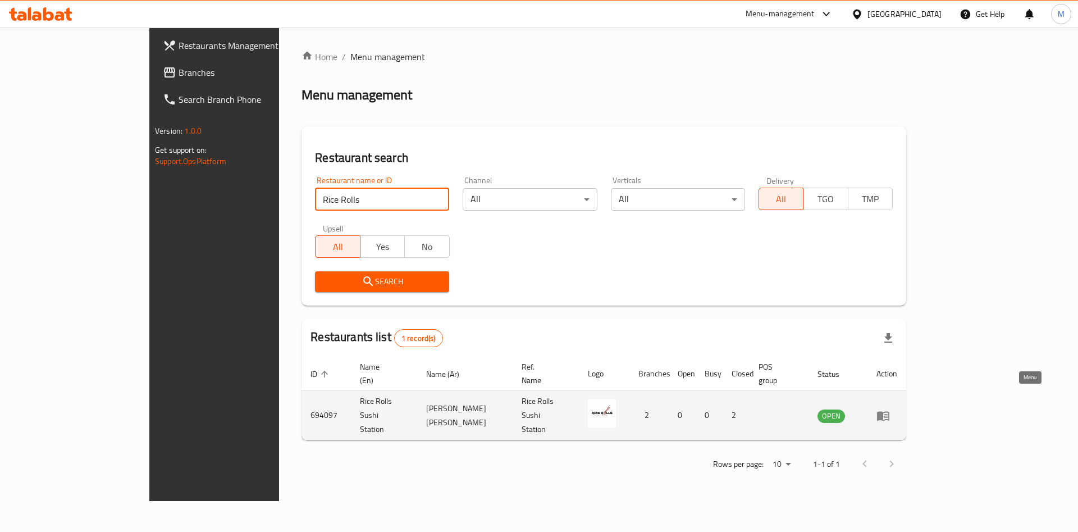
click at [897, 409] on link "enhanced table" at bounding box center [887, 415] width 21 height 13
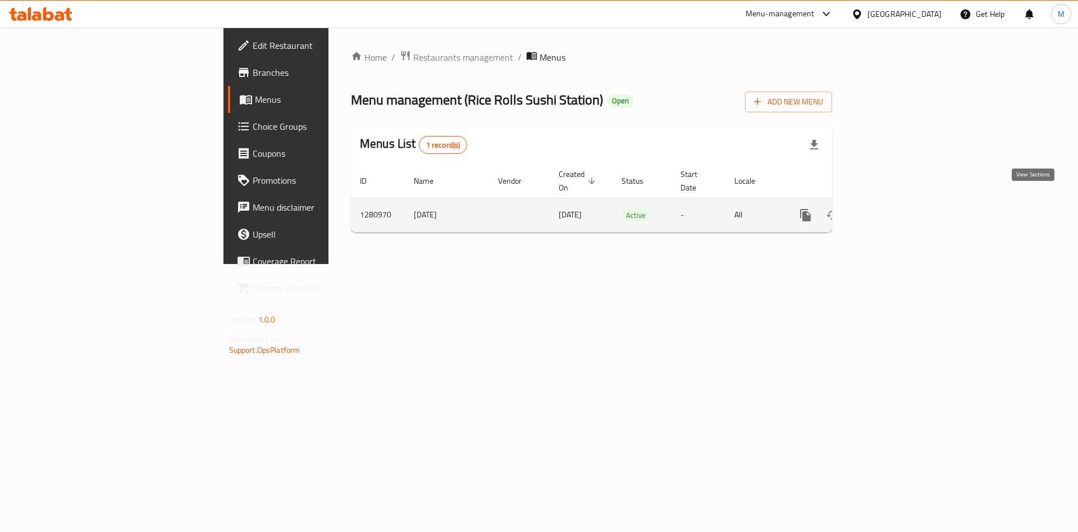
click at [900, 209] on link "enhanced table" at bounding box center [886, 215] width 27 height 27
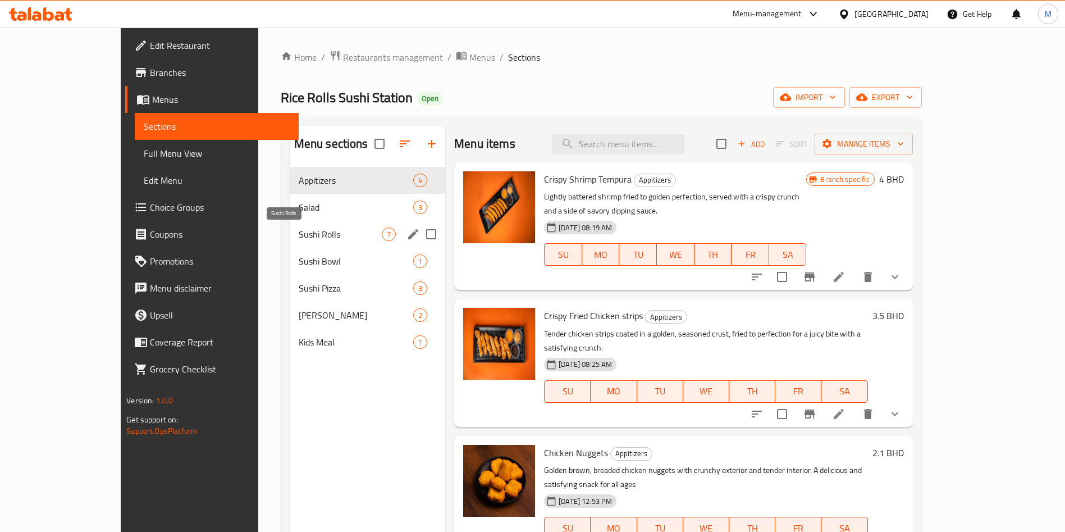
click at [299, 235] on span "Sushi Rolls" at bounding box center [340, 233] width 83 height 13
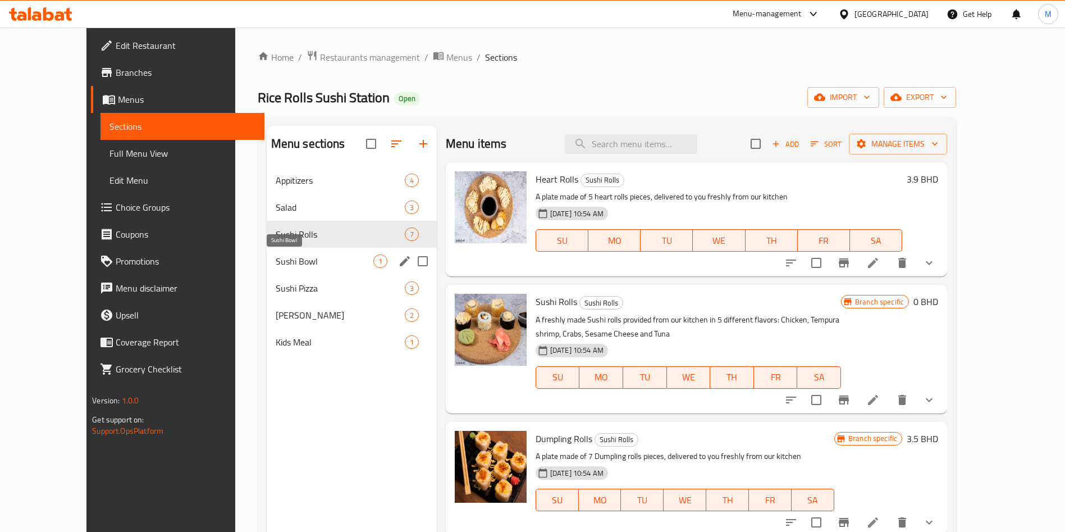
click at [285, 257] on span "Sushi Bowl" at bounding box center [325, 260] width 98 height 13
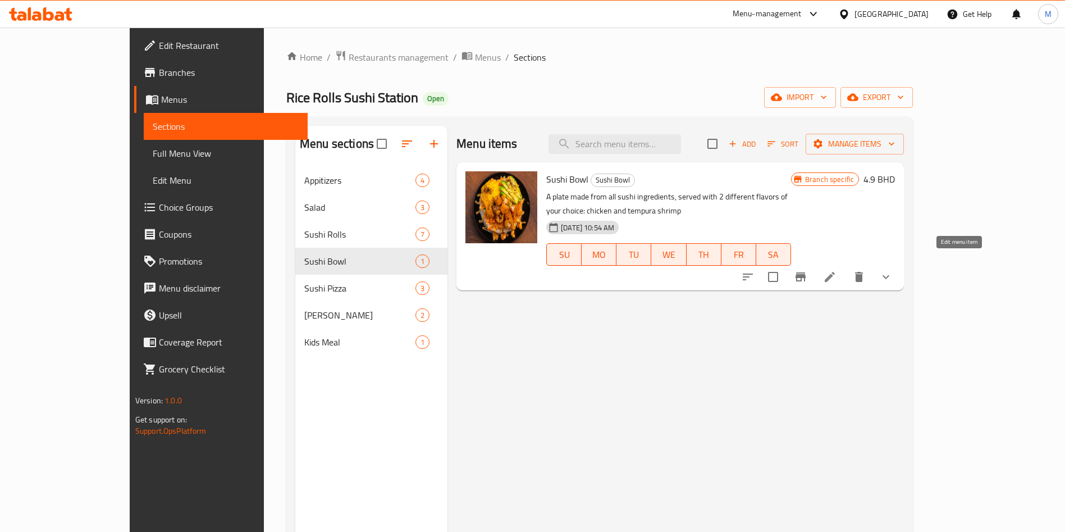
click at [837, 270] on icon at bounding box center [829, 276] width 13 height 13
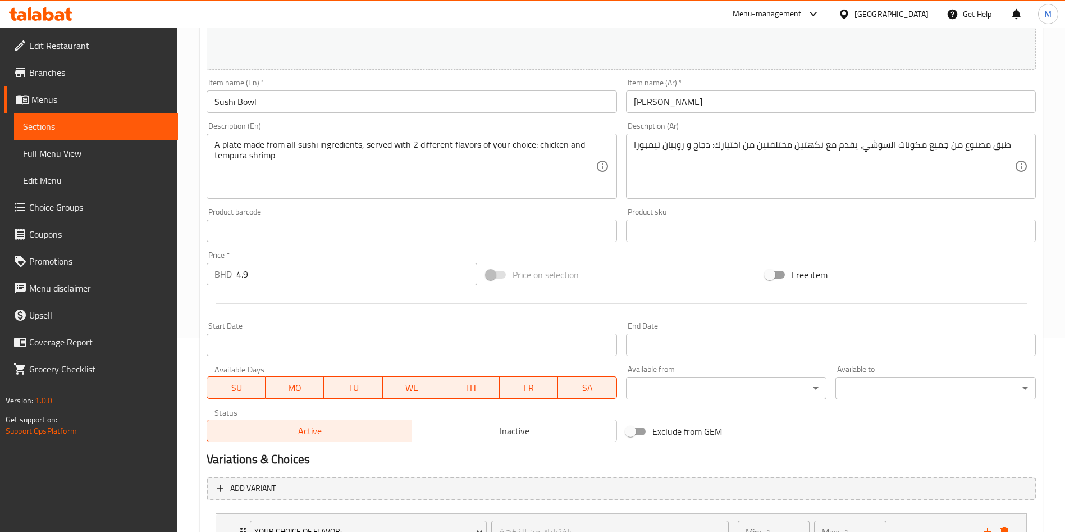
scroll to position [289, 0]
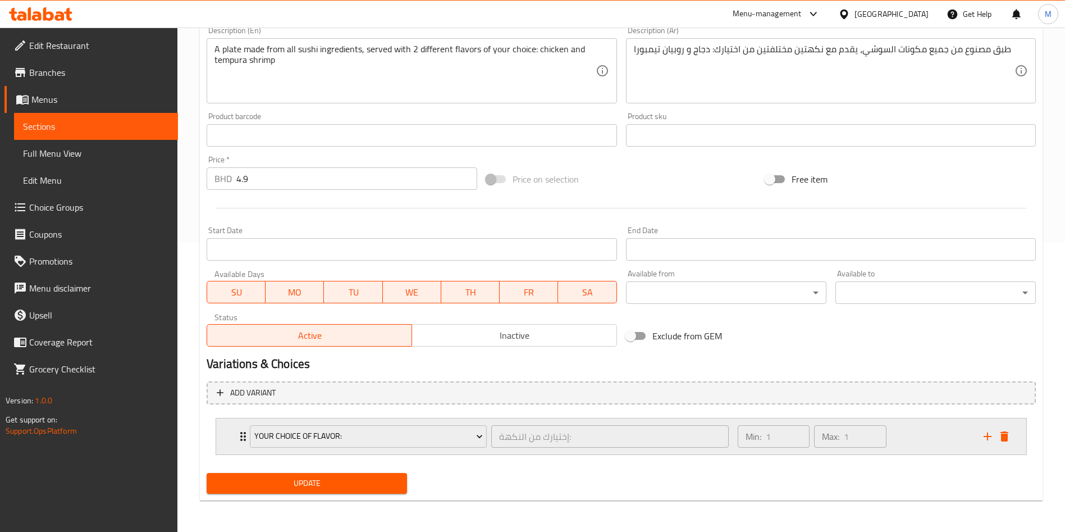
click at [237, 430] on icon "Expand" at bounding box center [242, 436] width 13 height 13
click at [238, 431] on div "Your Choice Of Flavor: إختيارك من النكهة: ​ Min: 1 ​ Max: 1 ​" at bounding box center [624, 436] width 777 height 36
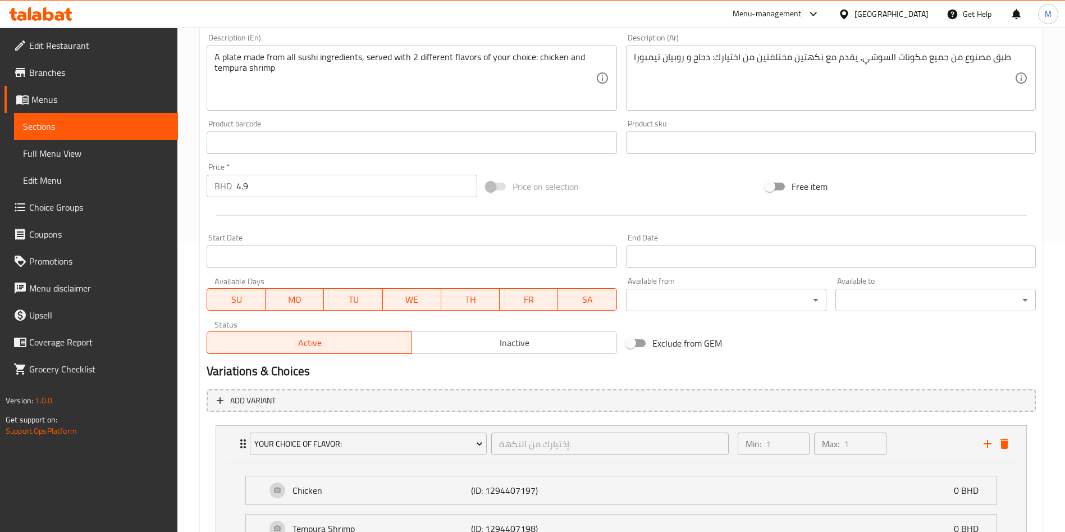
click at [262, 180] on input "4.9" at bounding box center [356, 186] width 241 height 22
type input "4"
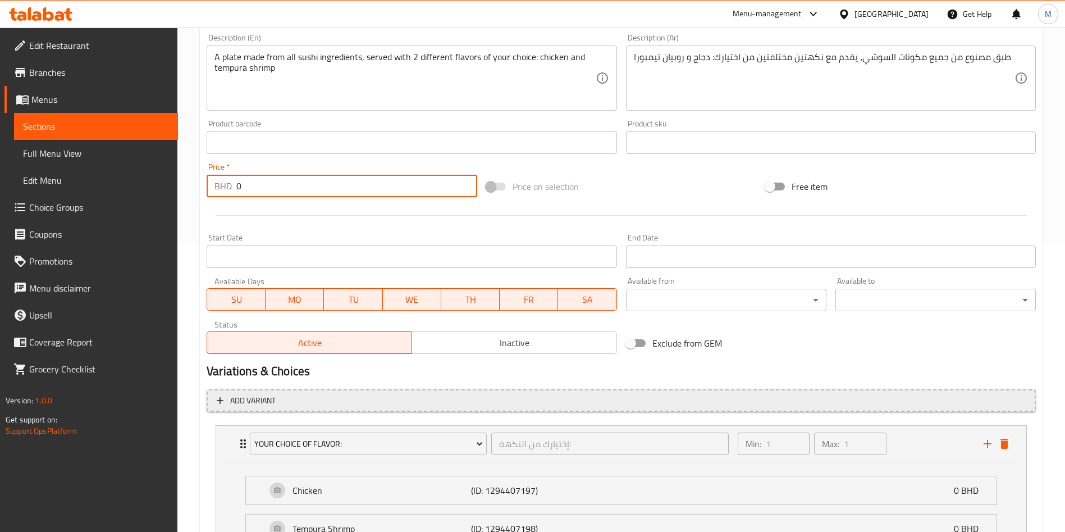
type input "0"
click at [467, 391] on button "Add variant" at bounding box center [621, 400] width 829 height 23
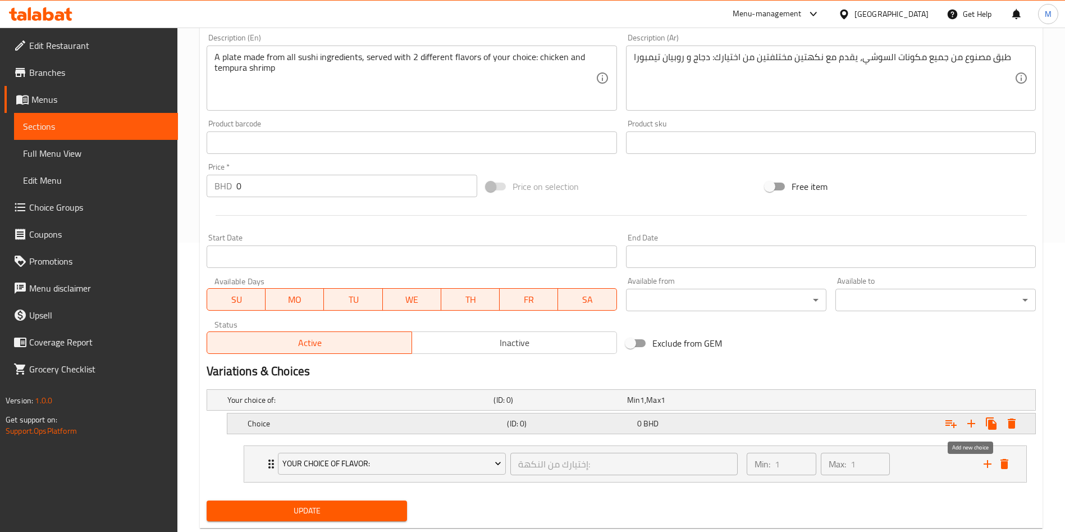
click at [972, 422] on icon "Expand" at bounding box center [972, 424] width 8 height 8
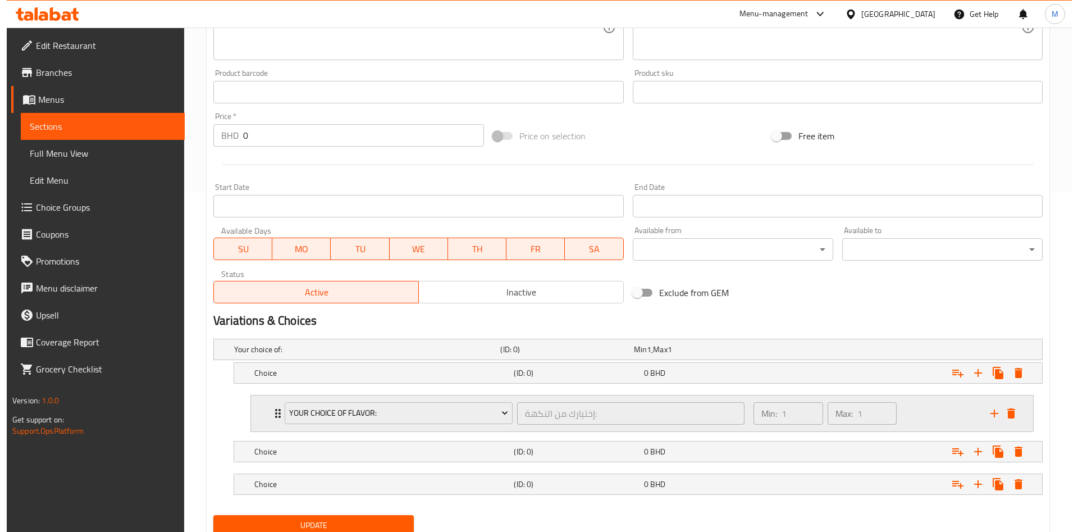
scroll to position [382, 0]
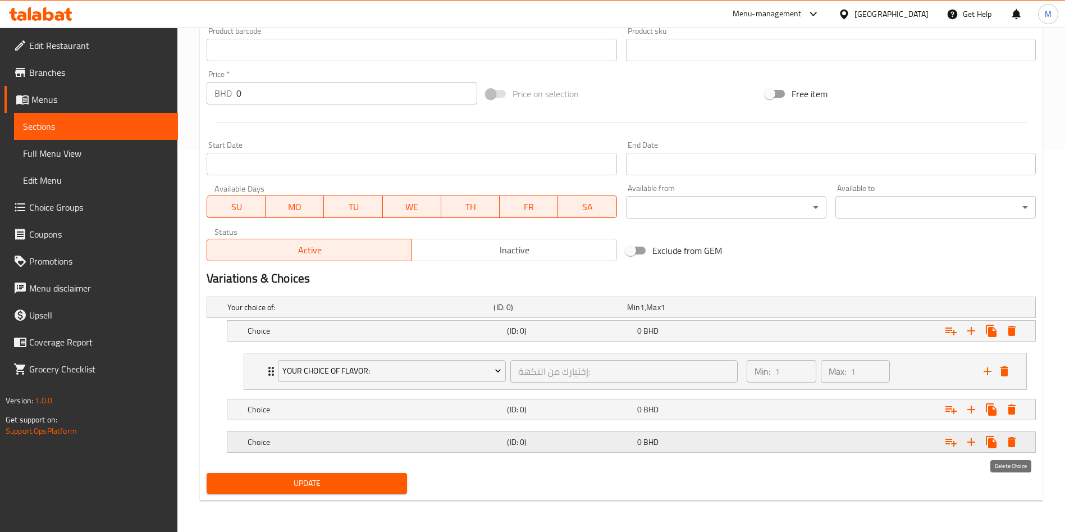
click at [1014, 443] on icon "Expand" at bounding box center [1012, 442] width 8 height 10
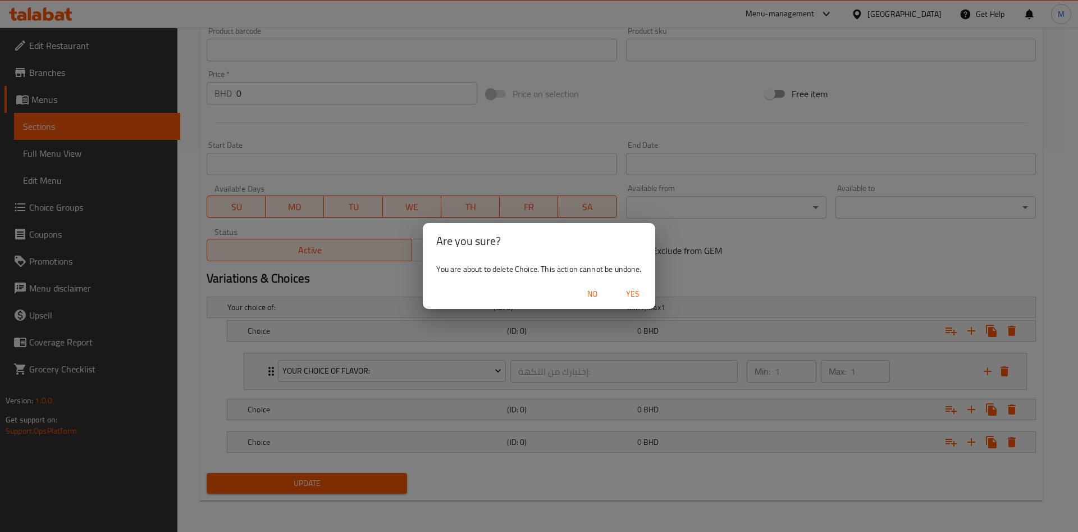
click at [631, 293] on span "Yes" at bounding box center [632, 294] width 27 height 14
click at [631, 261] on input "Exclude from GEM" at bounding box center [631, 250] width 64 height 21
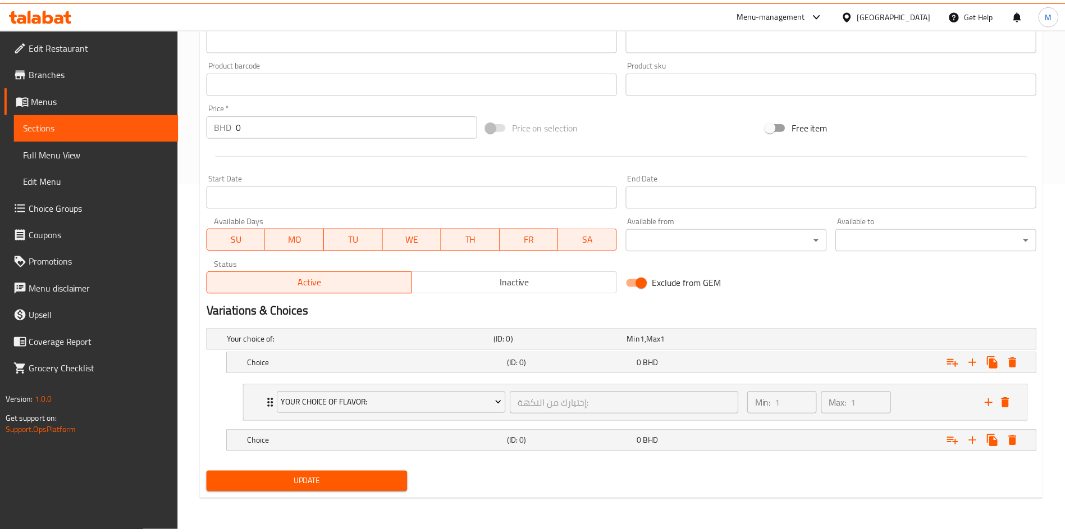
scroll to position [349, 0]
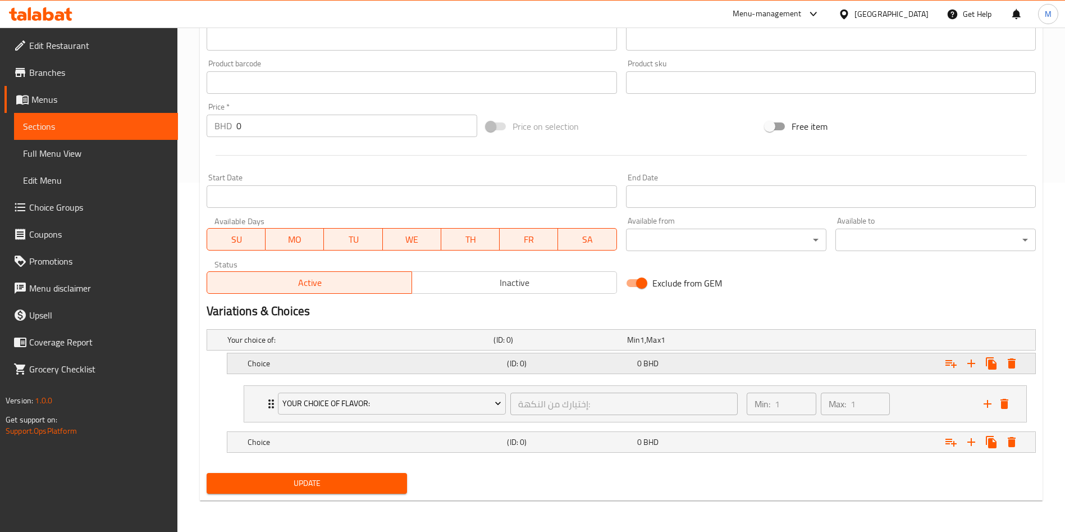
click at [344, 350] on div "Choice (ID: 0) 0 BHD" at bounding box center [624, 339] width 799 height 25
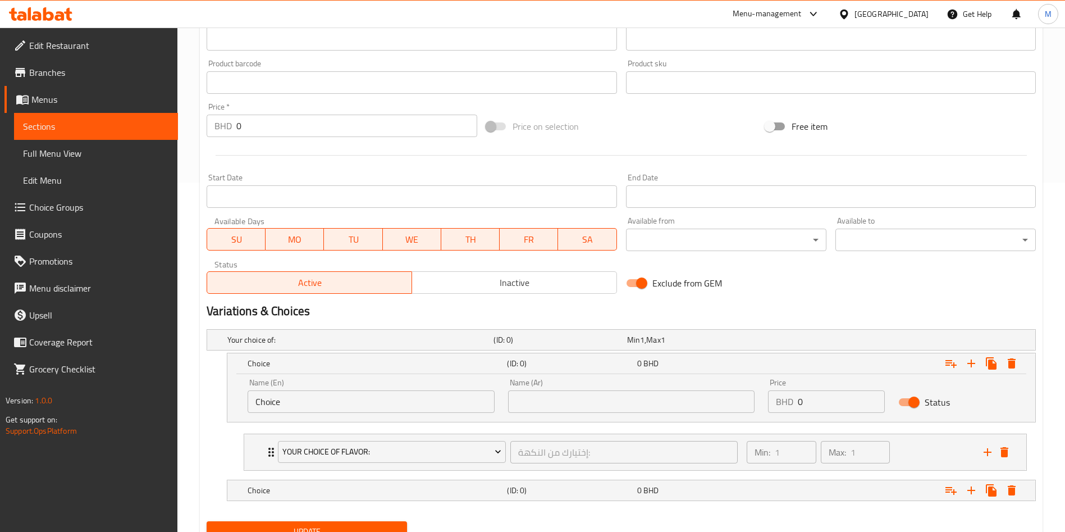
click at [647, 277] on input "Exclude from GEM" at bounding box center [642, 282] width 64 height 21
checkbox input "false"
click at [393, 405] on input "Choice" at bounding box center [371, 401] width 247 height 22
type input "س"
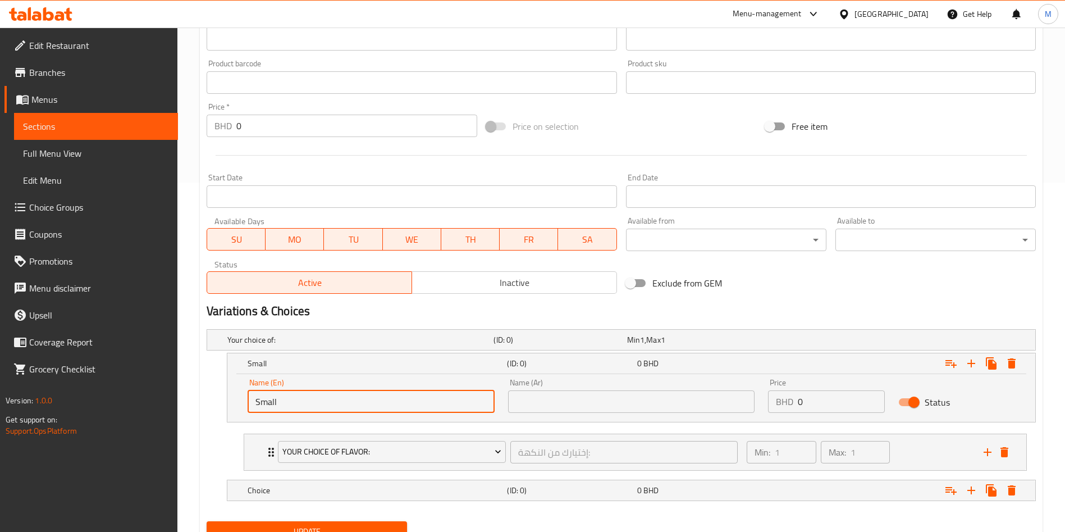
type input "Small"
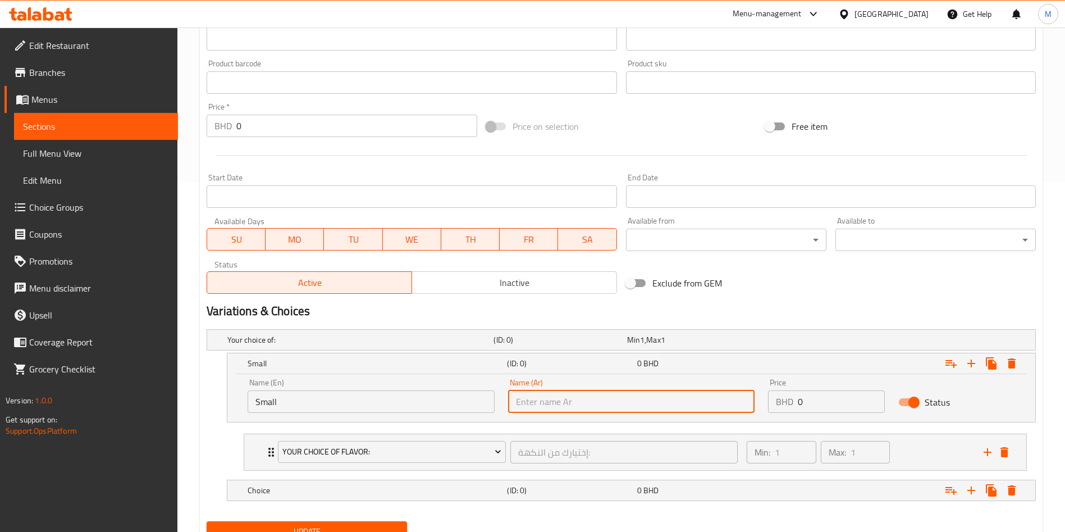
click at [582, 402] on input "text" at bounding box center [631, 401] width 247 height 22
type input "صغير"
click at [811, 405] on input "0" at bounding box center [841, 401] width 87 height 22
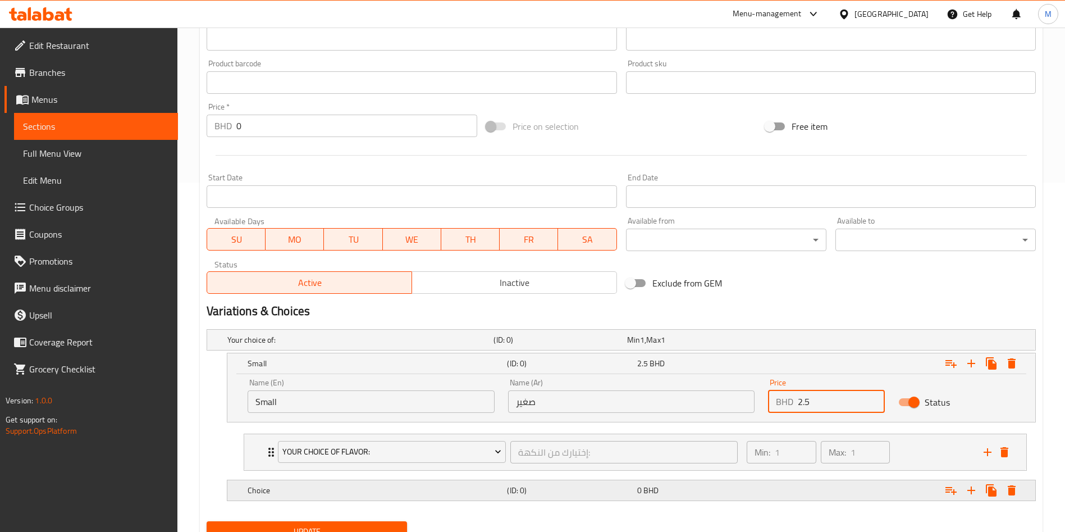
type input "2.5"
click at [576, 345] on h5 "(ID: 0)" at bounding box center [558, 339] width 129 height 11
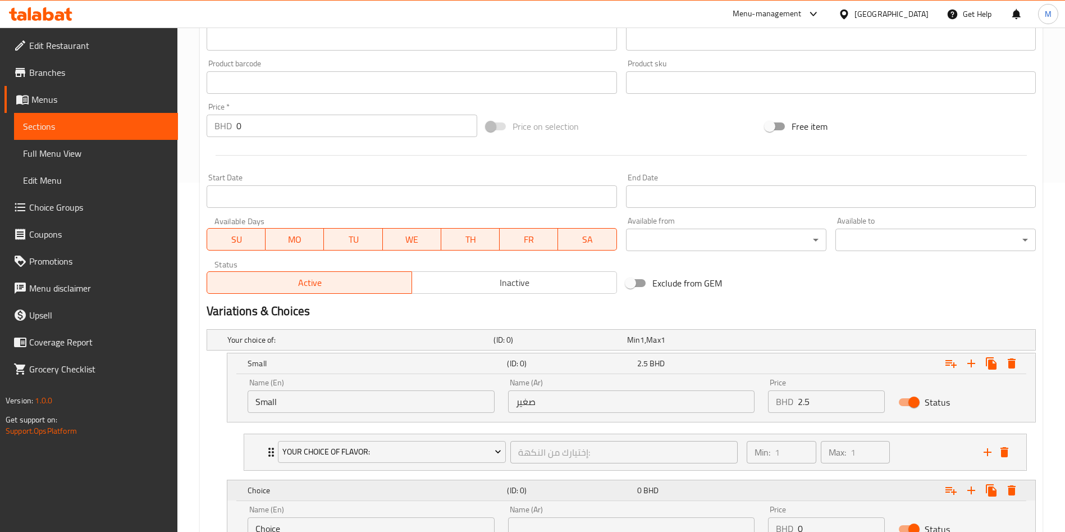
click at [576, 369] on h5 "(ID: 0)" at bounding box center [569, 363] width 125 height 11
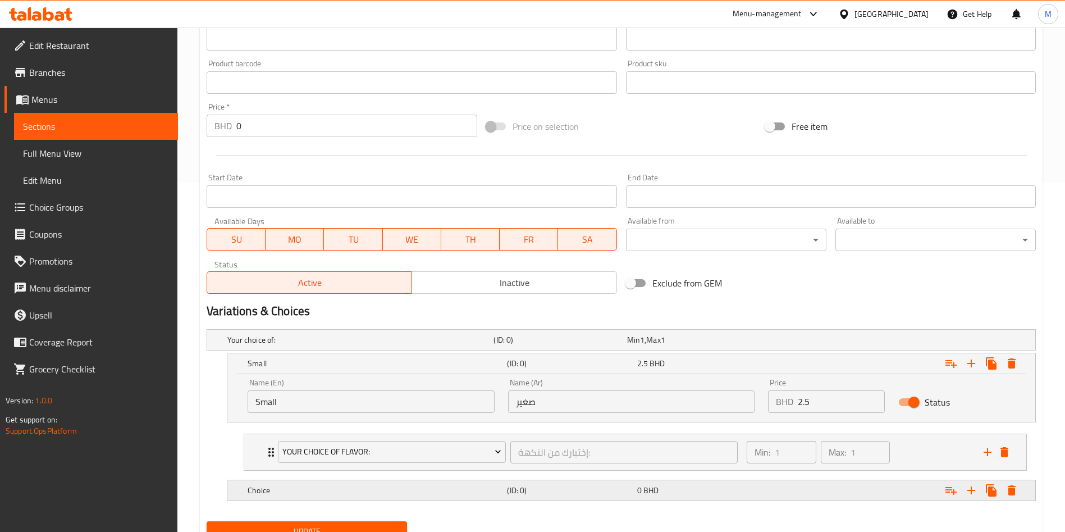
click at [778, 342] on div "Expand" at bounding box center [891, 340] width 266 height 4
click at [816, 342] on div "Expand" at bounding box center [891, 340] width 266 height 4
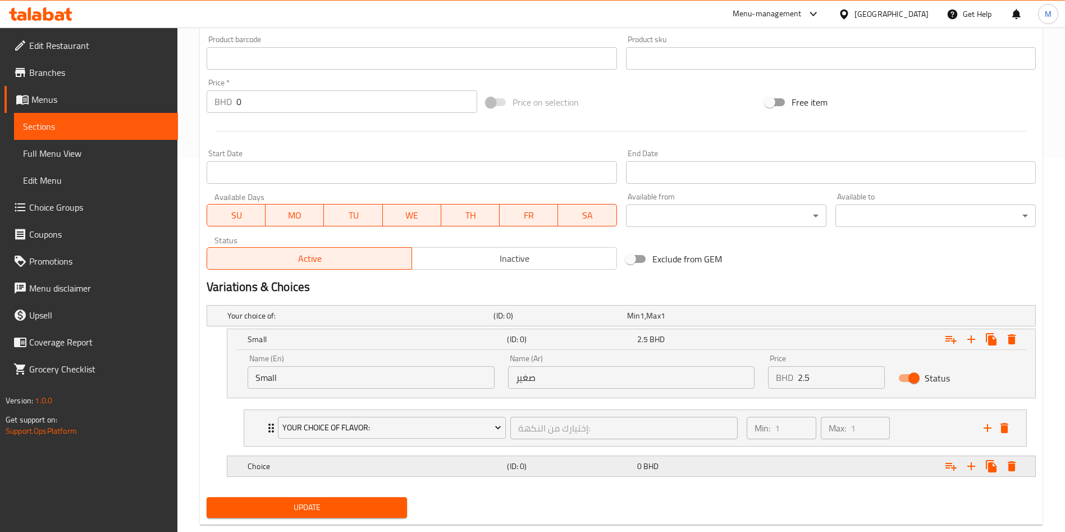
scroll to position [398, 0]
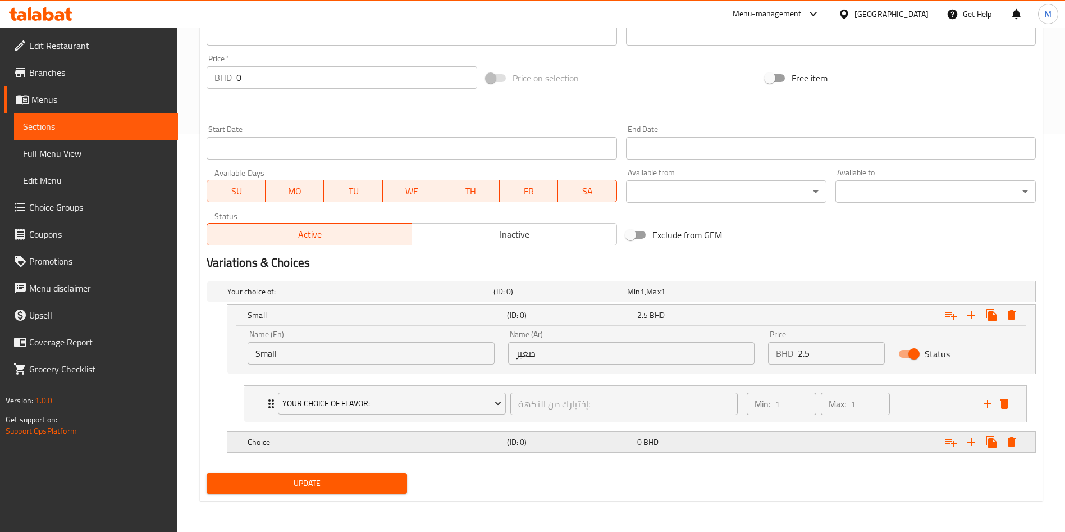
click at [756, 297] on div "0 BHD" at bounding box center [691, 291] width 129 height 11
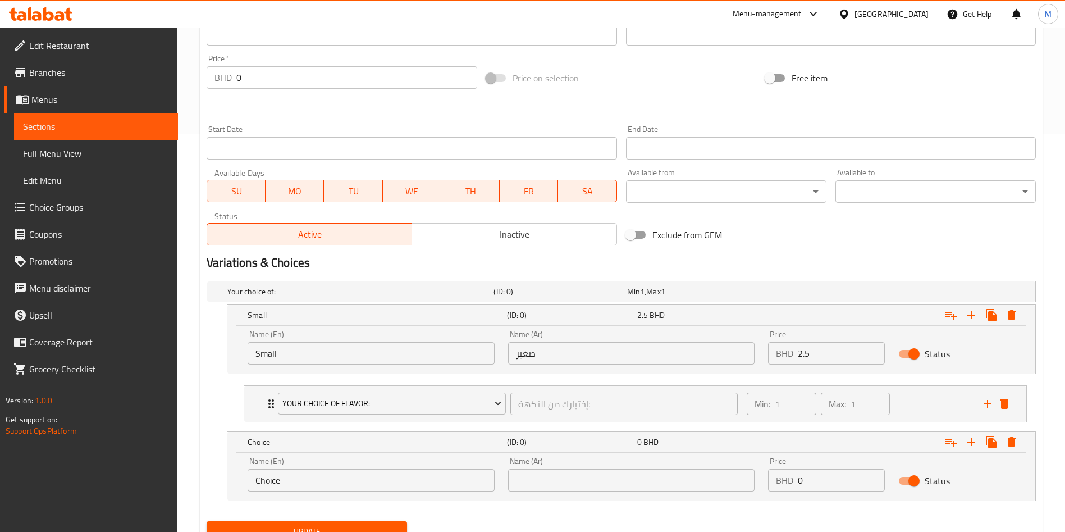
click at [808, 477] on input "0" at bounding box center [841, 480] width 87 height 22
type input "4.9"
click at [307, 473] on input "Choice" at bounding box center [371, 480] width 247 height 22
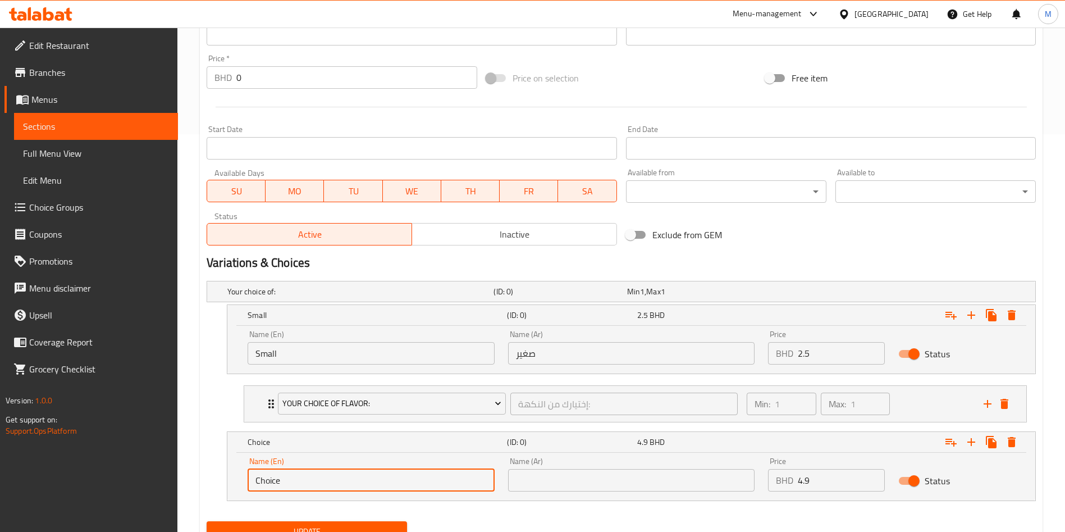
click at [307, 473] on input "Choice" at bounding box center [371, 480] width 247 height 22
type input "Large"
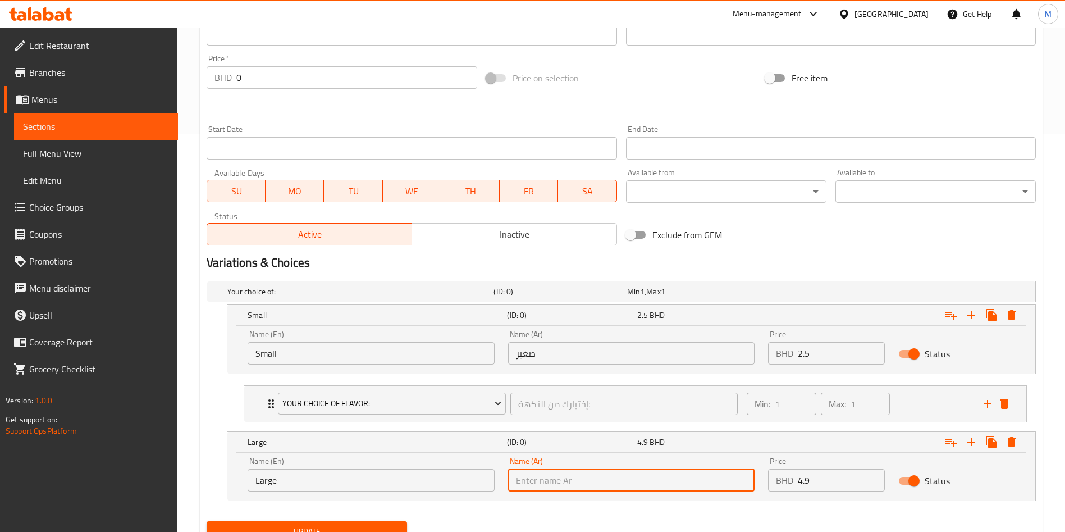
click at [558, 471] on input "text" at bounding box center [631, 480] width 247 height 22
type input "كبير"
click at [950, 445] on icon "Expand" at bounding box center [951, 441] width 13 height 13
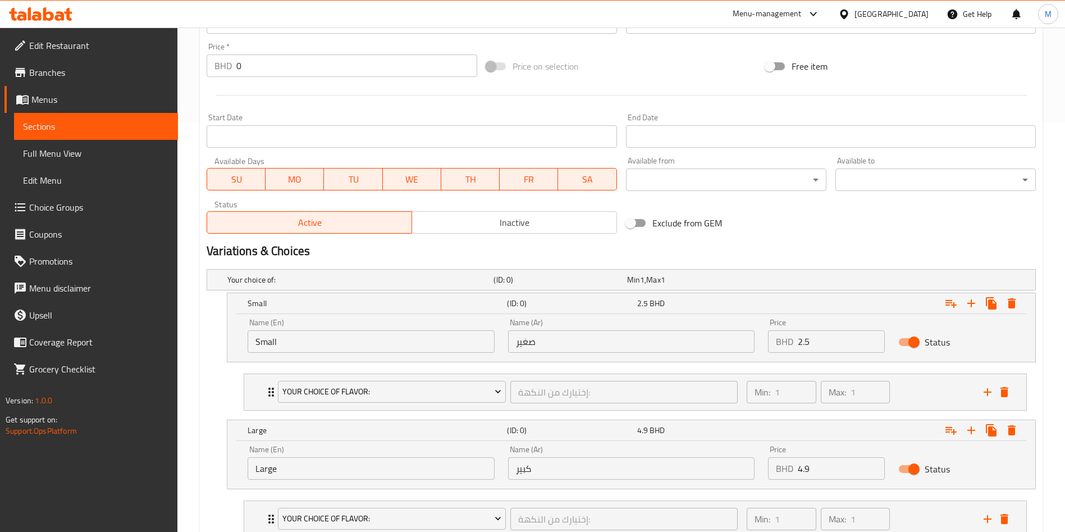
scroll to position [538, 0]
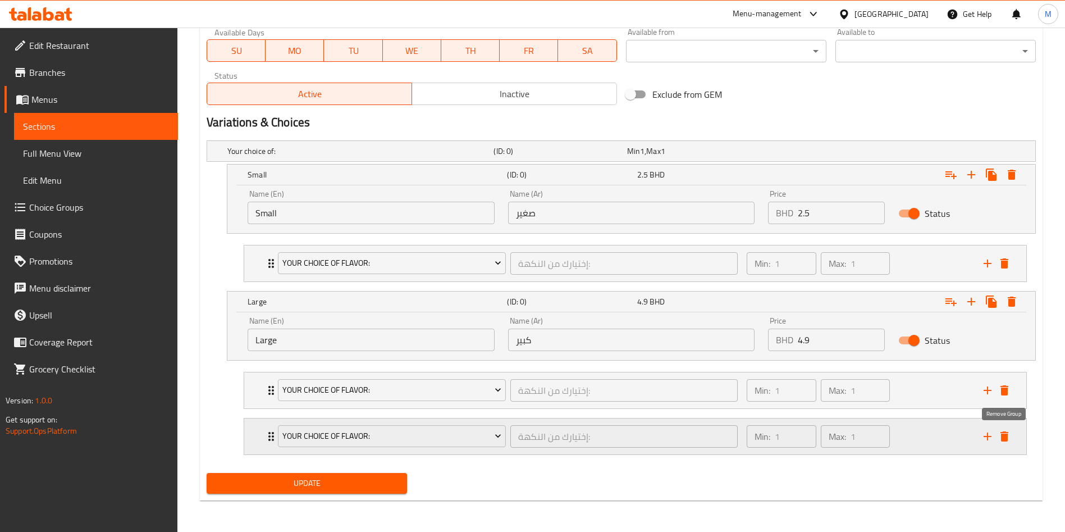
click at [1005, 434] on icon "delete" at bounding box center [1005, 436] width 8 height 10
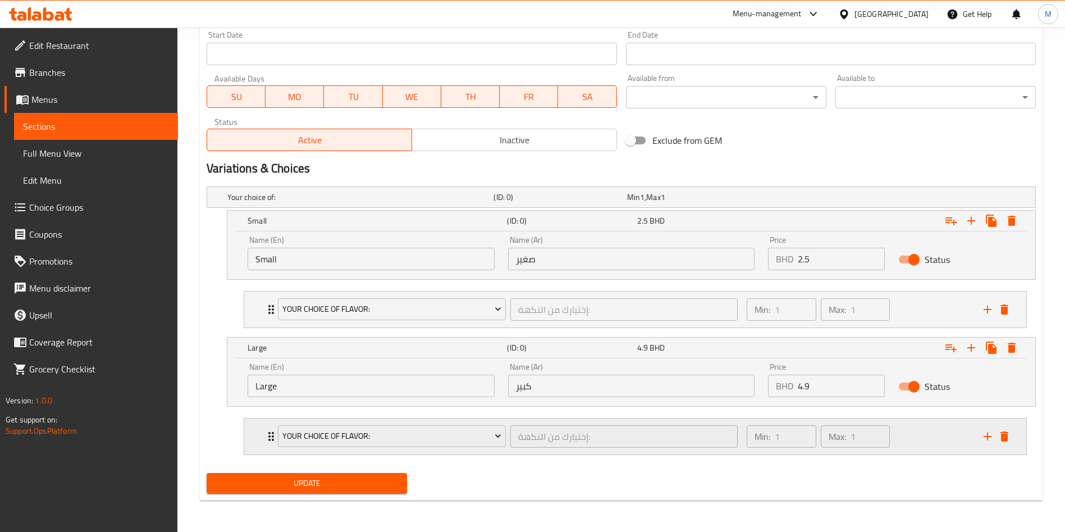
click at [264, 427] on div "Your Choice Of Flavor: إختيارك من النكهة: ​ Min: 1 ​ Max: 1 ​" at bounding box center [635, 436] width 782 height 36
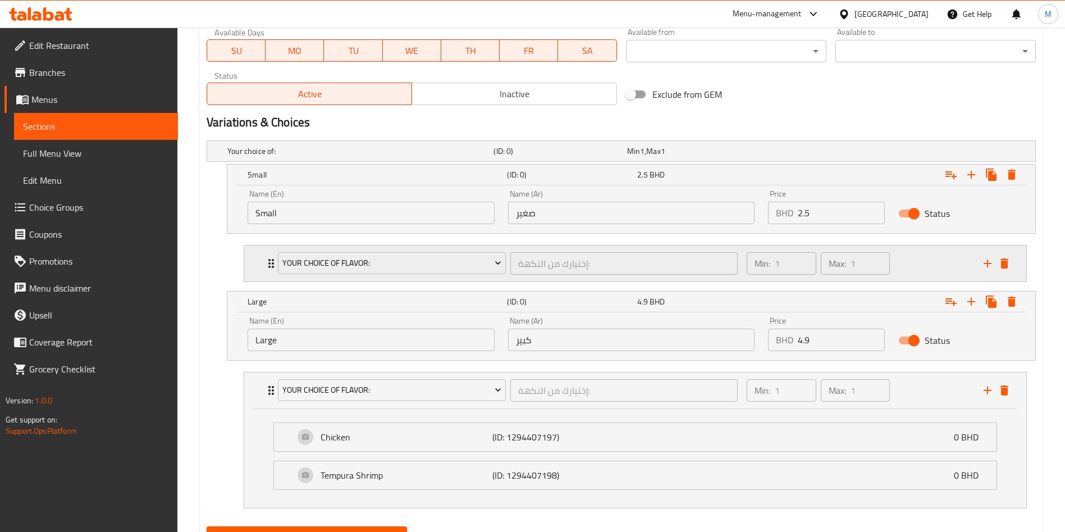
click at [259, 252] on div "Your Choice Of Flavor: إختيارك من النكهة: ​ Min: 1 ​ Max: 1 ​" at bounding box center [635, 263] width 782 height 36
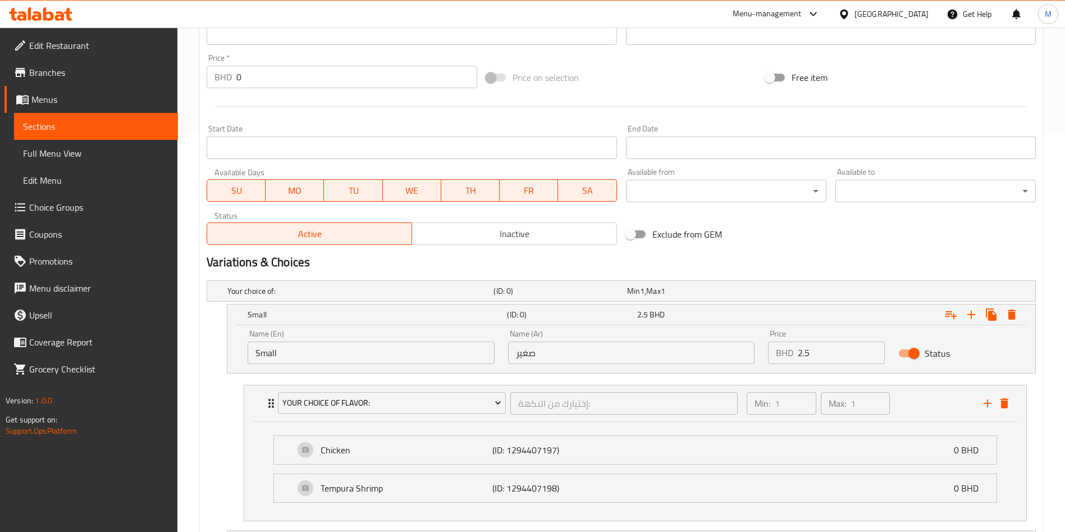
scroll to position [691, 0]
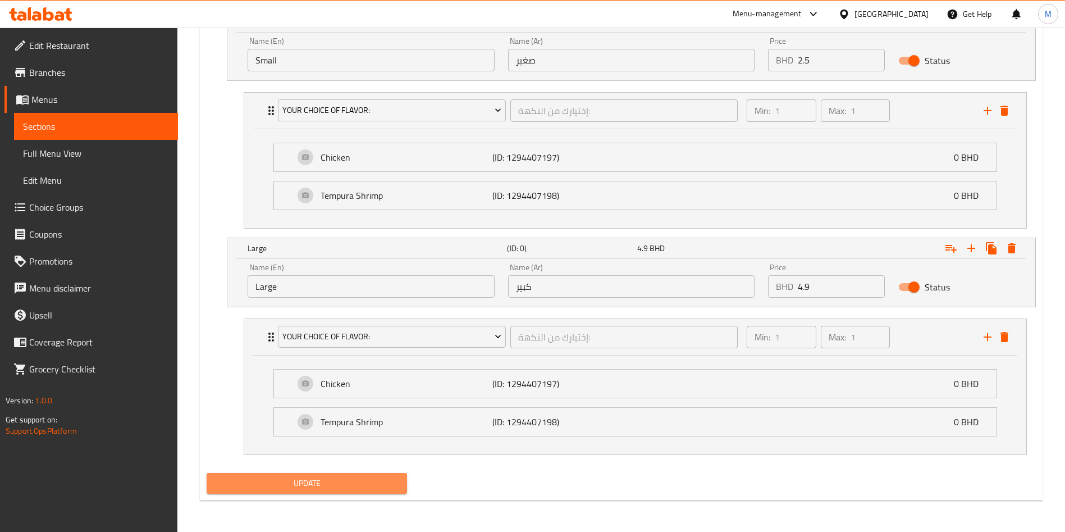
click at [370, 476] on span "Update" at bounding box center [307, 483] width 183 height 14
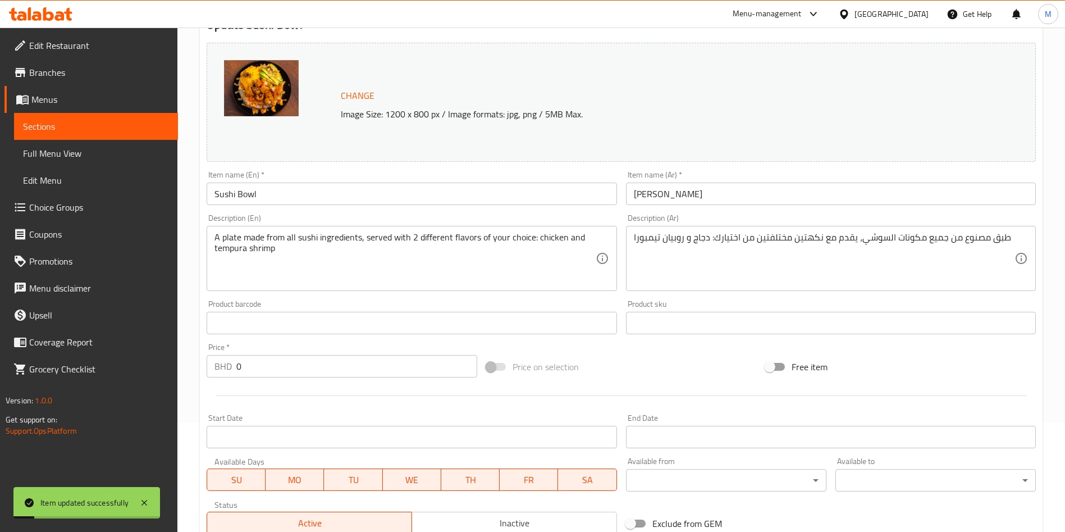
scroll to position [0, 0]
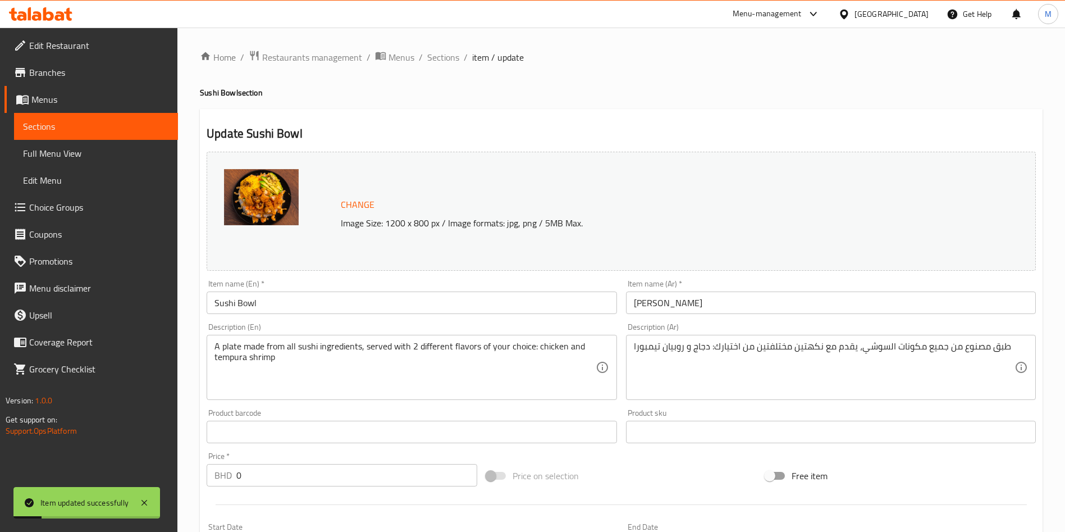
click at [420, 61] on li "/" at bounding box center [421, 57] width 4 height 13
click at [440, 63] on span "Sections" at bounding box center [443, 57] width 32 height 13
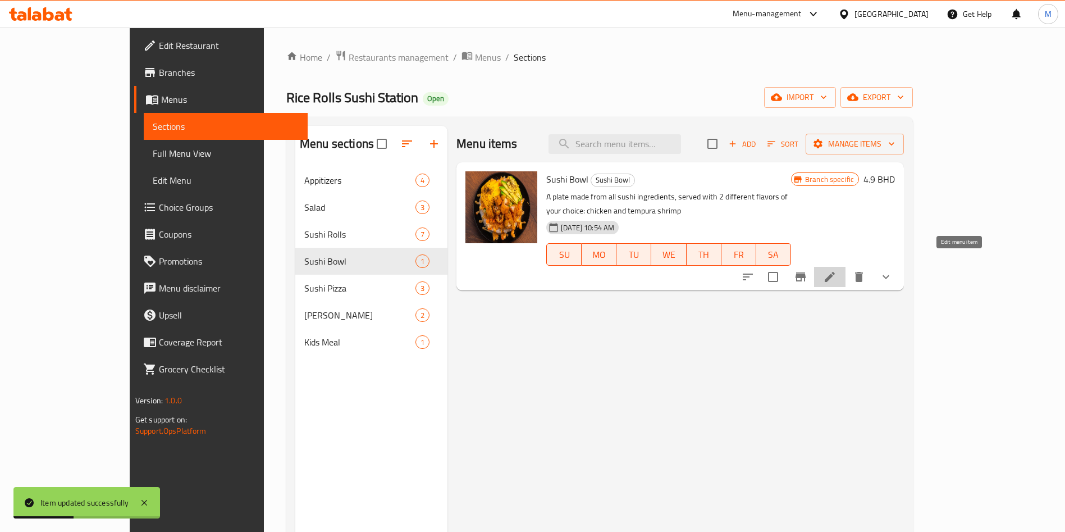
click at [837, 270] on icon at bounding box center [829, 276] width 13 height 13
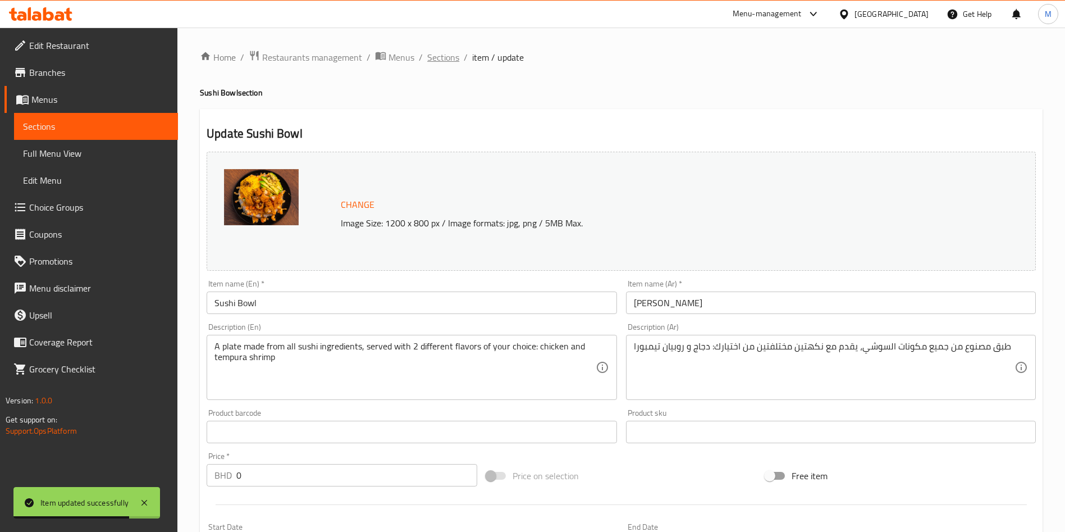
click at [436, 60] on span "Sections" at bounding box center [443, 57] width 32 height 13
